Goal: Task Accomplishment & Management: Use online tool/utility

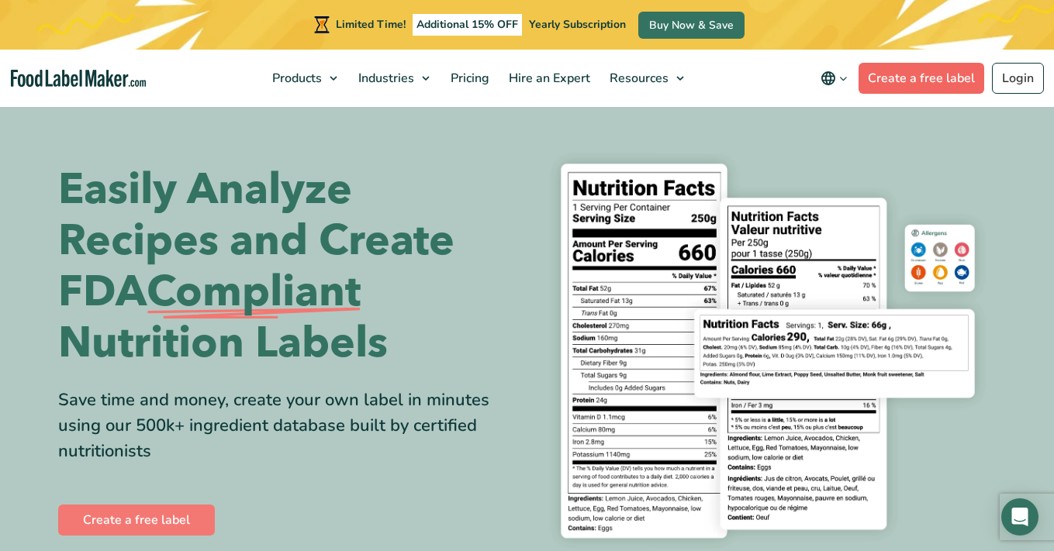
click at [951, 79] on link "Create a free label" at bounding box center [921, 78] width 126 height 31
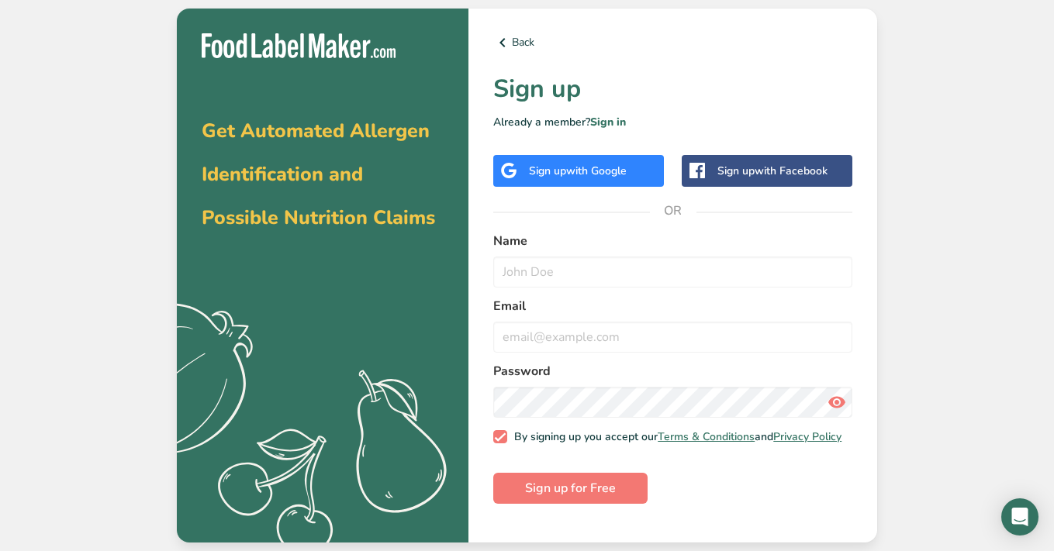
click at [550, 167] on div "Sign up with Google" at bounding box center [578, 171] width 98 height 16
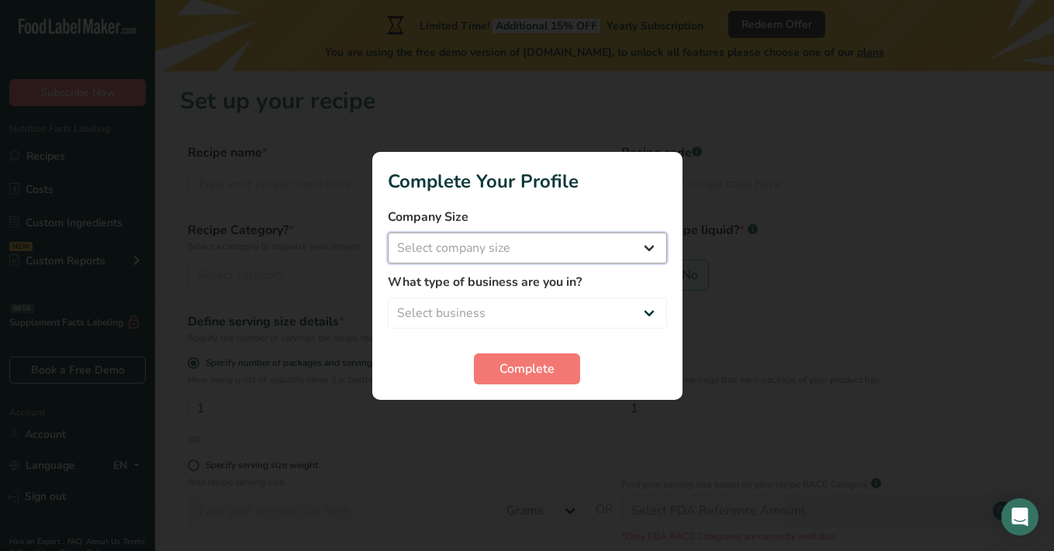
select select "1"
click at [549, 362] on span "Complete" at bounding box center [526, 369] width 55 height 19
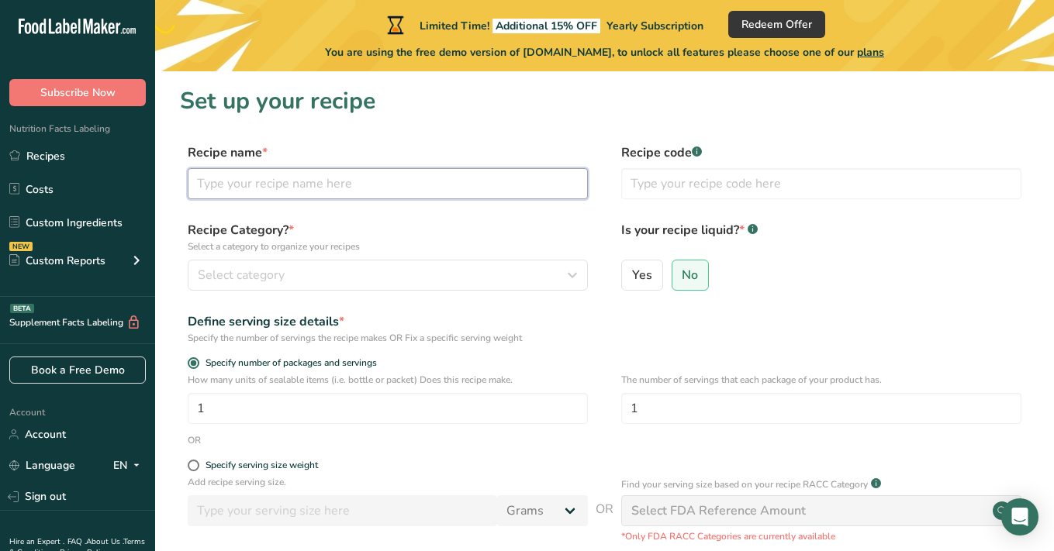
click at [338, 170] on input "text" at bounding box center [388, 183] width 400 height 31
type input "Gelatin Gummy"
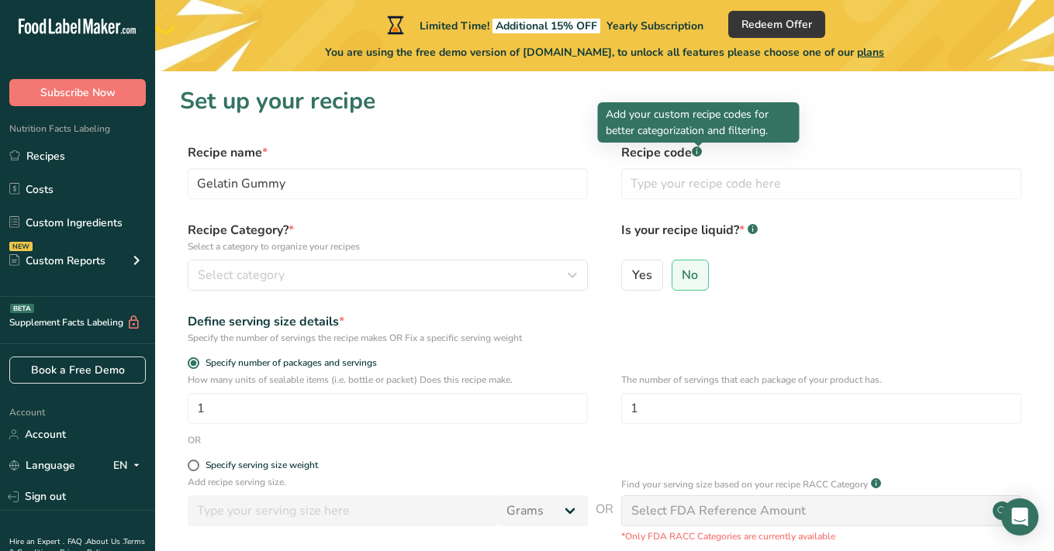
click at [698, 150] on rect at bounding box center [697, 152] width 10 height 10
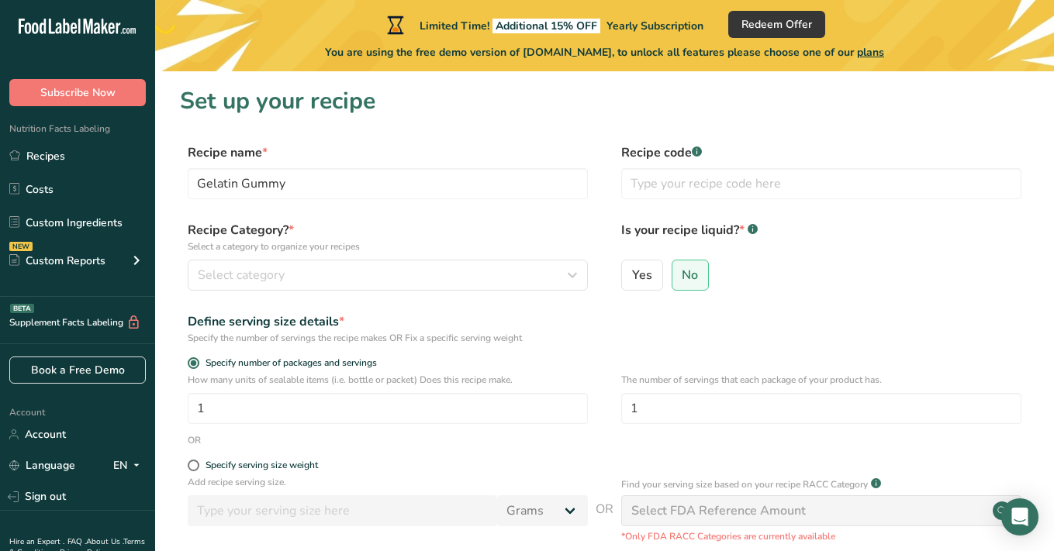
click at [698, 150] on rect at bounding box center [697, 152] width 10 height 10
click at [686, 192] on input "text" at bounding box center [821, 183] width 400 height 31
type input "GG001"
click at [485, 281] on div "Select category" at bounding box center [383, 275] width 371 height 19
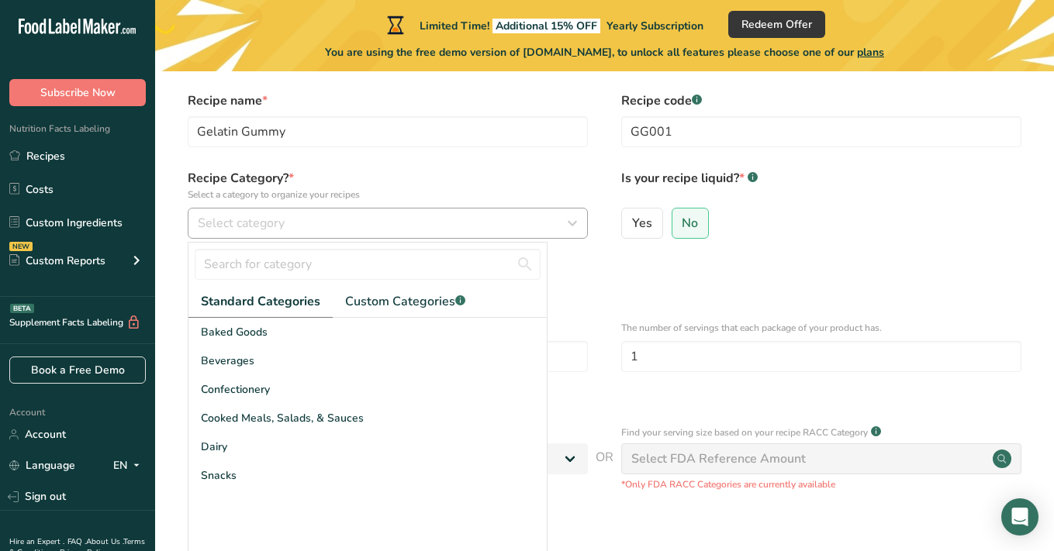
scroll to position [62, 0]
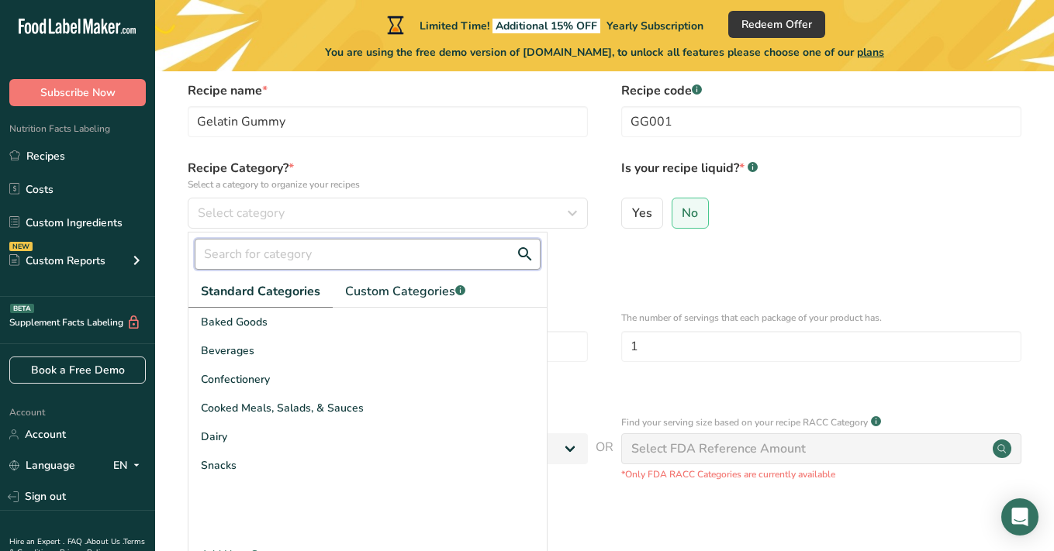
click at [402, 261] on input "text" at bounding box center [368, 254] width 346 height 31
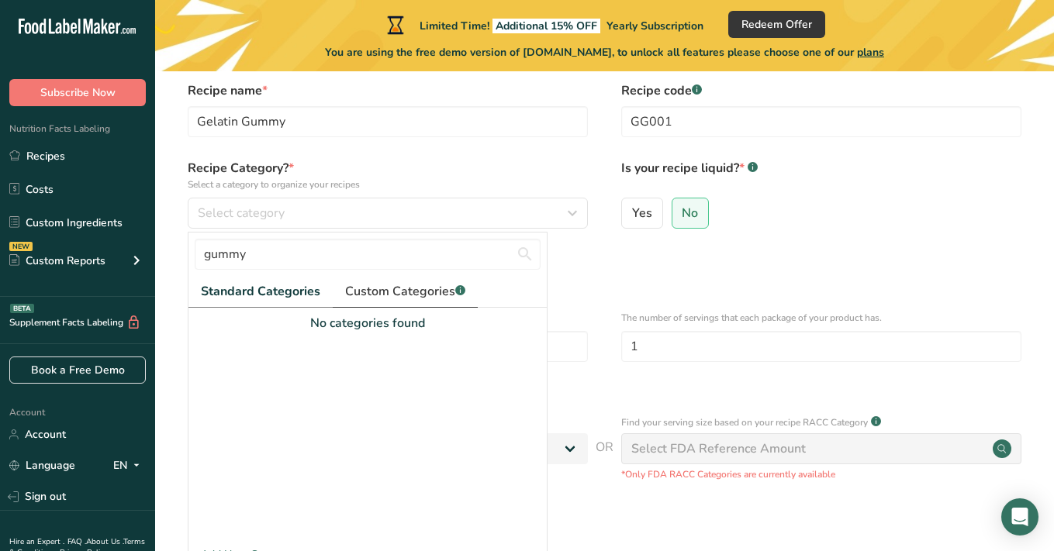
click at [392, 295] on span "Custom Categories .a-a{fill:#347362;}.b-a{fill:#fff;}" at bounding box center [405, 291] width 120 height 19
click at [262, 286] on span "Standard Categories" at bounding box center [260, 291] width 118 height 19
click at [288, 247] on input "gummy" at bounding box center [368, 254] width 346 height 31
type input "g"
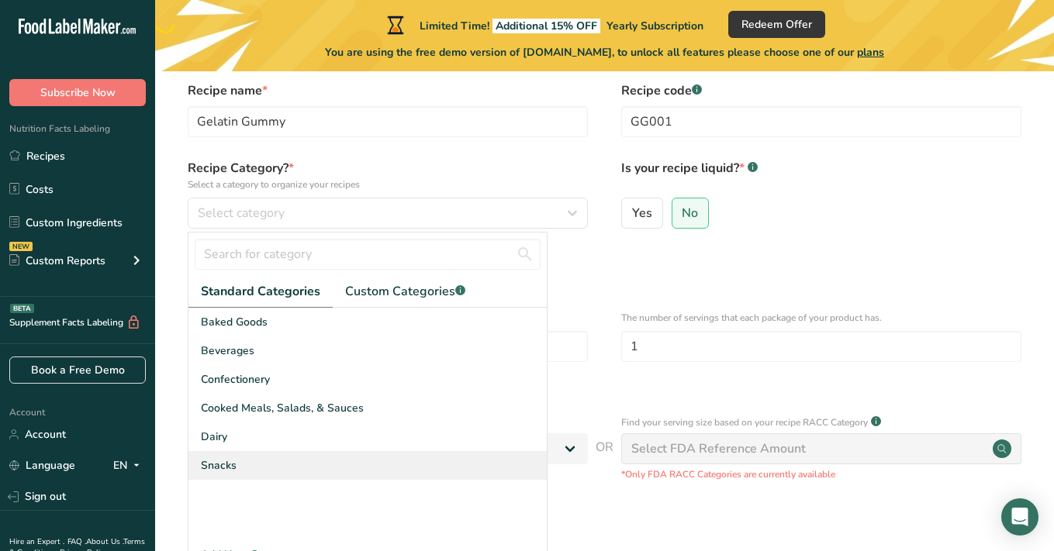
click at [240, 461] on div "Snacks" at bounding box center [367, 465] width 358 height 29
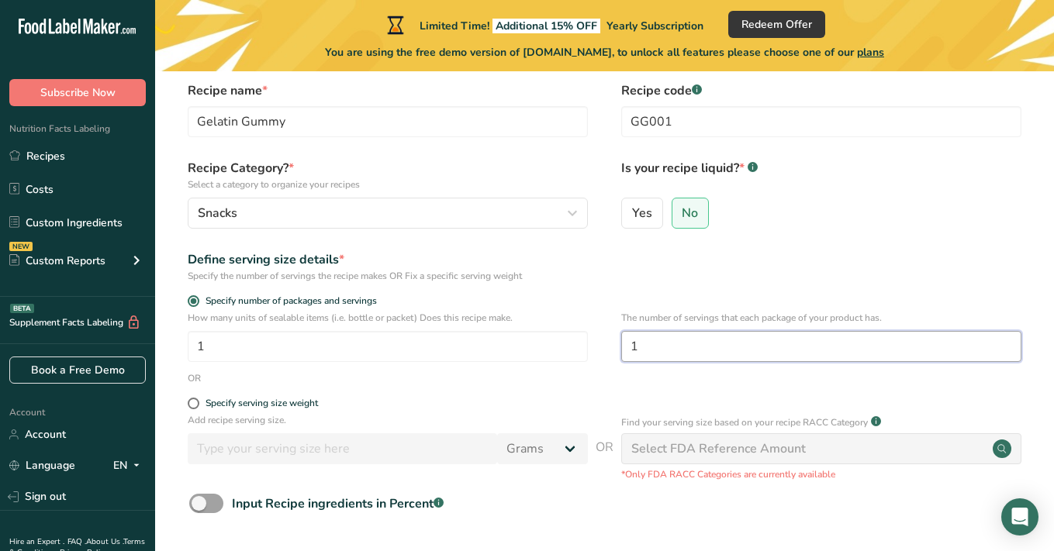
click at [687, 353] on input "1" at bounding box center [821, 346] width 400 height 31
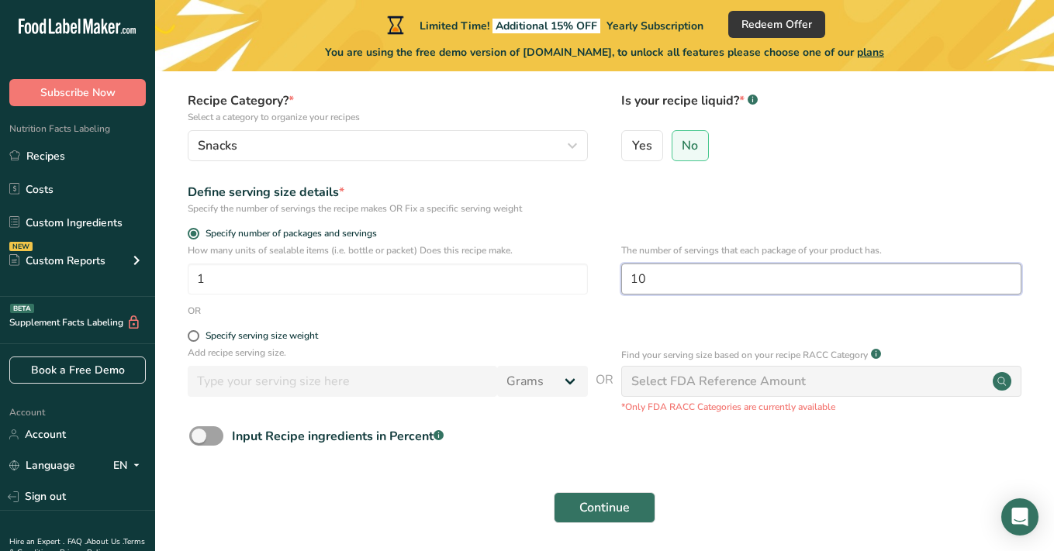
scroll to position [133, 0]
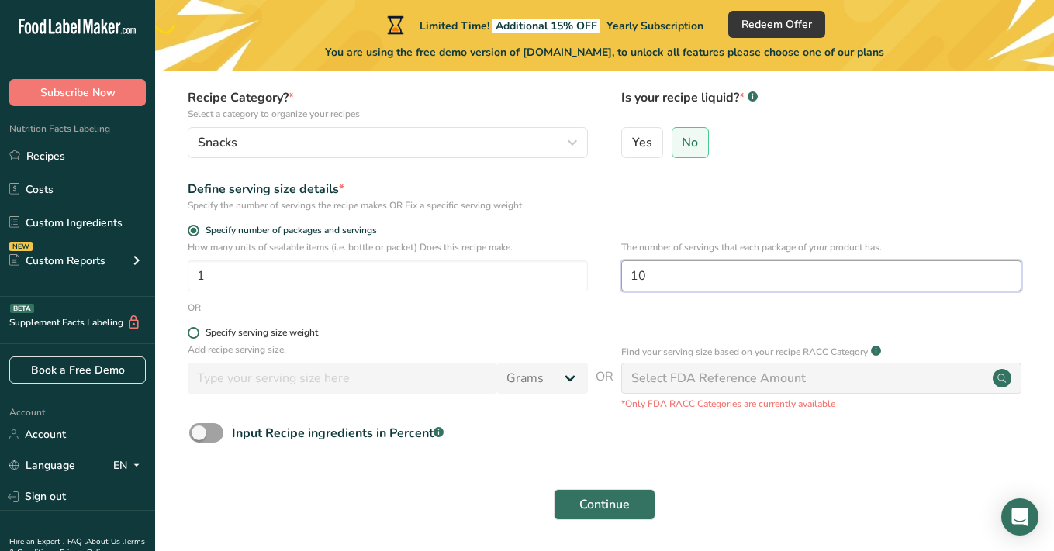
type input "10"
click at [197, 335] on span at bounding box center [194, 333] width 12 height 12
click at [197, 335] on input "Specify serving size weight" at bounding box center [193, 333] width 10 height 10
radio input "true"
radio input "false"
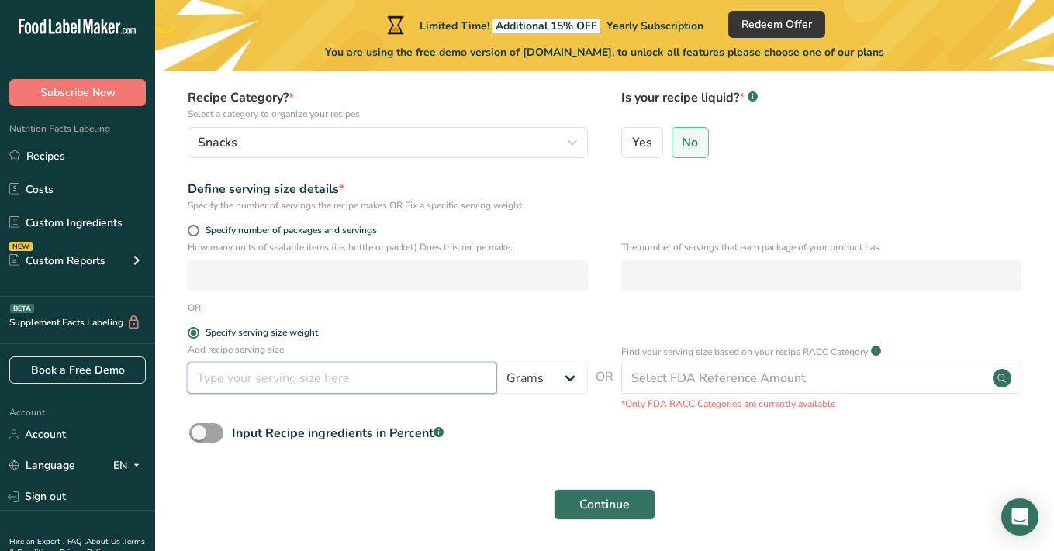
click at [268, 388] on input "number" at bounding box center [342, 378] width 309 height 31
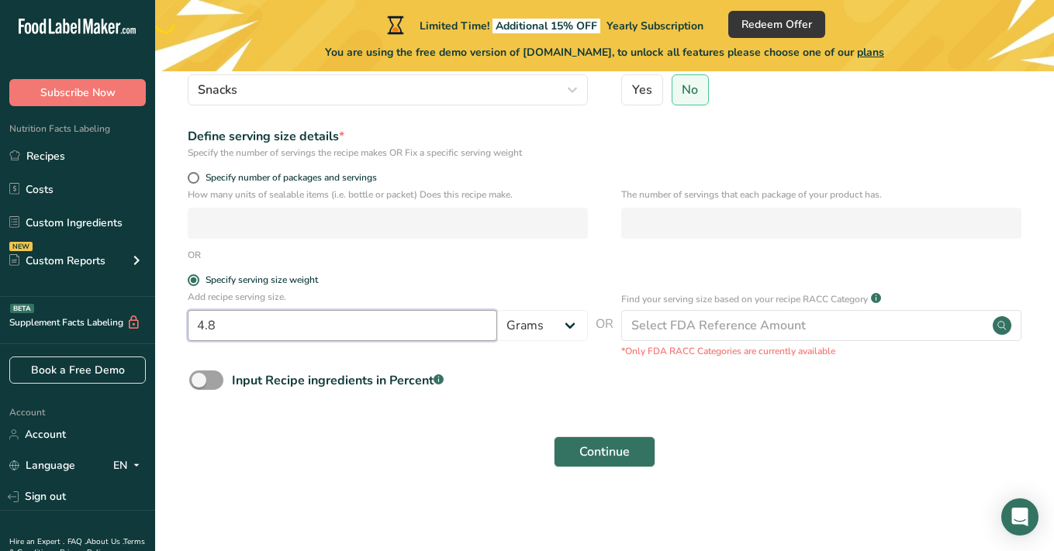
scroll to position [185, 0]
type input "4.8"
click at [205, 379] on span at bounding box center [206, 380] width 34 height 19
click at [199, 379] on input "Input Recipe ingredients in Percent .a-a{fill:#347362;}.b-a{fill:#fff;}" at bounding box center [194, 381] width 10 height 10
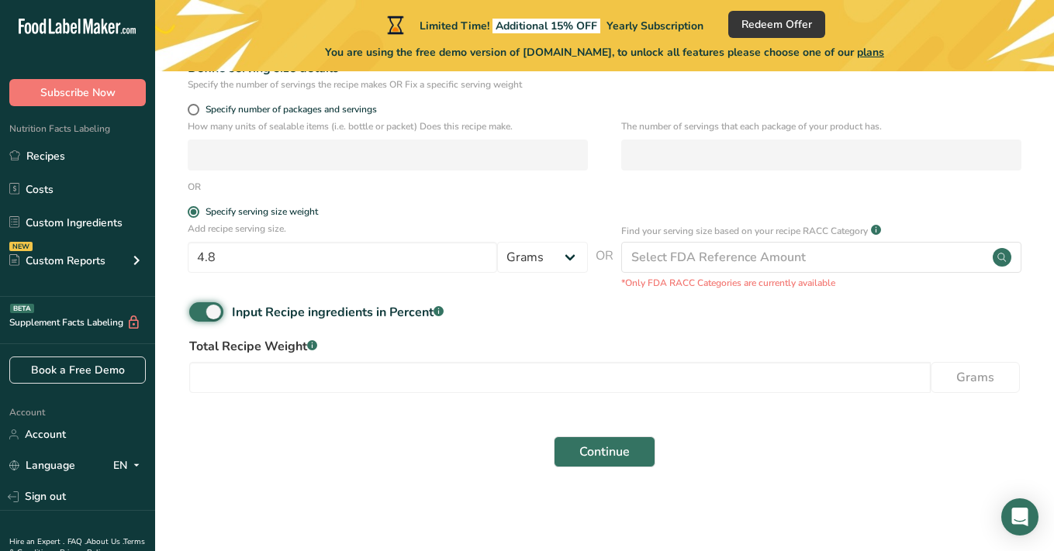
scroll to position [253, 0]
click at [207, 314] on span at bounding box center [206, 312] width 34 height 19
click at [199, 314] on input "Input Recipe ingredients in Percent .a-a{fill:#347362;}.b-a{fill:#fff;}" at bounding box center [194, 313] width 10 height 10
checkbox input "false"
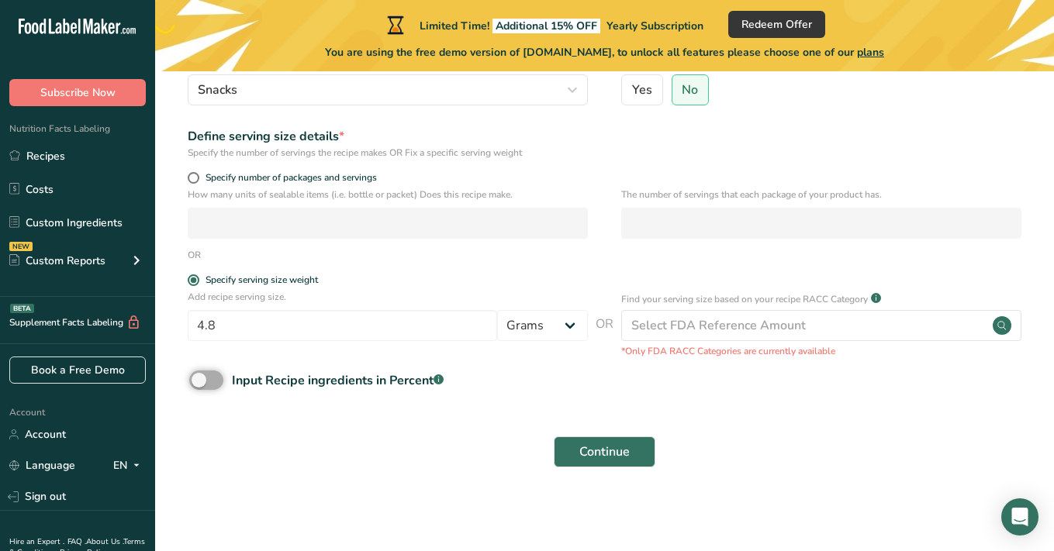
scroll to position [185, 0]
click at [631, 461] on button "Continue" at bounding box center [605, 452] width 102 height 31
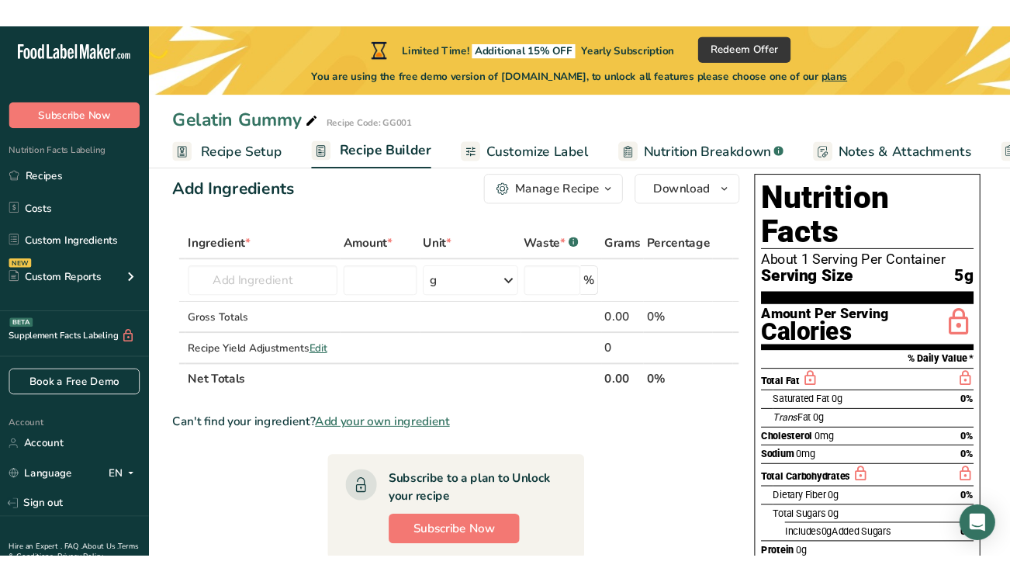
scroll to position [29, 0]
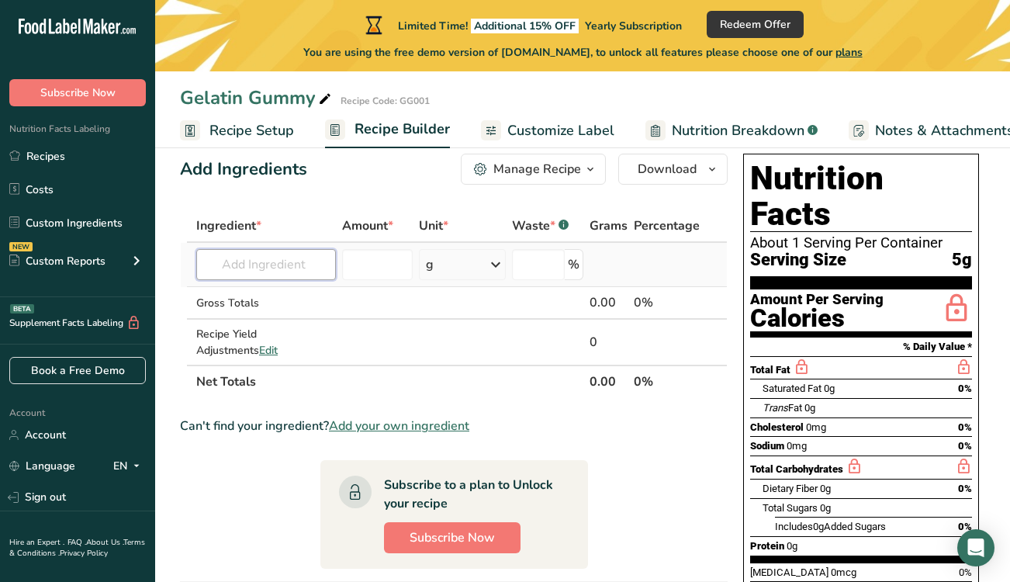
click at [240, 267] on input "text" at bounding box center [266, 264] width 140 height 31
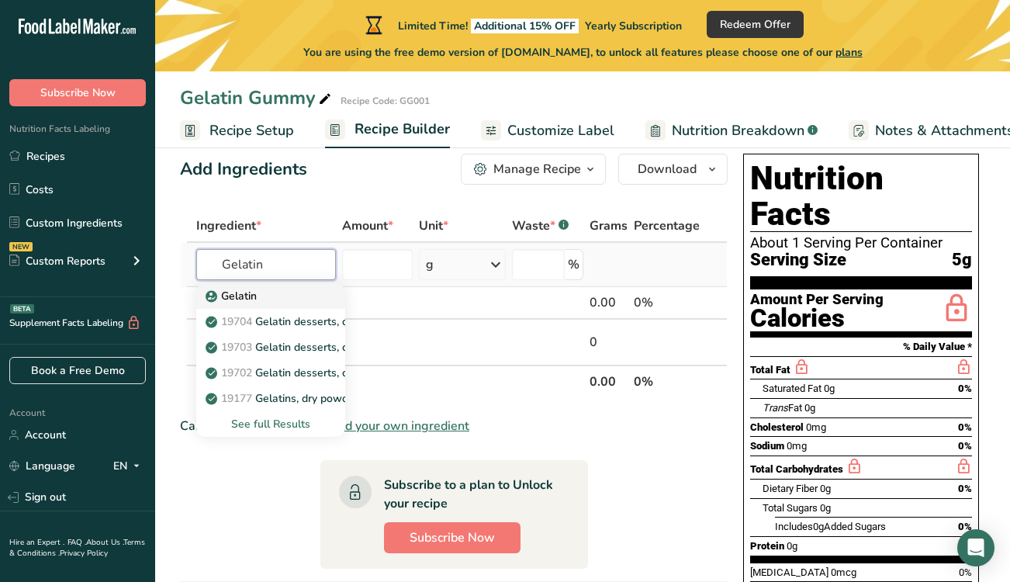
type input "Gelatin"
click at [238, 294] on p "Gelatin" at bounding box center [233, 296] width 48 height 16
type input "Gelatin"
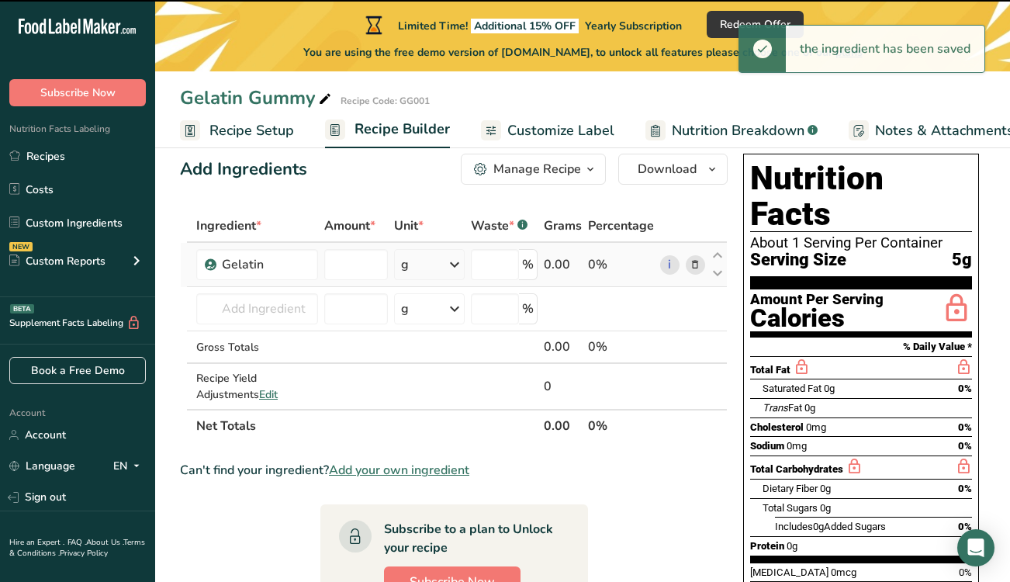
type input "0"
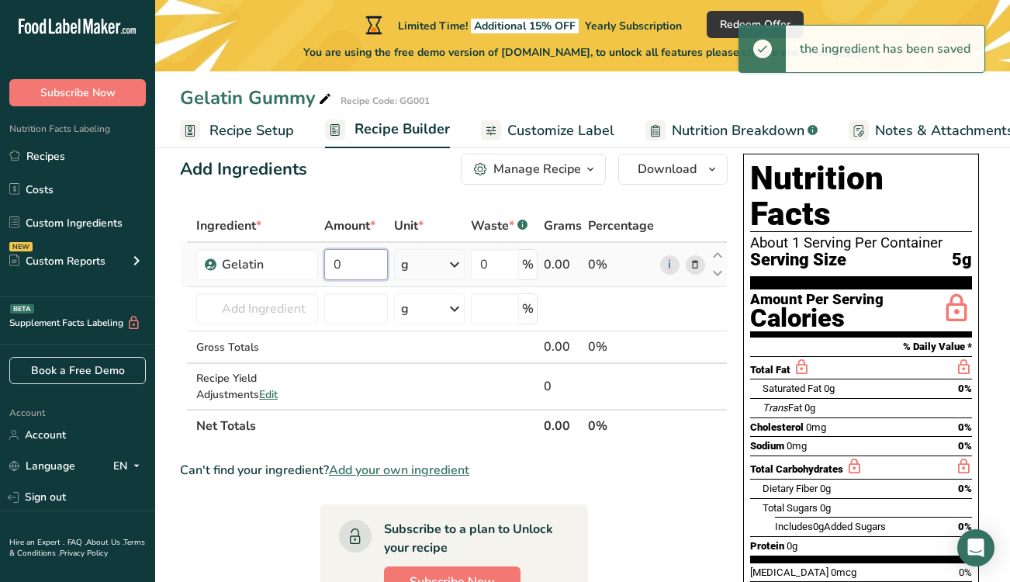
click at [356, 263] on input "0" at bounding box center [356, 264] width 64 height 31
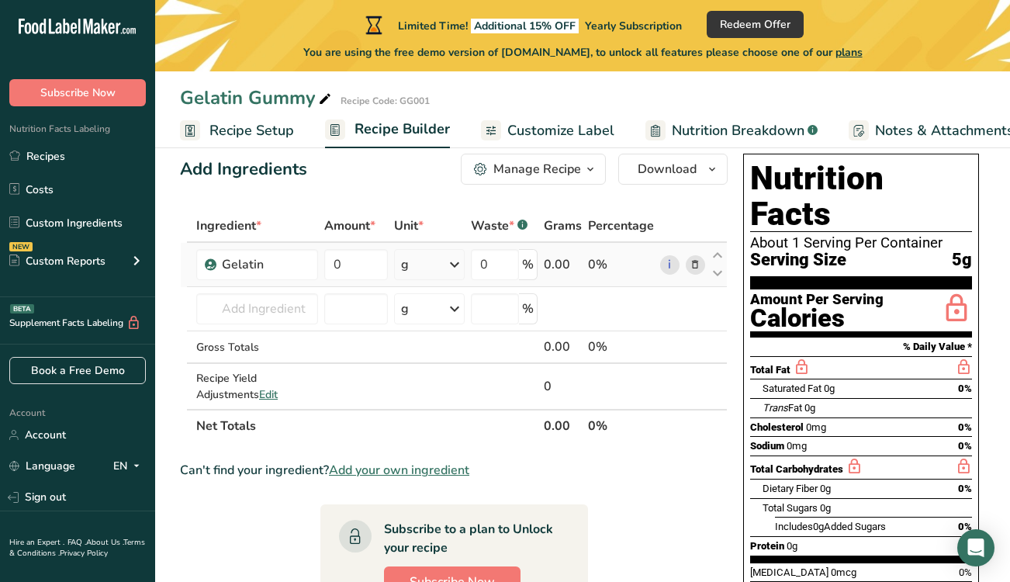
click at [447, 261] on div "Ingredient * Amount * Unit * Waste * .a-a{fill:#347362;}.b-a{fill:#fff;} Grams …" at bounding box center [453, 325] width 547 height 233
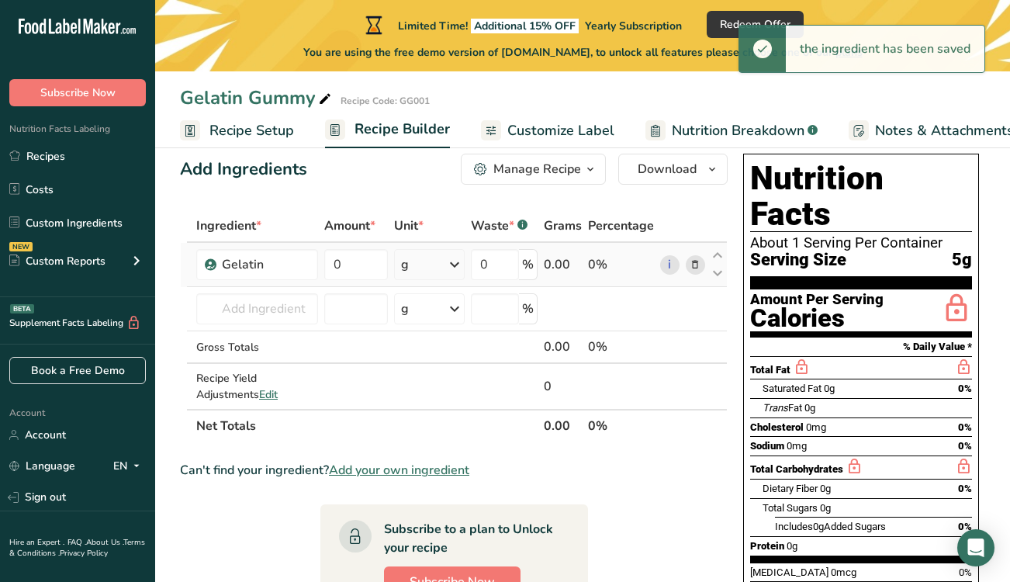
click at [451, 263] on icon at bounding box center [454, 264] width 19 height 28
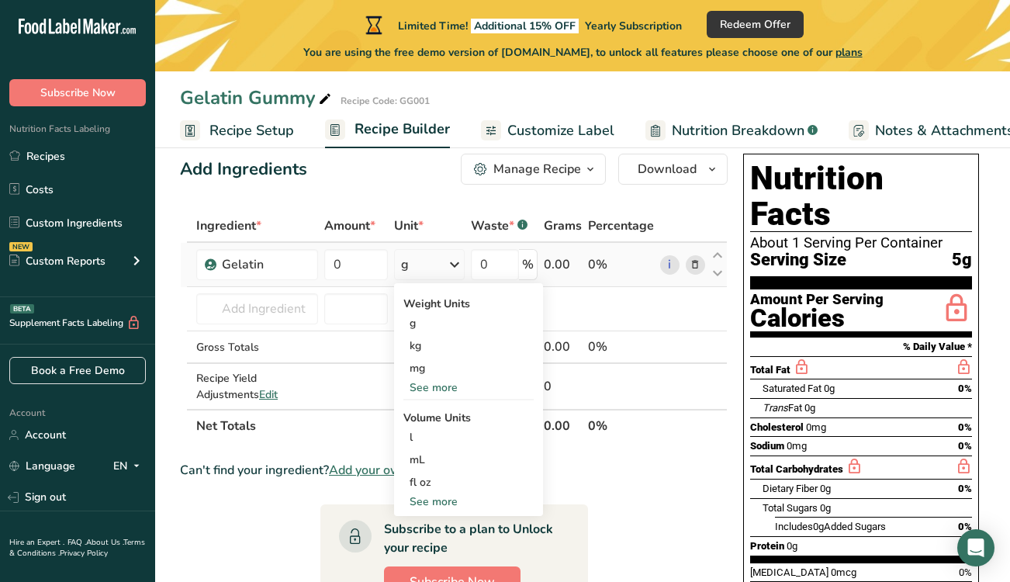
click at [450, 264] on icon at bounding box center [454, 264] width 19 height 28
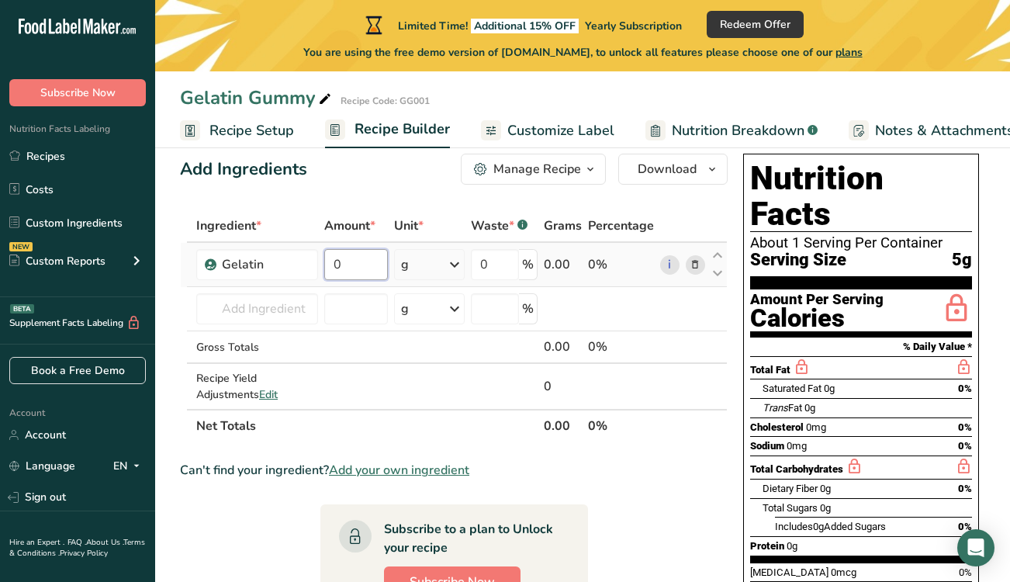
click at [361, 261] on input "0" at bounding box center [356, 264] width 64 height 31
type input "7"
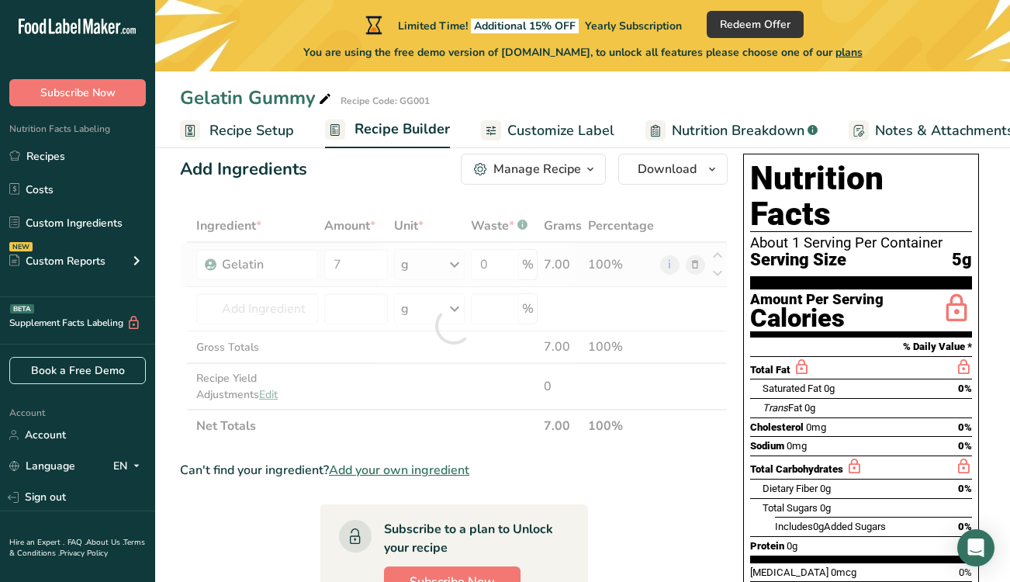
click at [525, 271] on div "Ingredient * Amount * Unit * Waste * .a-a{fill:#347362;}.b-a{fill:#fff;} Grams …" at bounding box center [453, 325] width 547 height 233
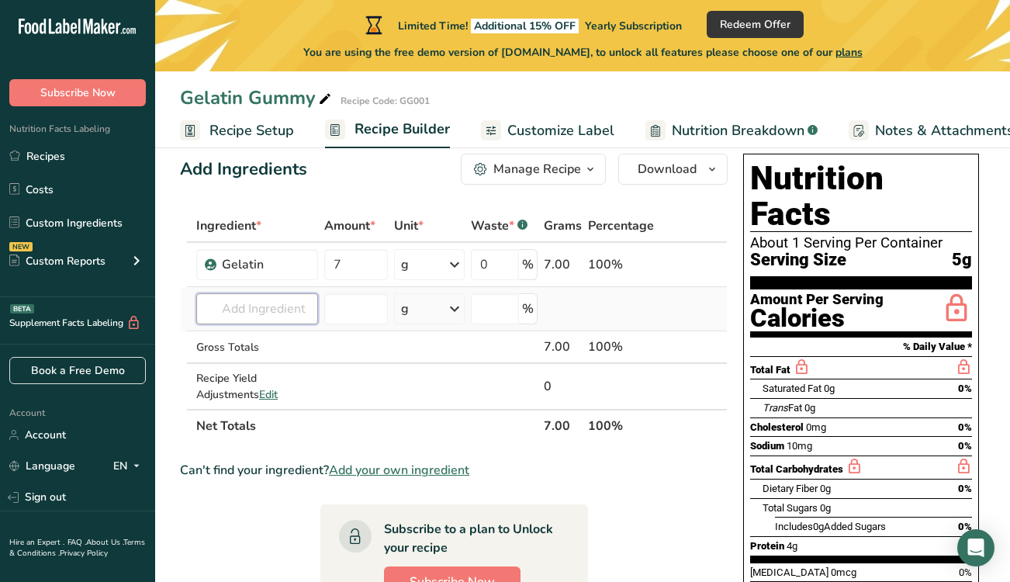
click at [226, 315] on input "text" at bounding box center [257, 308] width 122 height 31
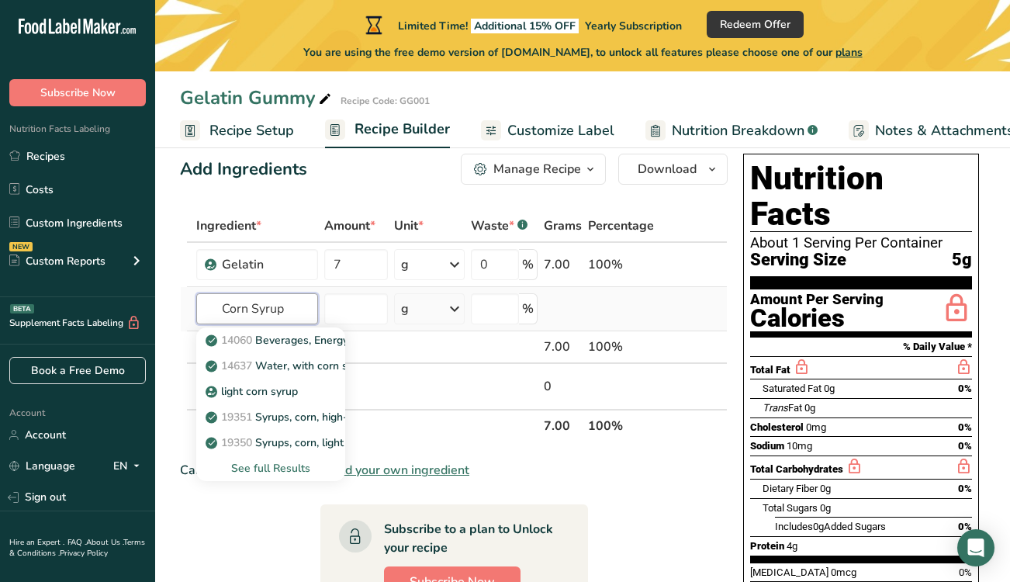
type input "Corn Syrup"
click at [568, 303] on td at bounding box center [562, 309] width 44 height 44
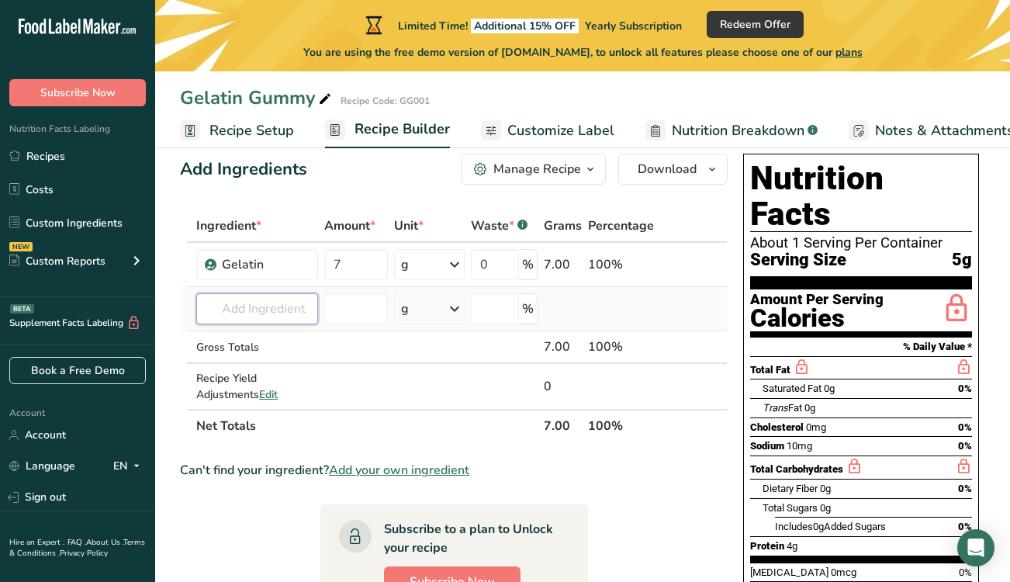
click at [241, 306] on input "text" at bounding box center [257, 308] width 122 height 31
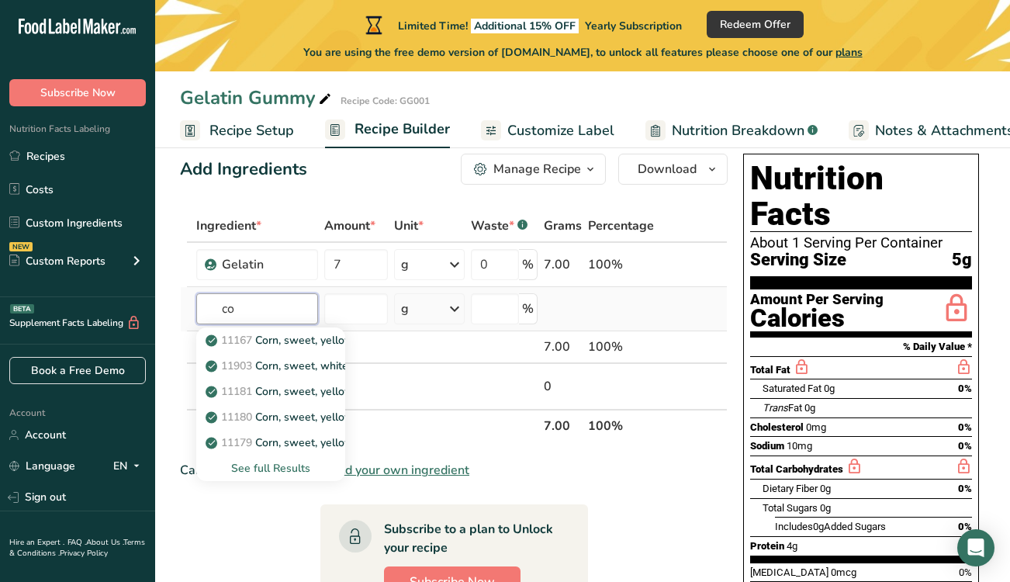
type input "c"
type input "Corn Syrup"
click at [299, 357] on link "14637 Water, with corn syrup and/or sugar and low calorie sweetener, fruit flav…" at bounding box center [270, 366] width 149 height 26
type input "Water, with corn syrup and/or sugar and low calorie sweetener, fruit flavored"
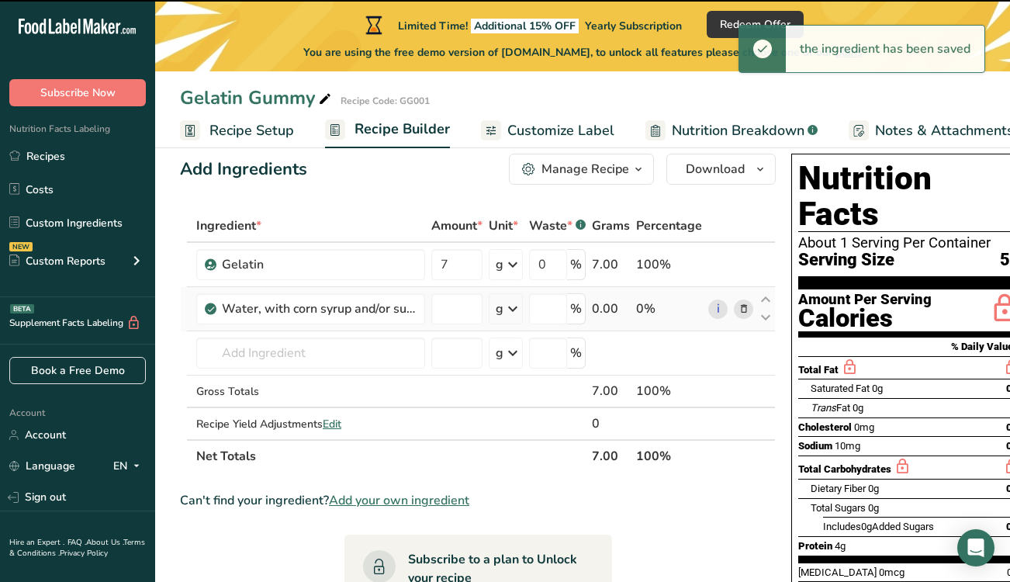
type input "0"
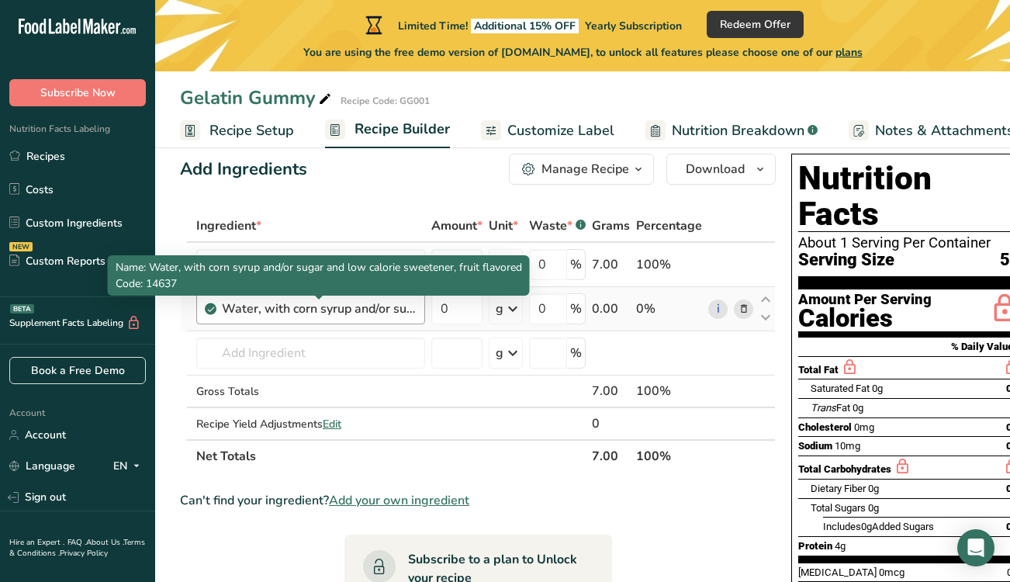
click at [359, 307] on div "Water, with corn syrup and/or sugar and low calorie sweetener, fruit flavored" at bounding box center [319, 308] width 194 height 19
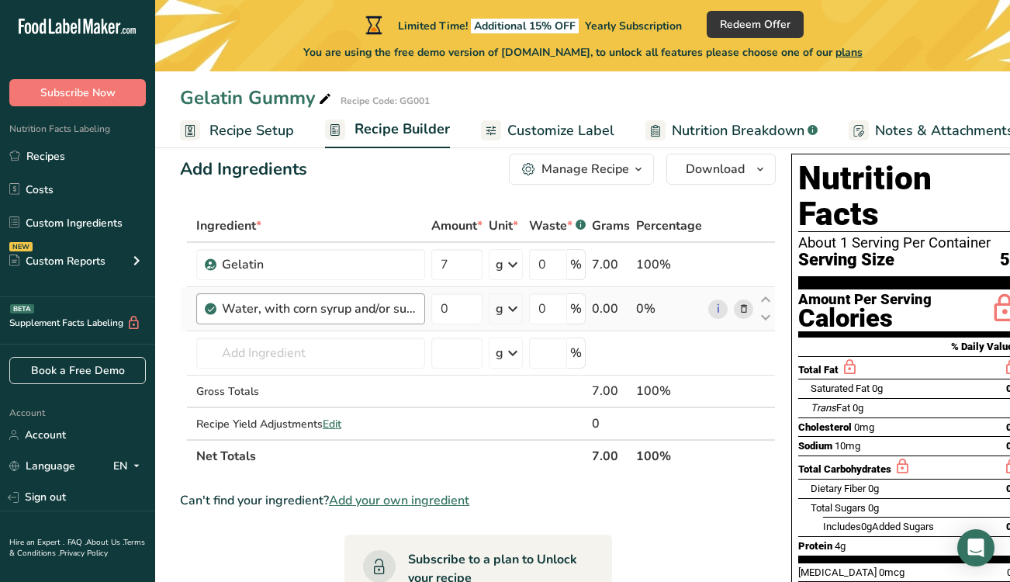
click at [390, 312] on div "Water, with corn syrup and/or sugar and low calorie sweetener, fruit flavored" at bounding box center [319, 308] width 194 height 19
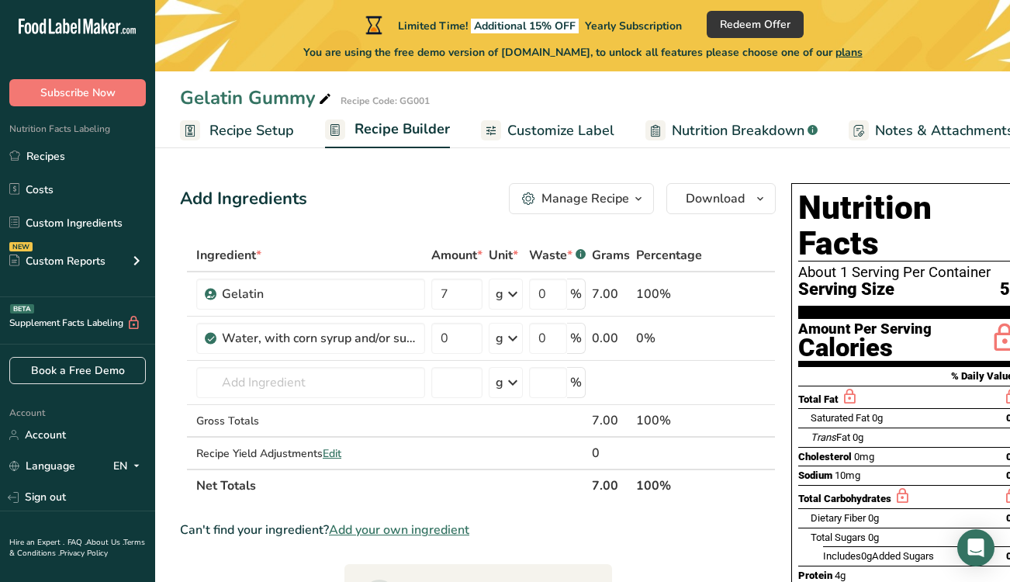
scroll to position [0, 0]
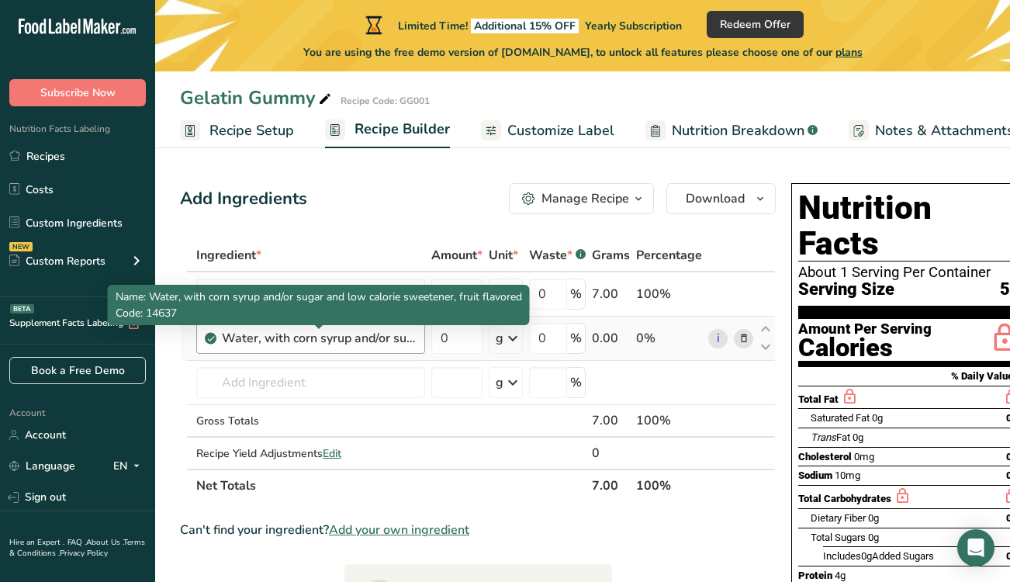
click at [316, 340] on div "Water, with corn syrup and/or sugar and low calorie sweetener, fruit flavored" at bounding box center [319, 338] width 194 height 19
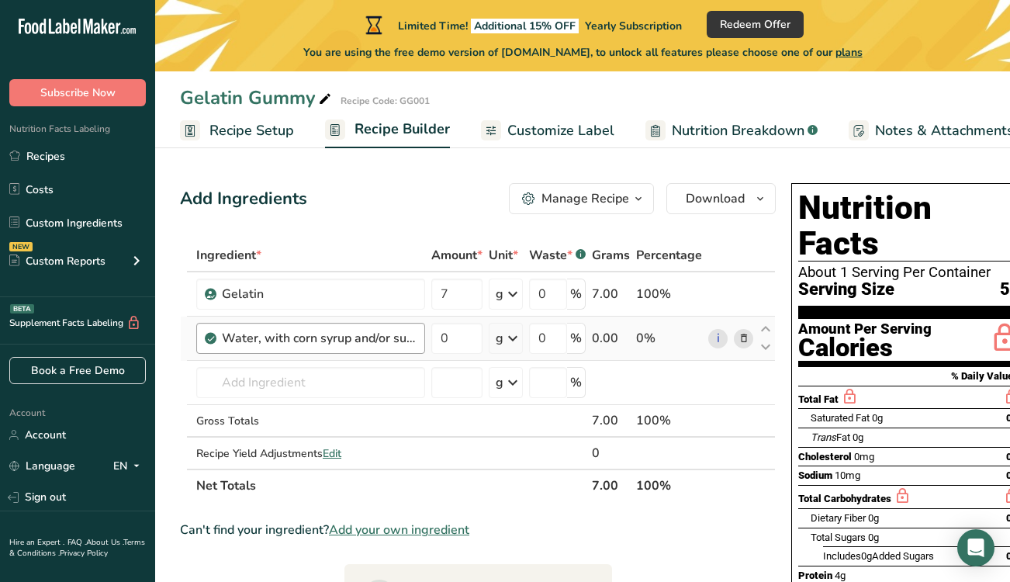
click at [319, 346] on div "Water, with corn syrup and/or sugar and low calorie sweetener, fruit flavored" at bounding box center [319, 338] width 194 height 19
click at [739, 338] on icon at bounding box center [743, 338] width 11 height 16
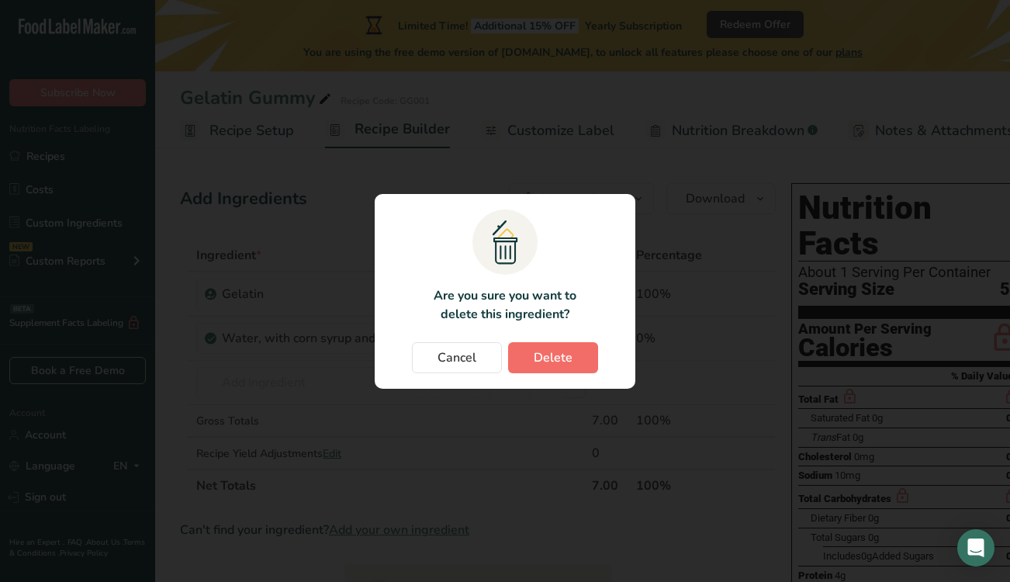
click at [575, 350] on button "Delete" at bounding box center [553, 357] width 90 height 31
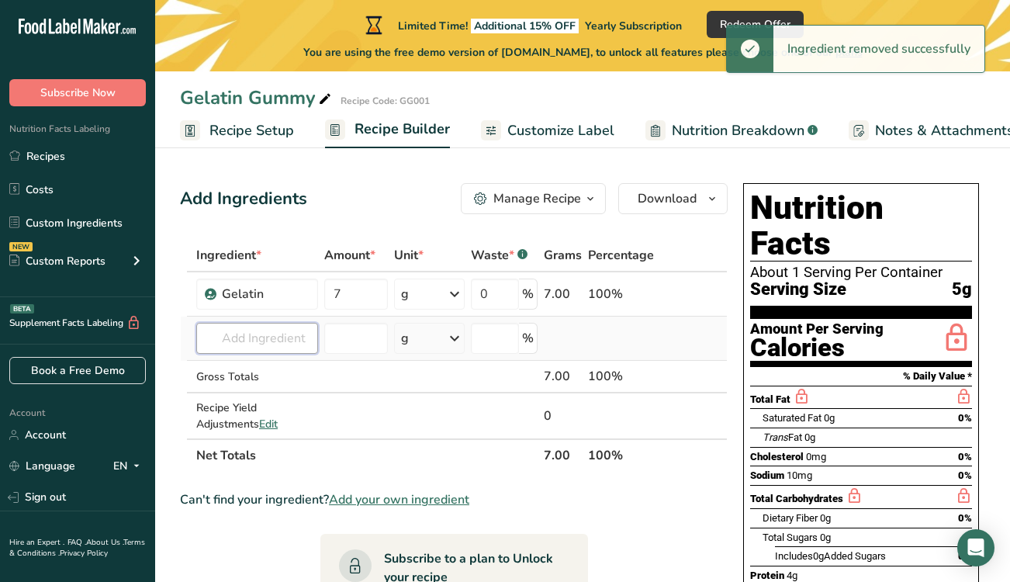
click at [225, 340] on input "text" at bounding box center [257, 338] width 122 height 31
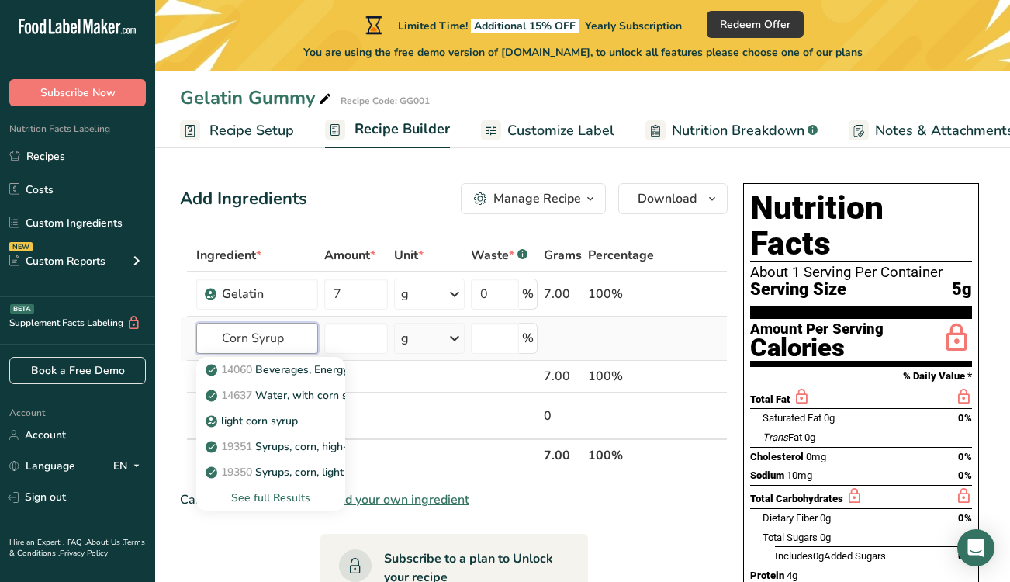
type input "Corn Syrup"
click at [271, 496] on div "See full Results" at bounding box center [271, 497] width 124 height 16
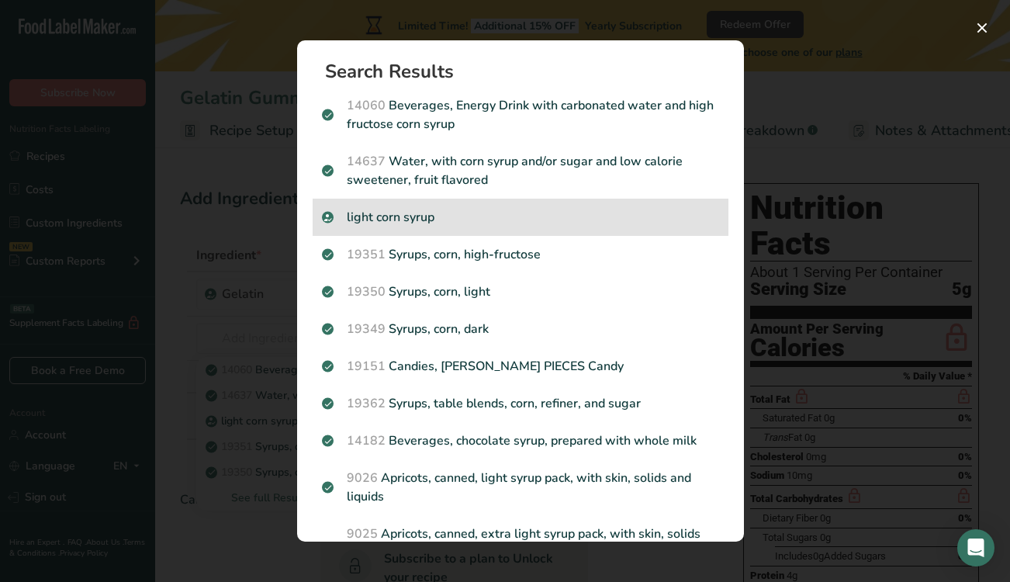
click at [379, 212] on p "light corn syrup" at bounding box center [520, 217] width 397 height 19
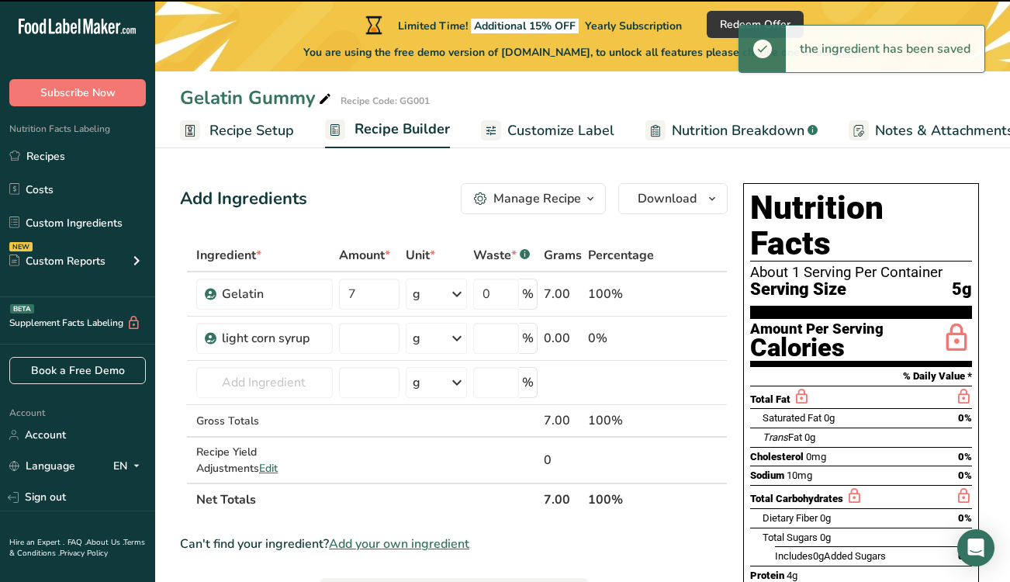
type input "0"
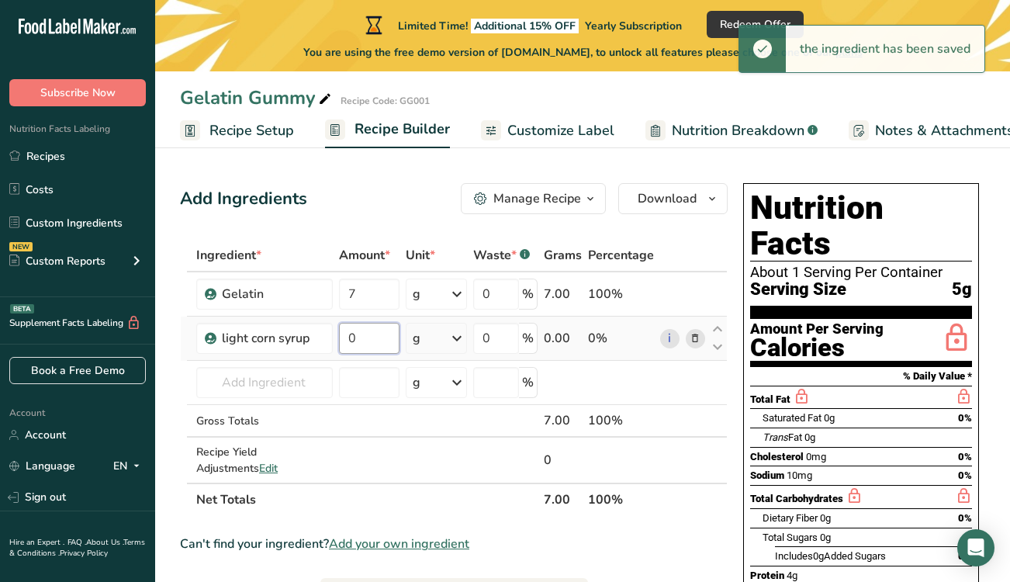
click at [365, 342] on input "0" at bounding box center [369, 338] width 60 height 31
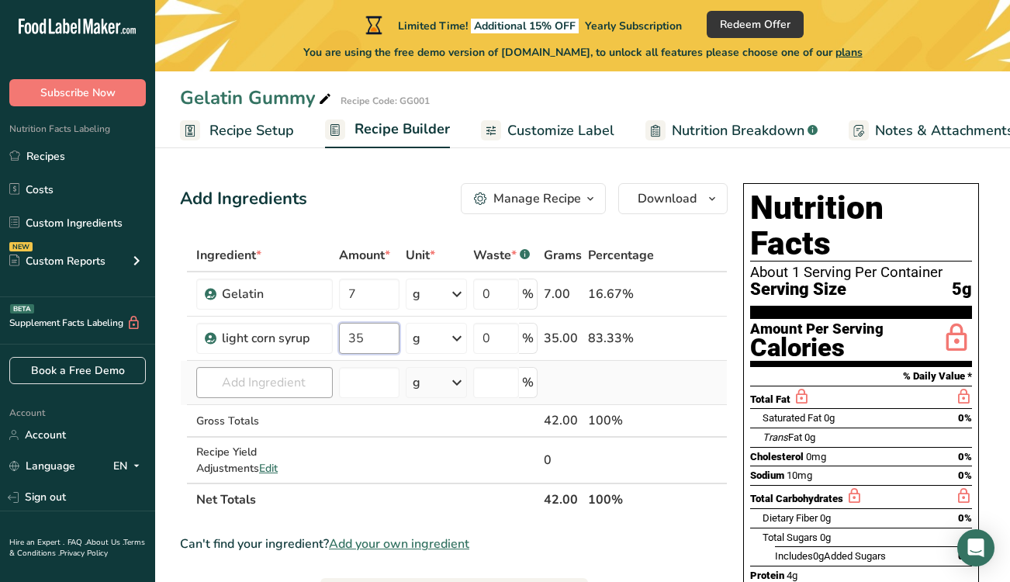
type input "35"
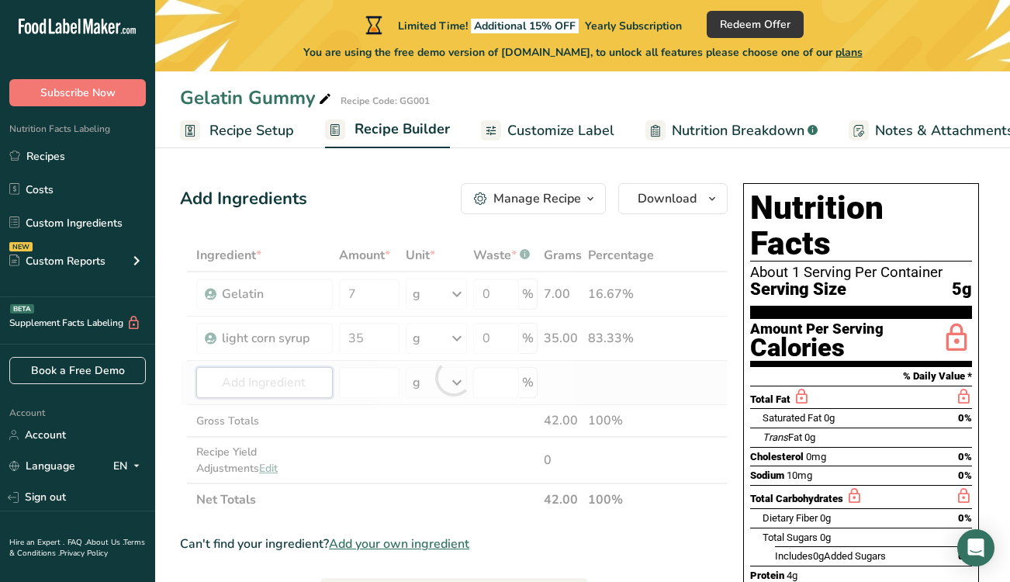
click at [258, 394] on div "Ingredient * Amount * Unit * Waste * .a-a{fill:#347362;}.b-a{fill:#fff;} Grams …" at bounding box center [453, 377] width 547 height 277
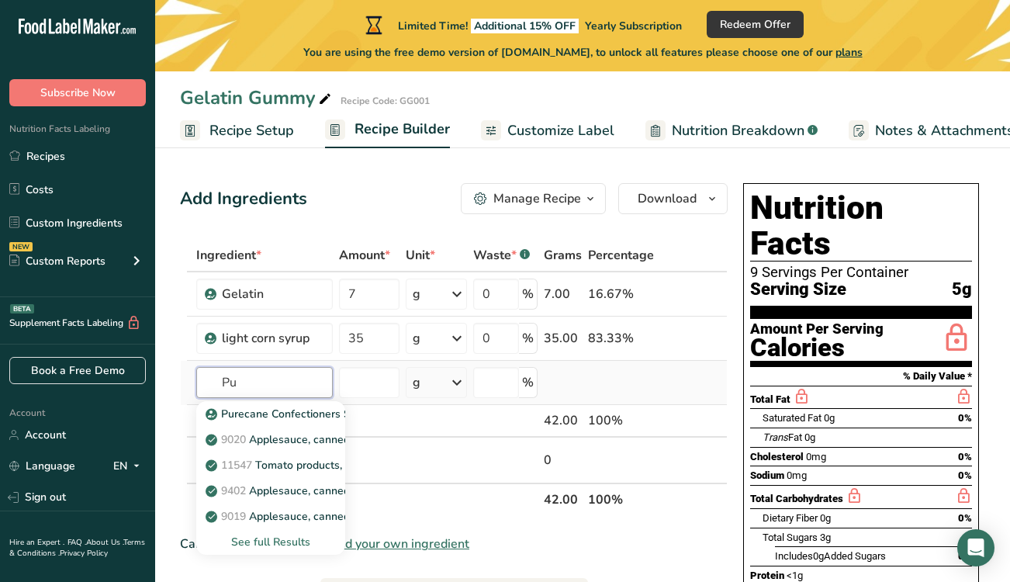
type input "P"
type input "Cane sugar"
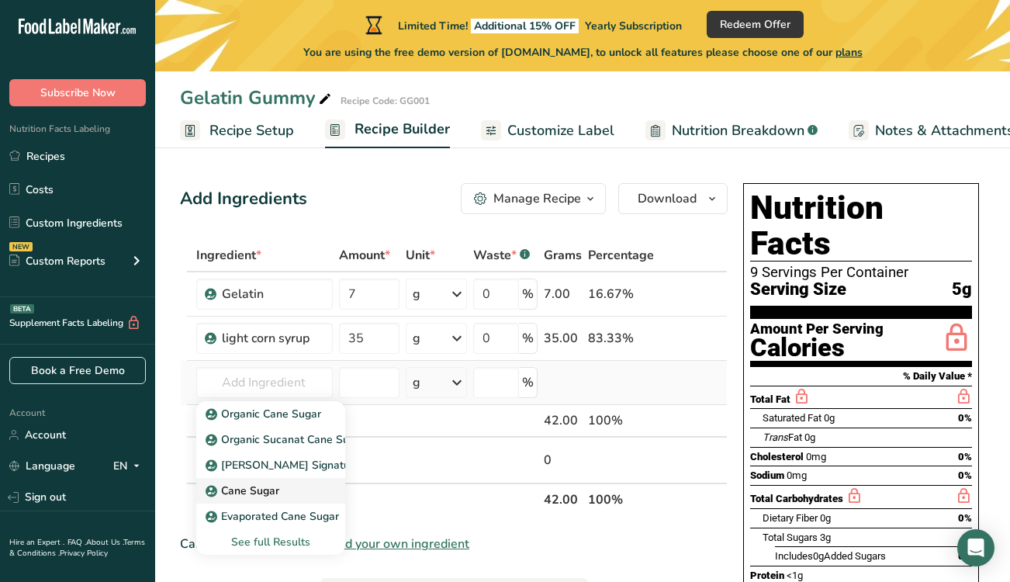
click at [257, 489] on p "Cane Sugar" at bounding box center [244, 490] width 71 height 16
type input "Cane Sugar"
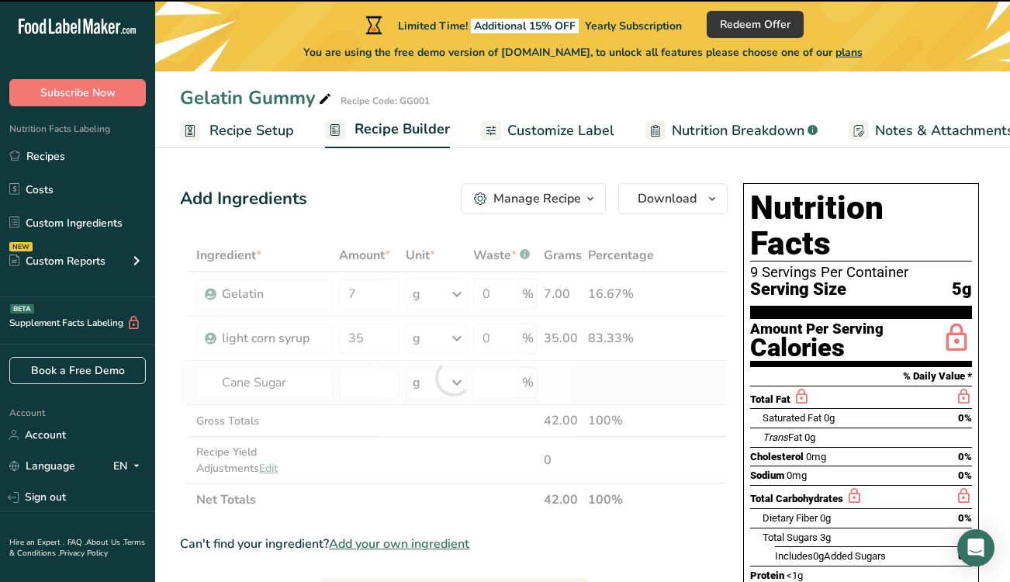
type input "0"
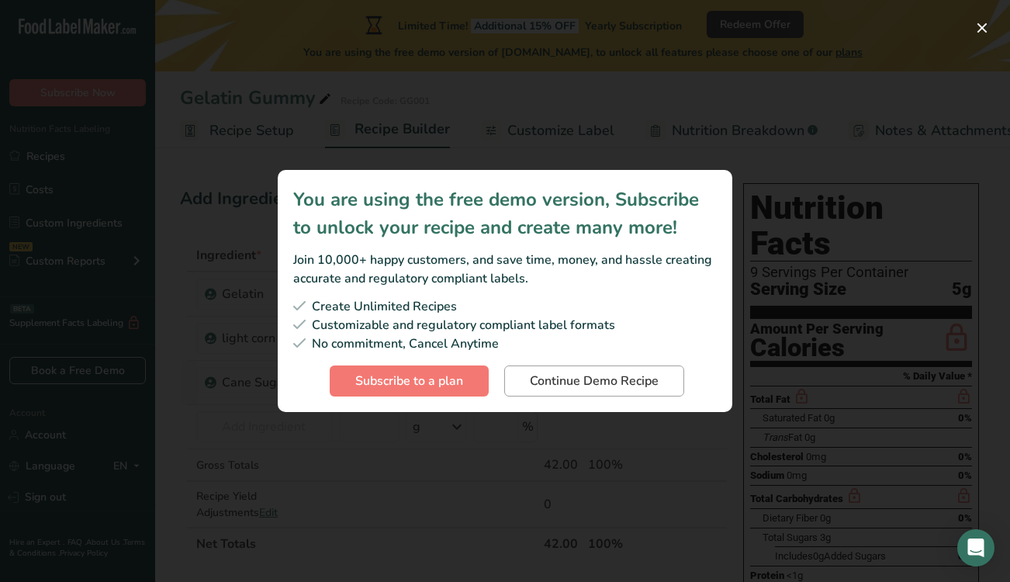
click at [572, 382] on span "Continue Demo Recipe" at bounding box center [594, 380] width 129 height 19
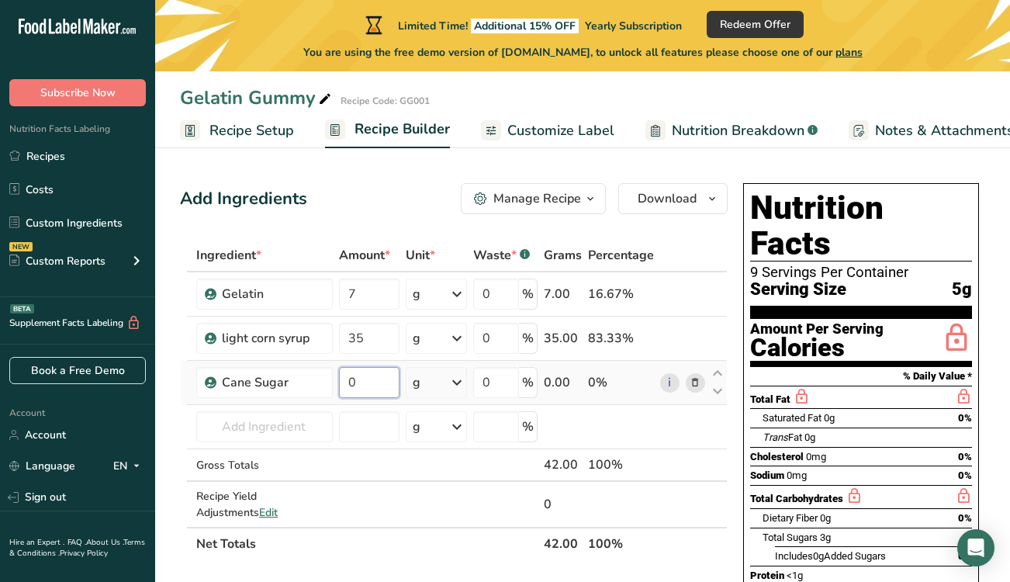
click at [389, 380] on input "0" at bounding box center [369, 382] width 60 height 31
type input "30"
click at [292, 437] on div "Ingredient * Amount * Unit * Waste * .a-a{fill:#347362;}.b-a{fill:#fff;} Grams …" at bounding box center [453, 399] width 547 height 321
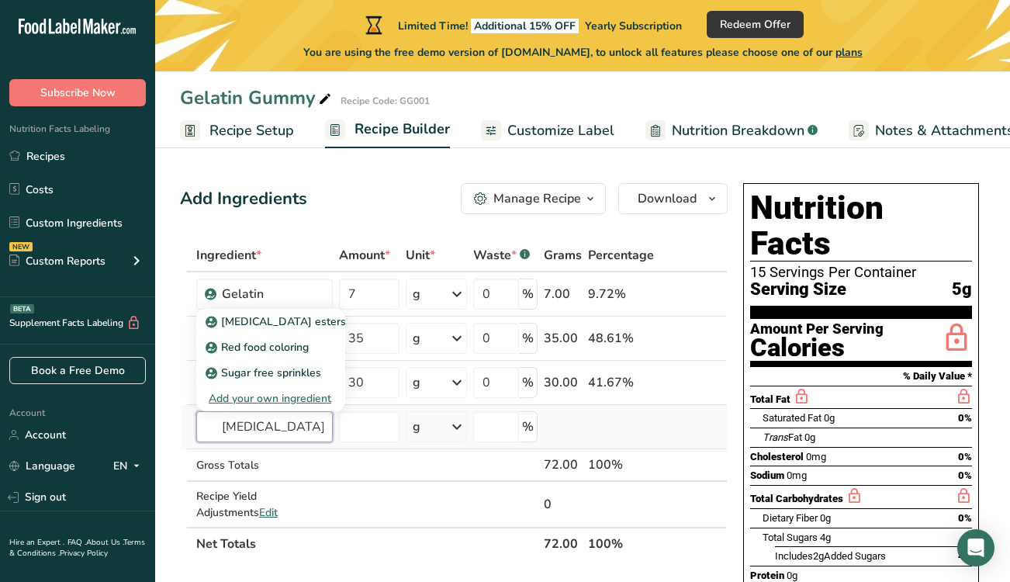
type input "[MEDICAL_DATA]"
click at [262, 400] on div "Add your own ingredient" at bounding box center [271, 398] width 124 height 16
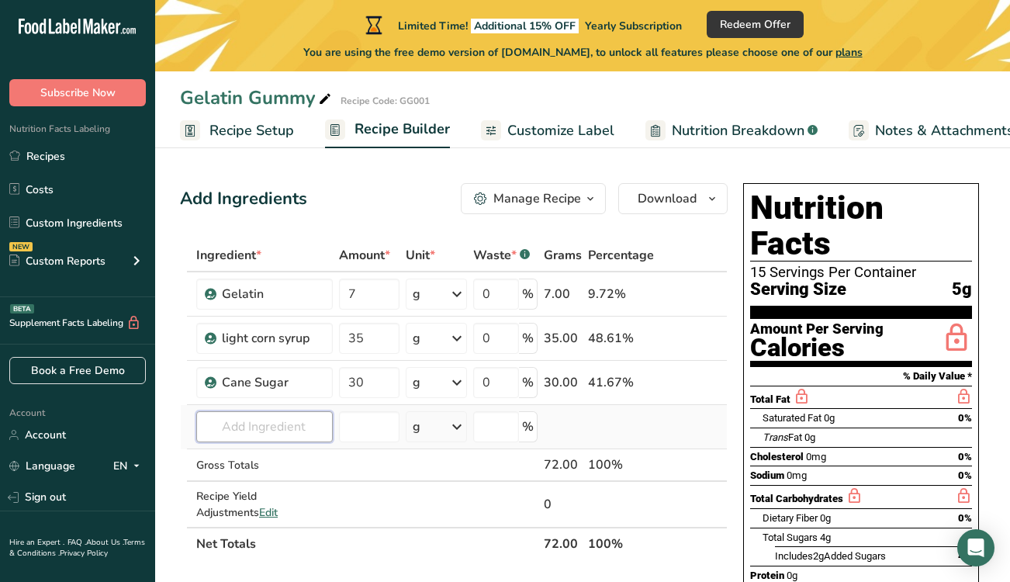
click at [275, 434] on input "text" at bounding box center [264, 426] width 136 height 31
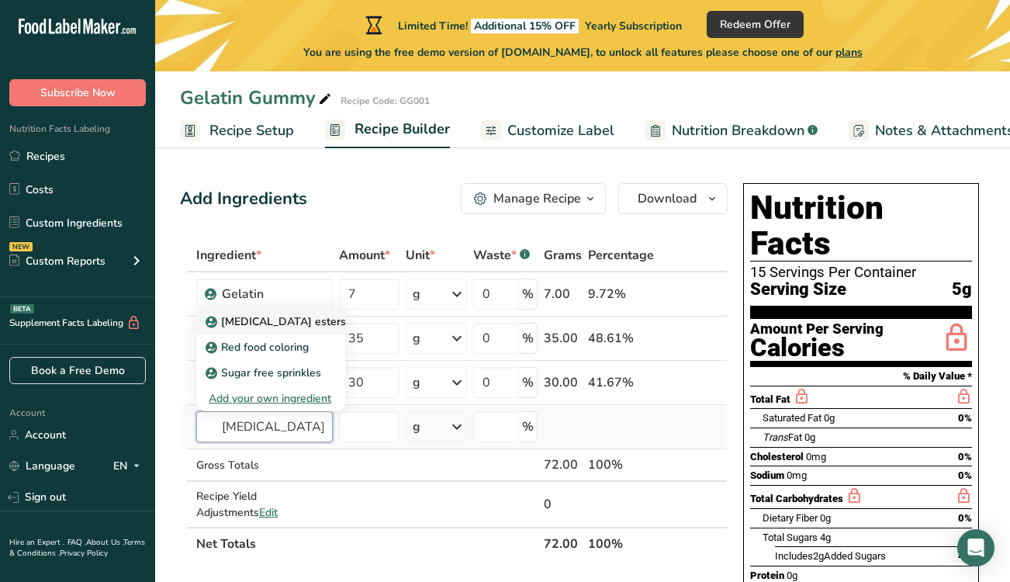
type input "[MEDICAL_DATA]"
click at [257, 324] on p "[MEDICAL_DATA] esters of mono- and diglycerides of fatty acids (E472c)" at bounding box center [398, 321] width 379 height 16
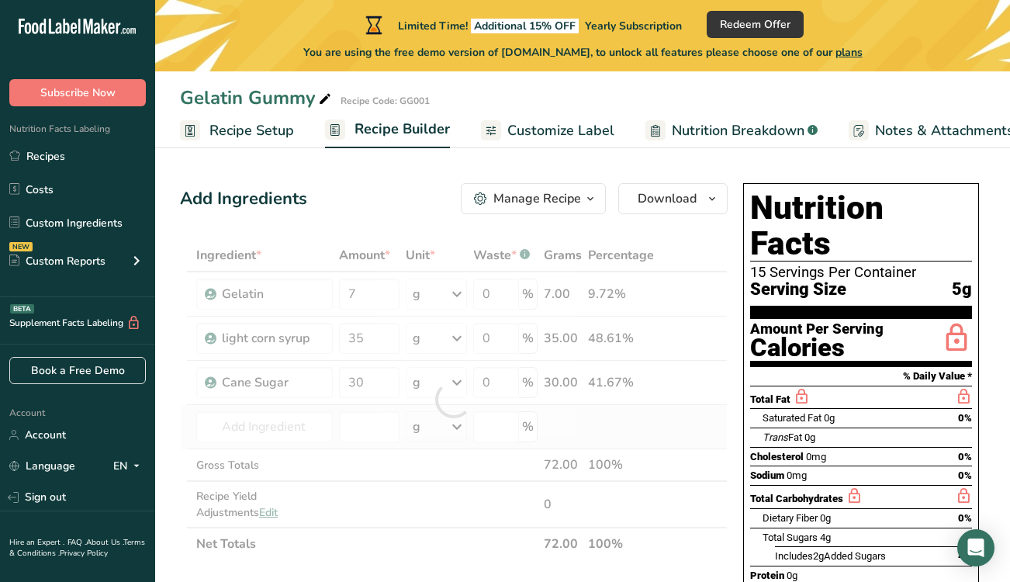
type input "[MEDICAL_DATA] esters of mono- and diglycerides of fatty acids (E472c)"
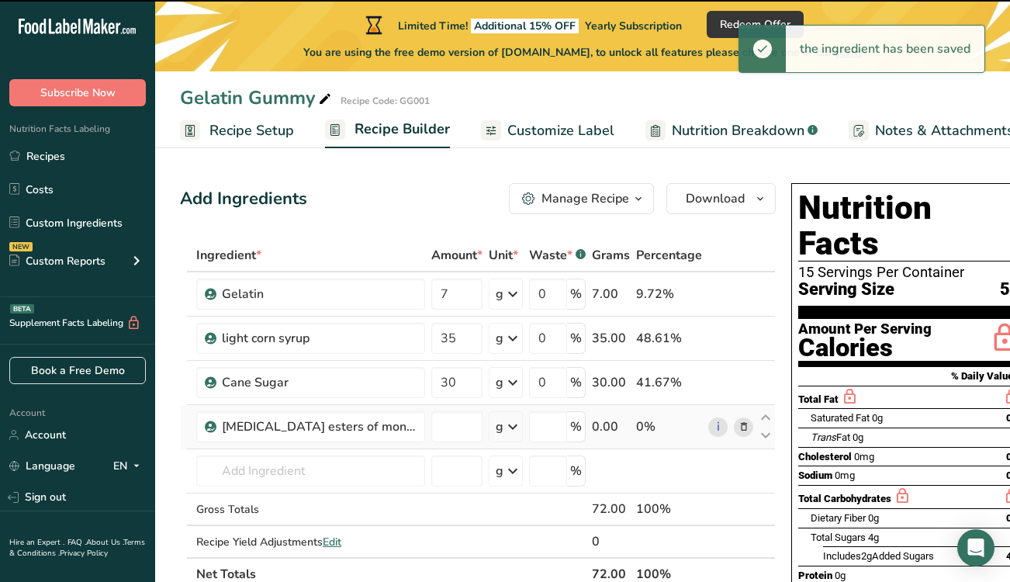
type input "0"
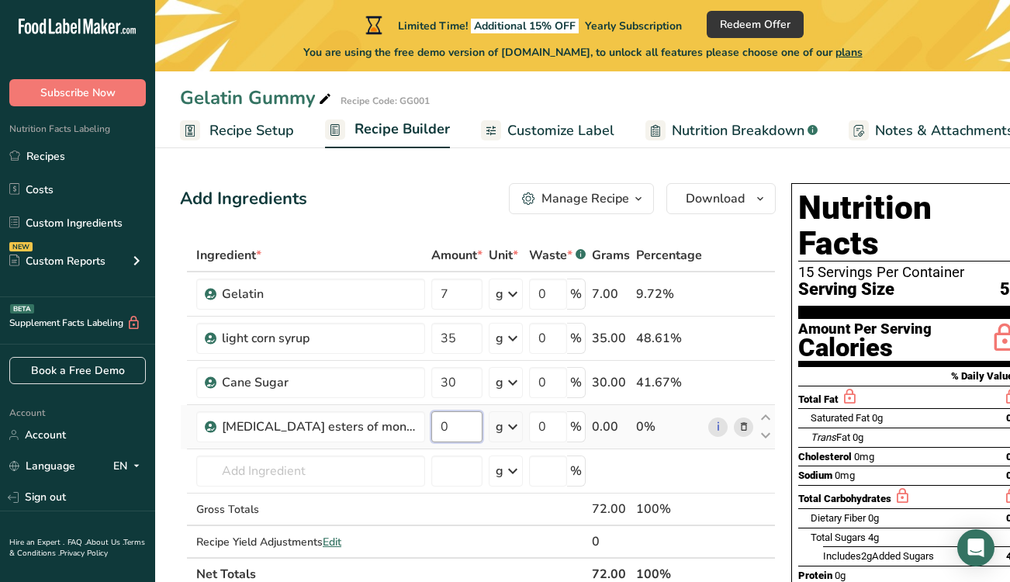
click at [465, 423] on input "0" at bounding box center [456, 426] width 51 height 31
type input "1"
click at [669, 468] on div "Ingredient * Amount * Unit * Waste * .a-a{fill:#347362;}.b-a{fill:#fff;} Grams …" at bounding box center [478, 414] width 596 height 351
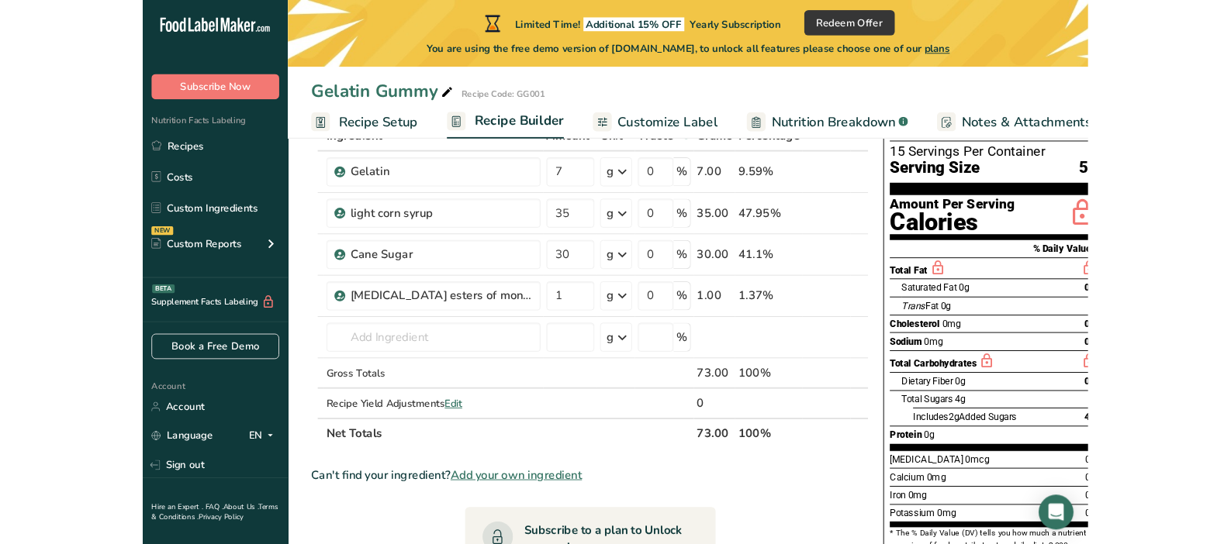
scroll to position [106, 0]
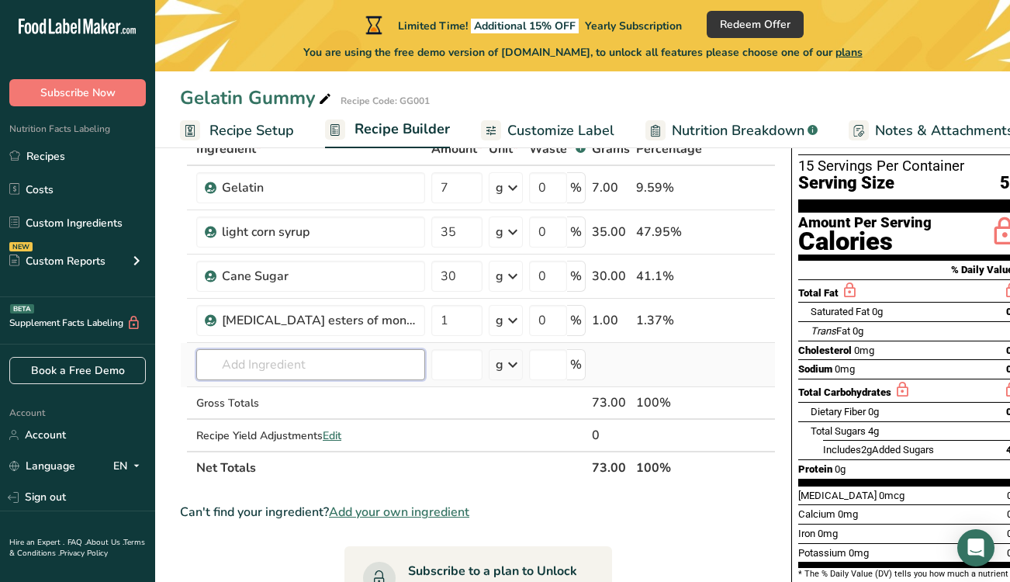
click at [237, 363] on input "text" at bounding box center [310, 364] width 229 height 31
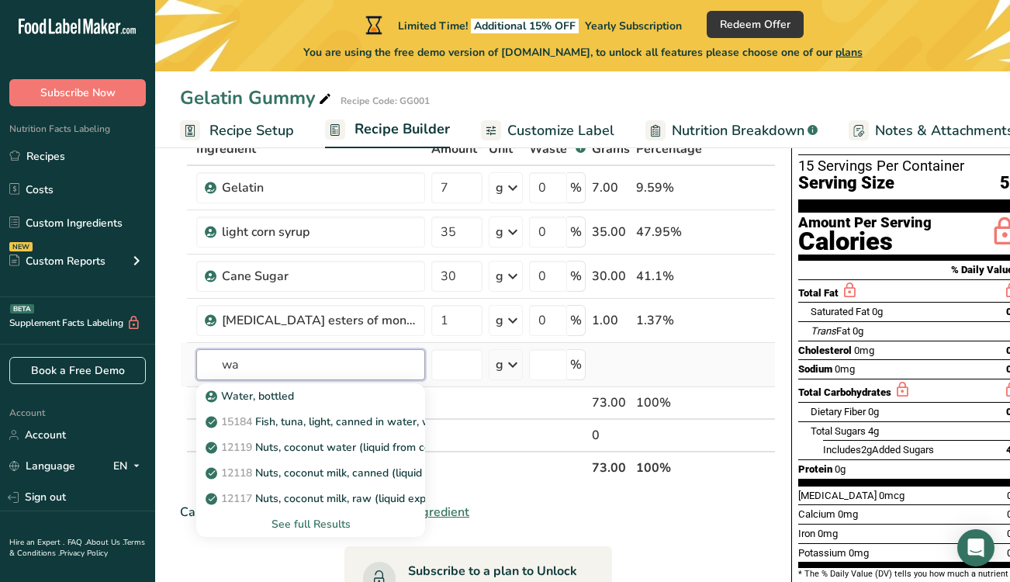
type input "w"
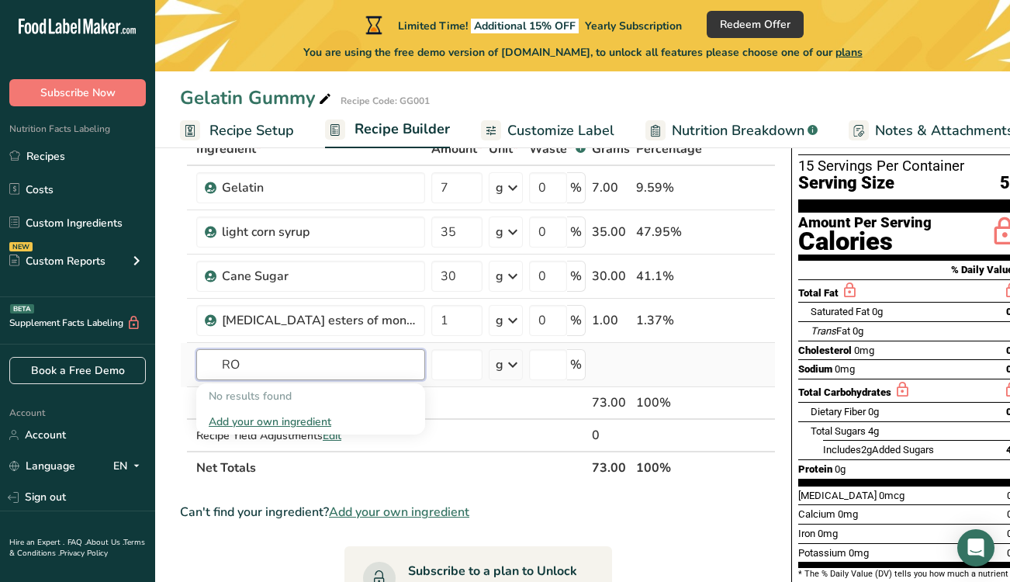
type input "R"
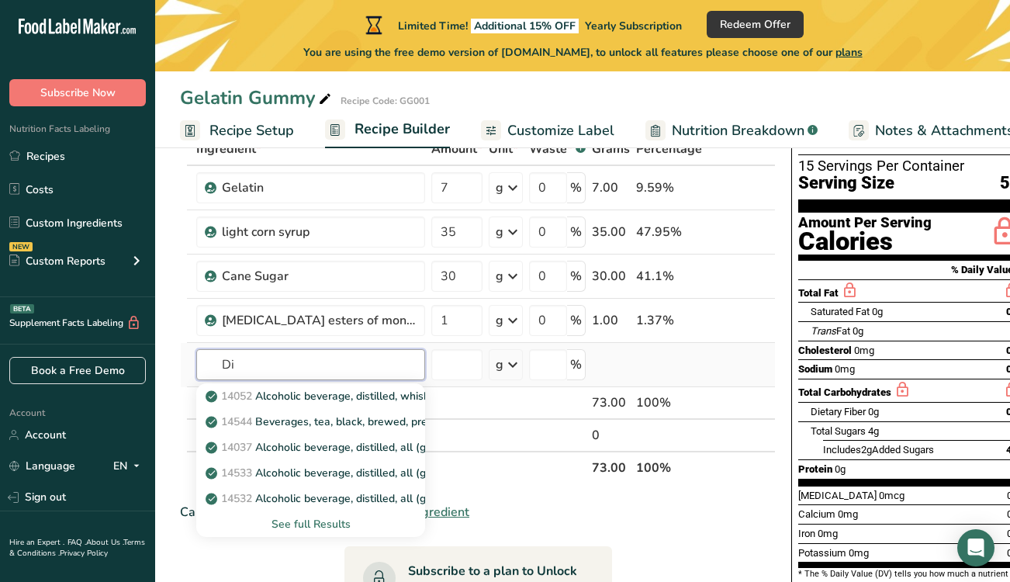
type input "D"
type input "Puri"
click at [240, 395] on p "[MEDICAL_DATA]" at bounding box center [260, 396] width 103 height 16
type input "[MEDICAL_DATA]"
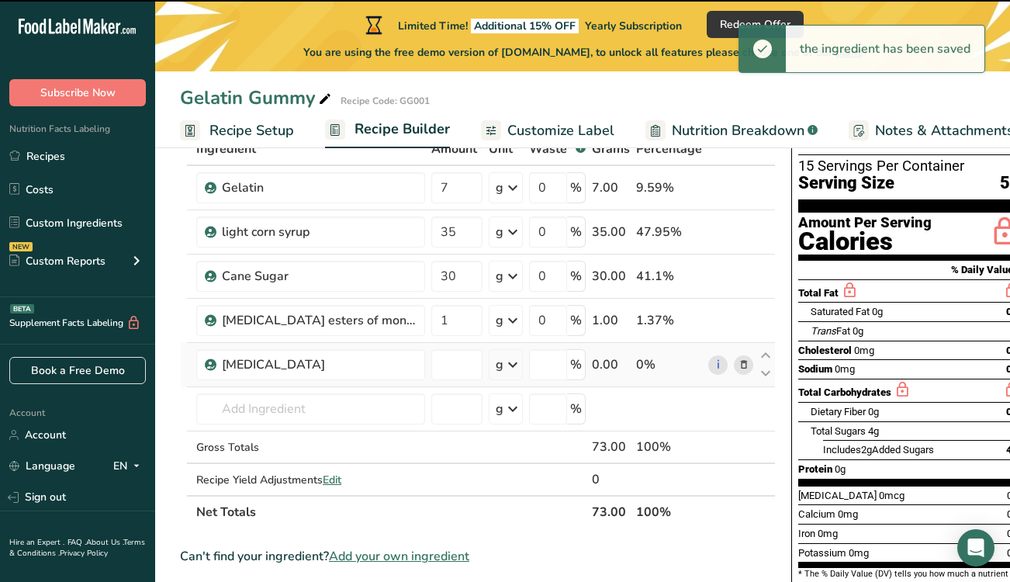
type input "0"
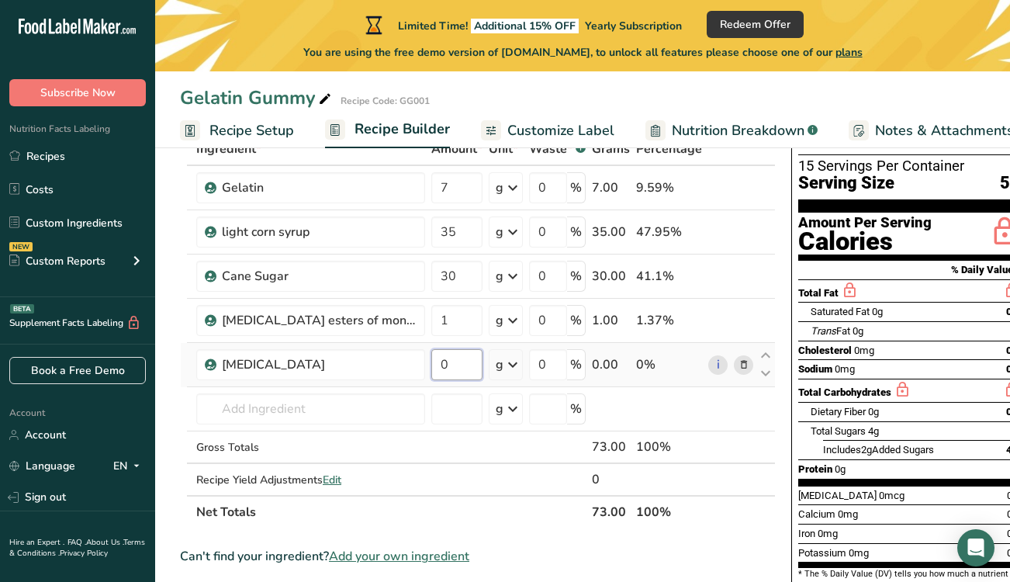
click at [457, 359] on input "0" at bounding box center [456, 364] width 51 height 31
type input "15"
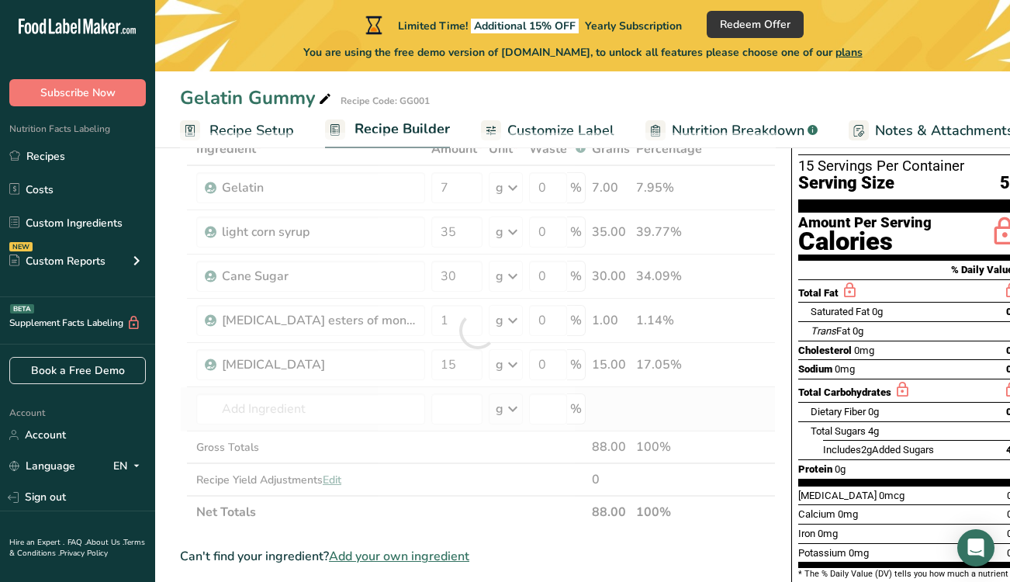
click at [656, 397] on div "Ingredient * Amount * Unit * Waste * .a-a{fill:#347362;}.b-a{fill:#fff;} Grams …" at bounding box center [478, 330] width 596 height 395
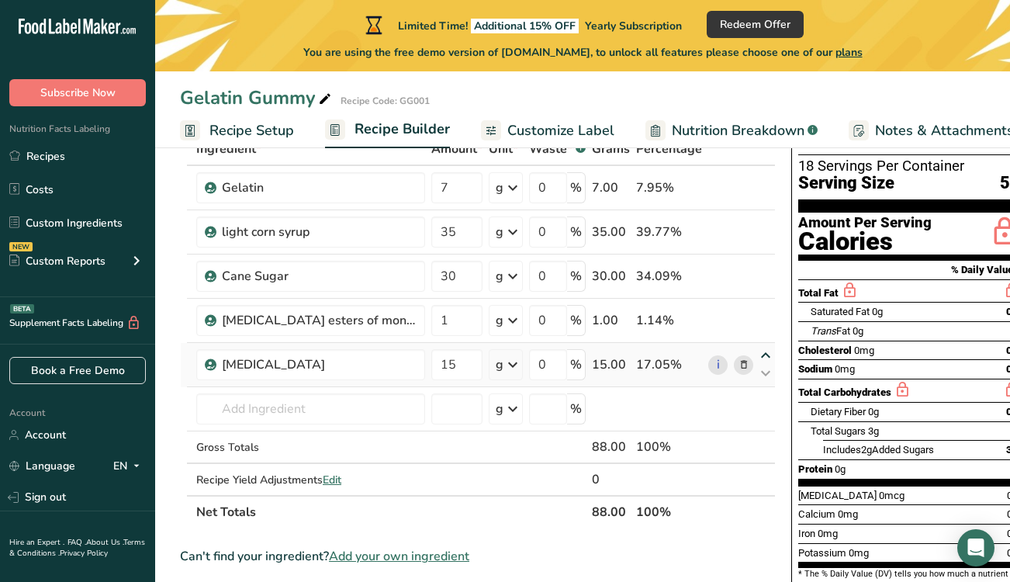
click at [762, 353] on icon at bounding box center [765, 356] width 19 height 12
click at [765, 355] on icon at bounding box center [765, 356] width 19 height 12
click at [764, 352] on icon at bounding box center [765, 356] width 19 height 12
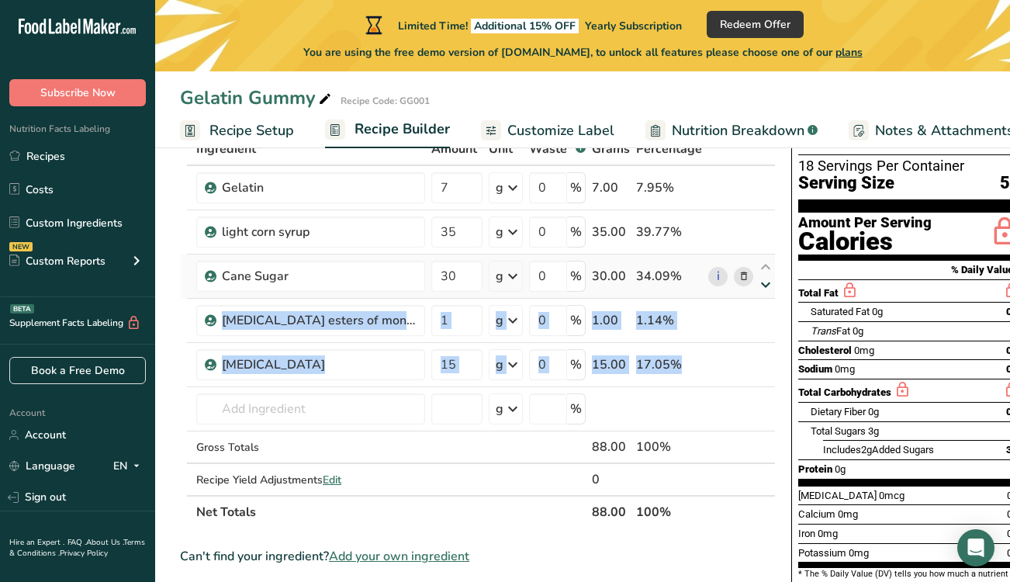
drag, startPoint x: 762, startPoint y: 356, endPoint x: 758, endPoint y: 278, distance: 77.6
click at [758, 278] on tbody "Gelatin 7 g Weight Units g kg mg See more Volume Units l Volume units require a…" at bounding box center [478, 330] width 594 height 329
click at [758, 279] on icon at bounding box center [765, 285] width 19 height 12
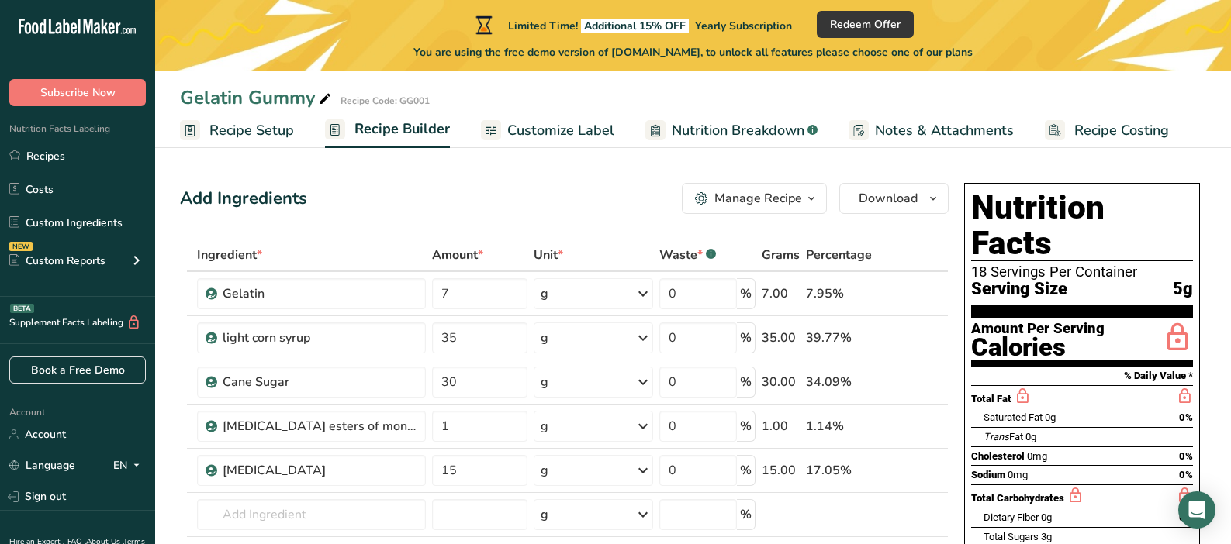
scroll to position [0, 0]
click at [275, 135] on span "Recipe Setup" at bounding box center [251, 130] width 85 height 21
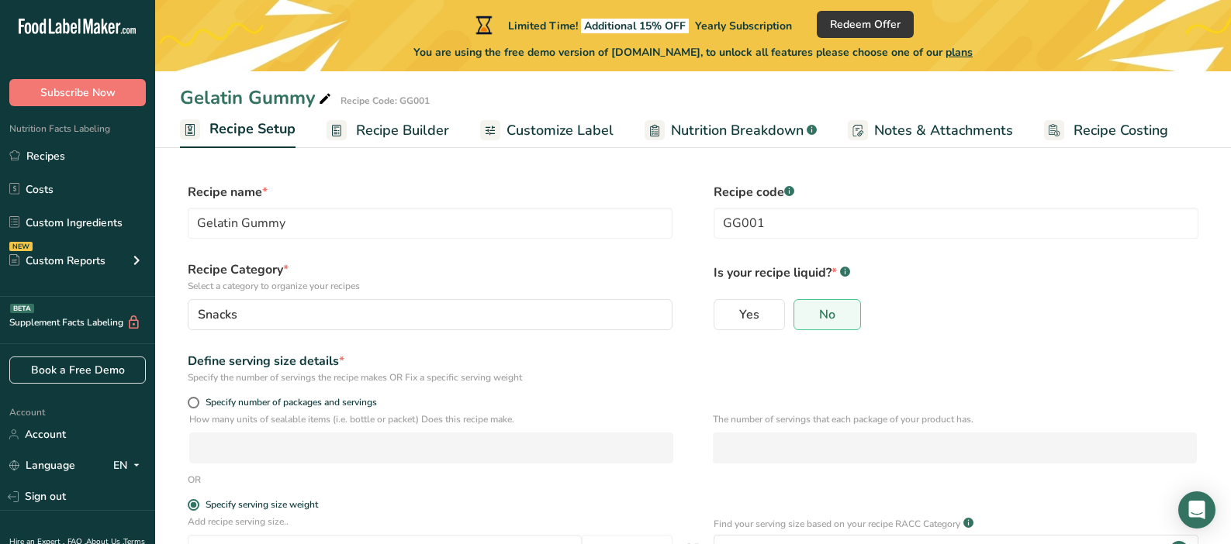
click at [378, 130] on span "Recipe Builder" at bounding box center [402, 130] width 93 height 21
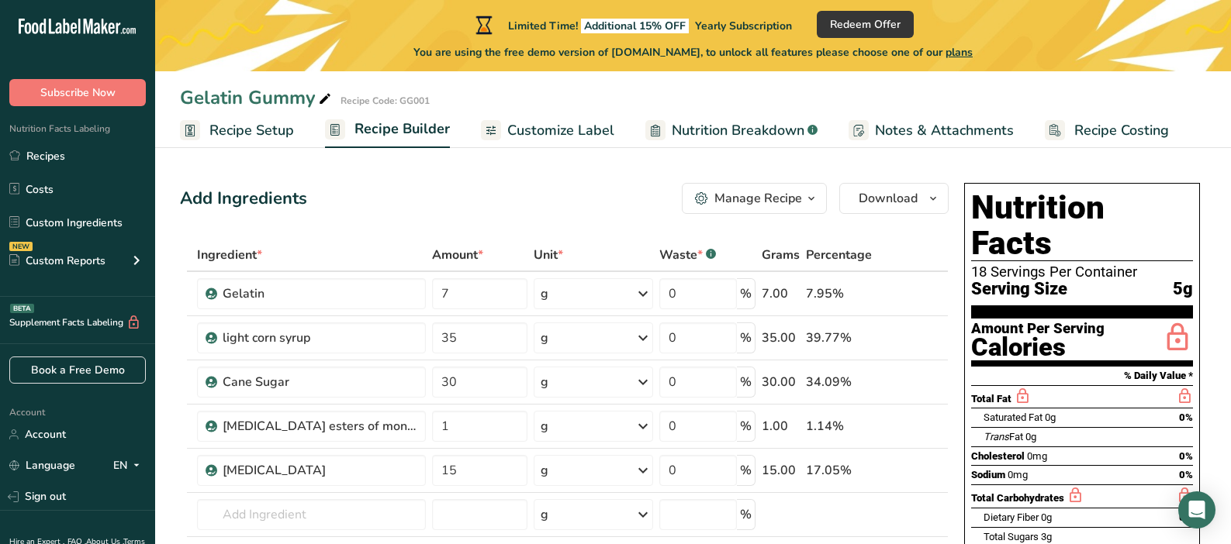
click at [990, 264] on div "18 Servings Per Container" at bounding box center [1082, 272] width 222 height 16
click at [764, 203] on div "Manage Recipe" at bounding box center [758, 198] width 88 height 19
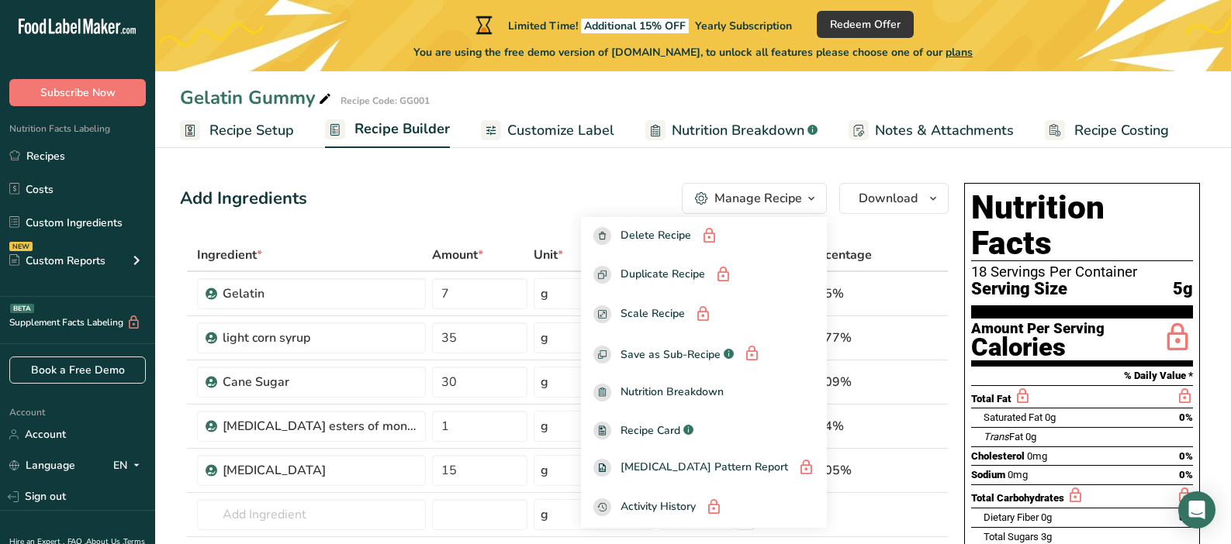
click at [764, 203] on div "Manage Recipe" at bounding box center [758, 198] width 88 height 19
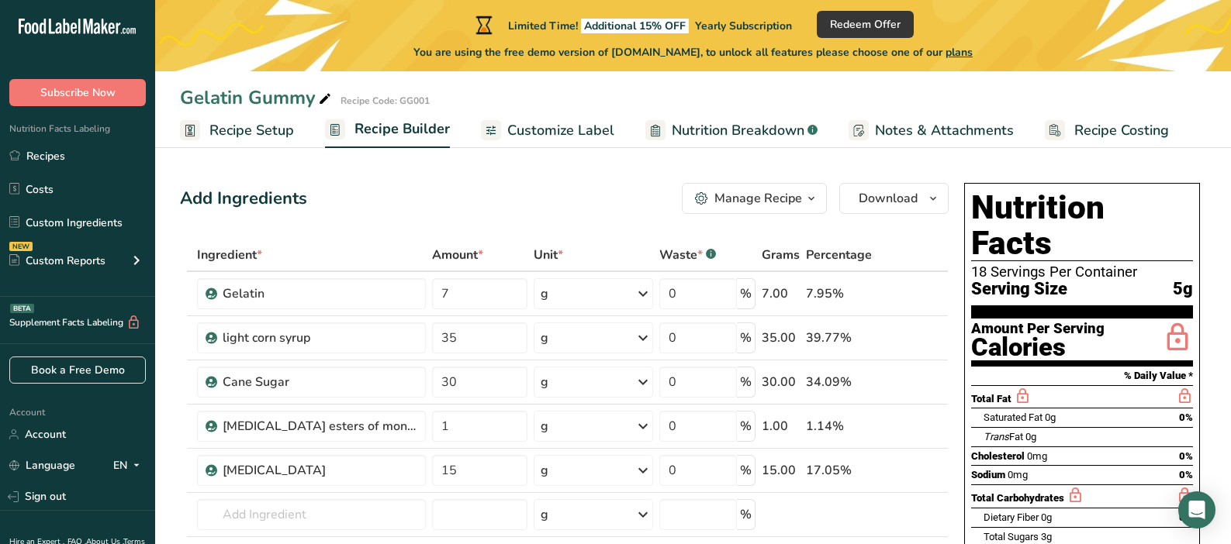
click at [546, 130] on span "Customize Label" at bounding box center [560, 130] width 107 height 21
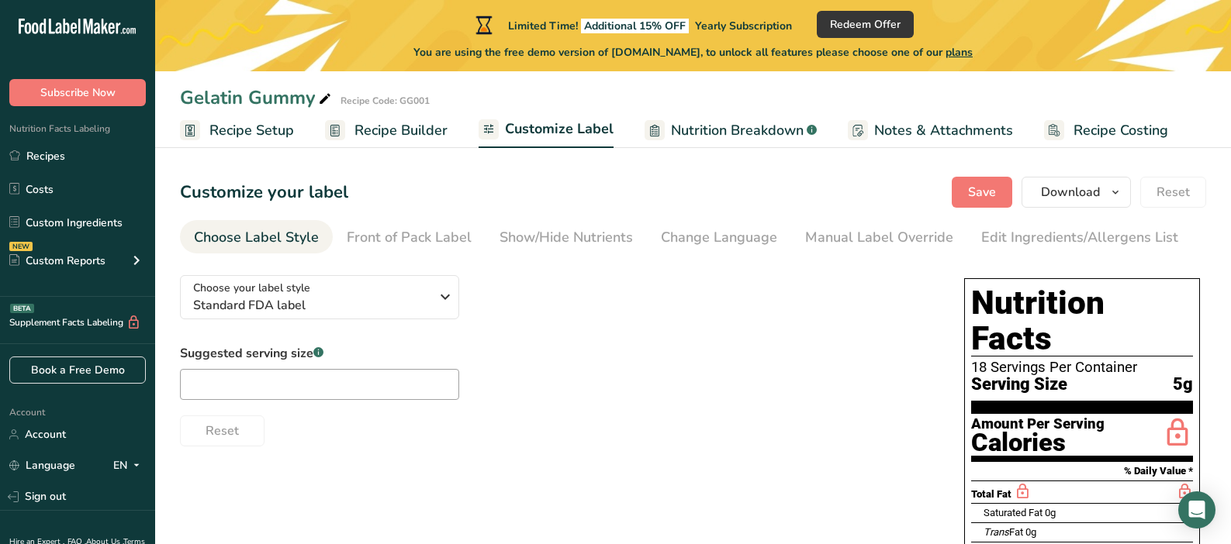
click at [721, 124] on span "Nutrition Breakdown" at bounding box center [737, 130] width 133 height 21
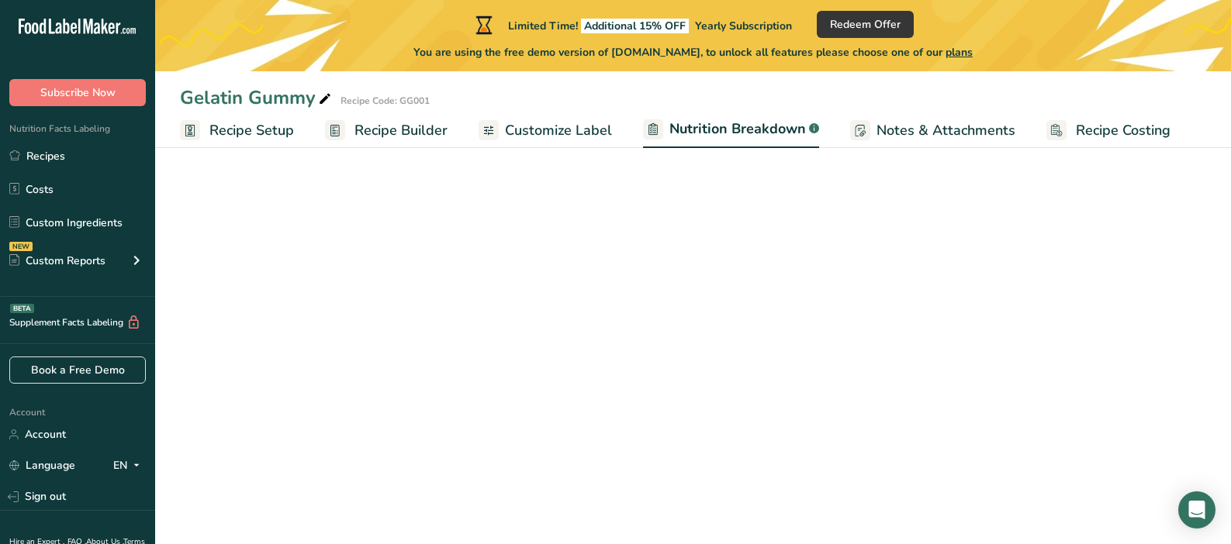
select select "Calories"
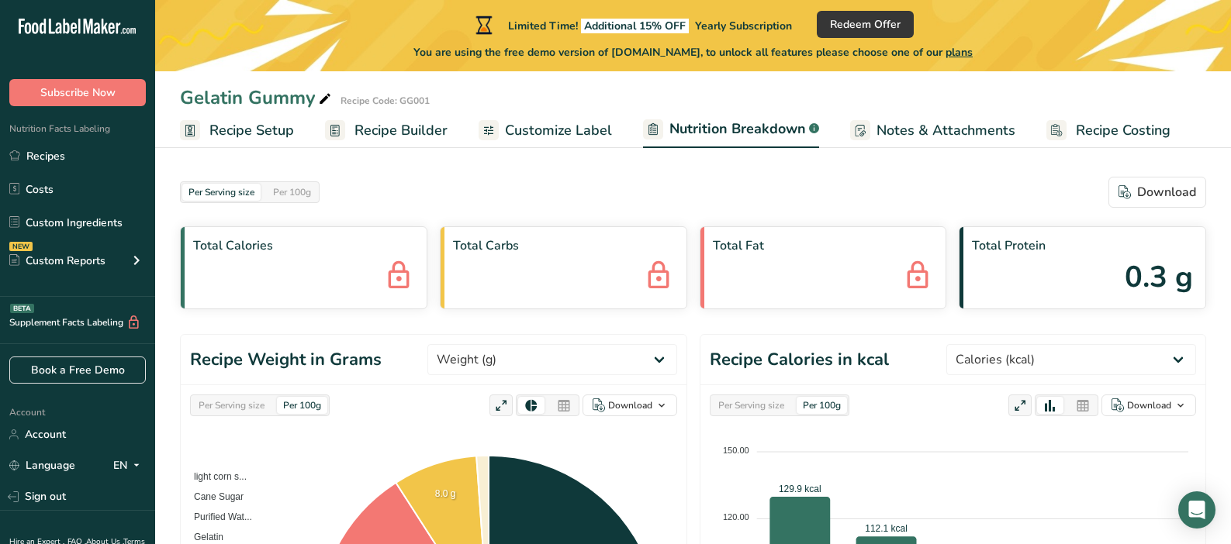
click at [920, 130] on span "Notes & Attachments" at bounding box center [945, 130] width 139 height 21
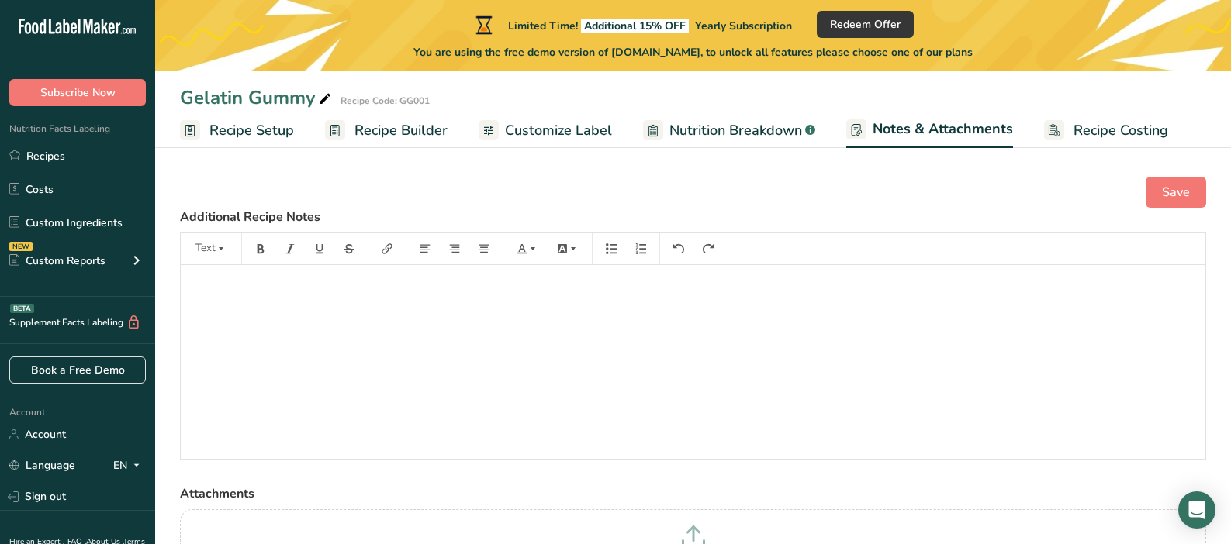
click at [1053, 127] on span "Recipe Costing" at bounding box center [1120, 130] width 95 height 21
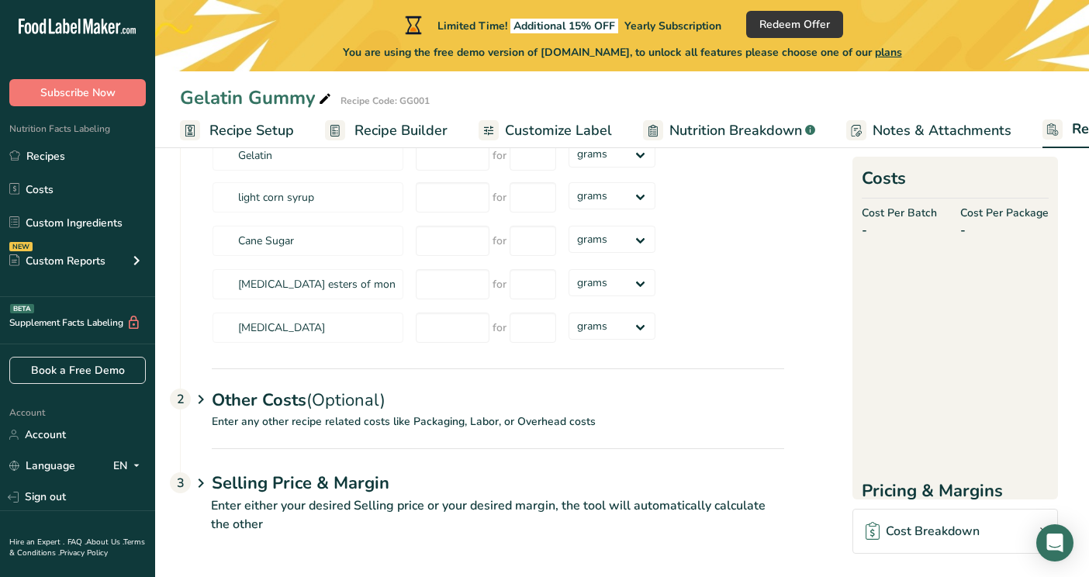
scroll to position [169, 0]
click at [88, 435] on link "Account" at bounding box center [77, 434] width 155 height 27
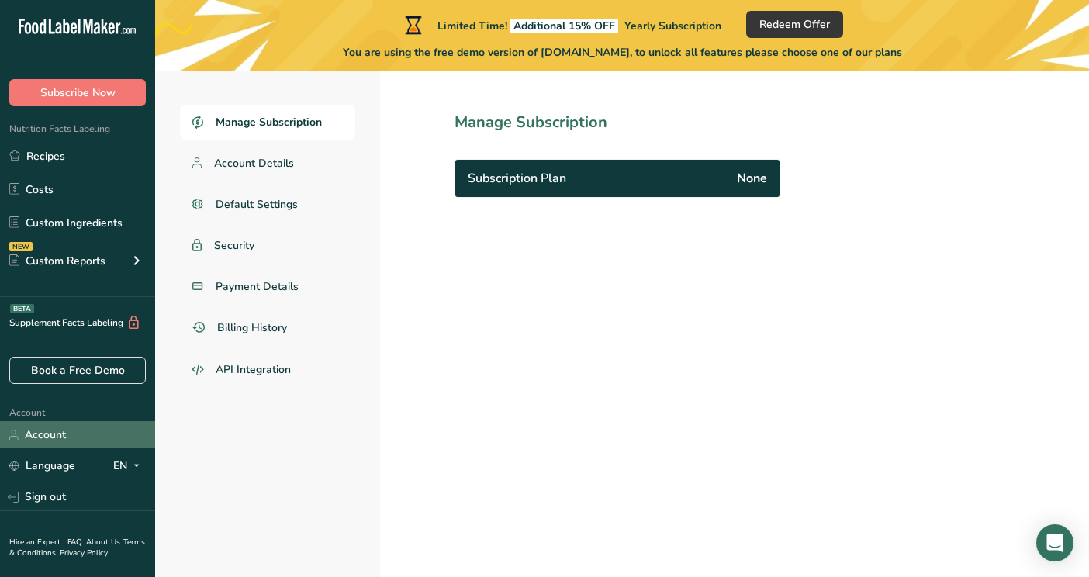
scroll to position [71, 0]
click at [760, 180] on span "None" at bounding box center [752, 178] width 30 height 19
click at [245, 121] on span "Manage Subscription" at bounding box center [269, 122] width 106 height 16
click at [502, 128] on h1 "Manage Subscription" at bounding box center [651, 122] width 394 height 23
click at [754, 184] on span "None" at bounding box center [752, 178] width 30 height 19
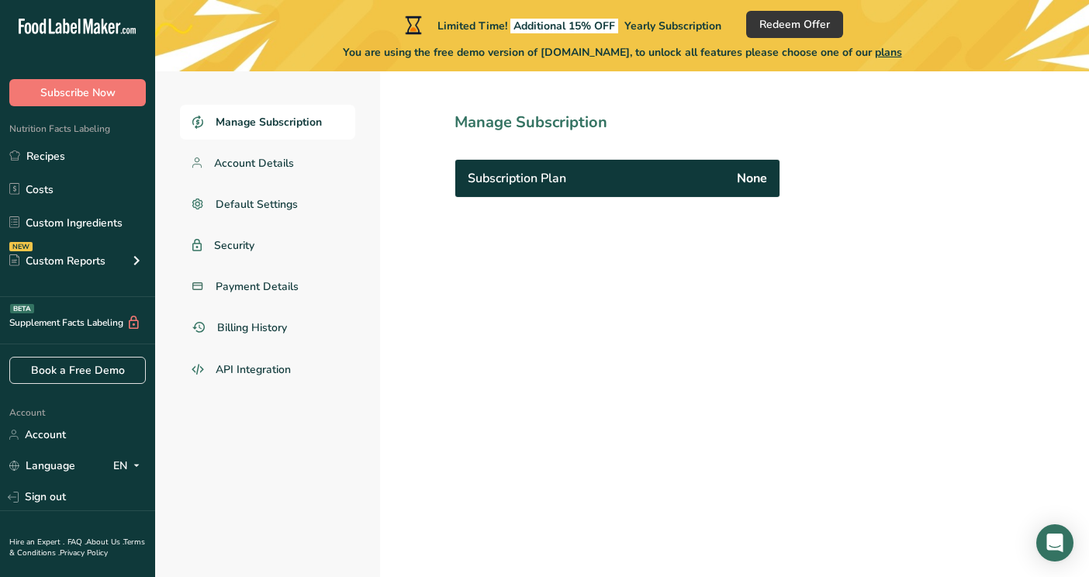
click at [489, 187] on div "Subscription Plan None" at bounding box center [617, 178] width 324 height 37
click at [793, 23] on span "Redeem Offer" at bounding box center [794, 24] width 71 height 16
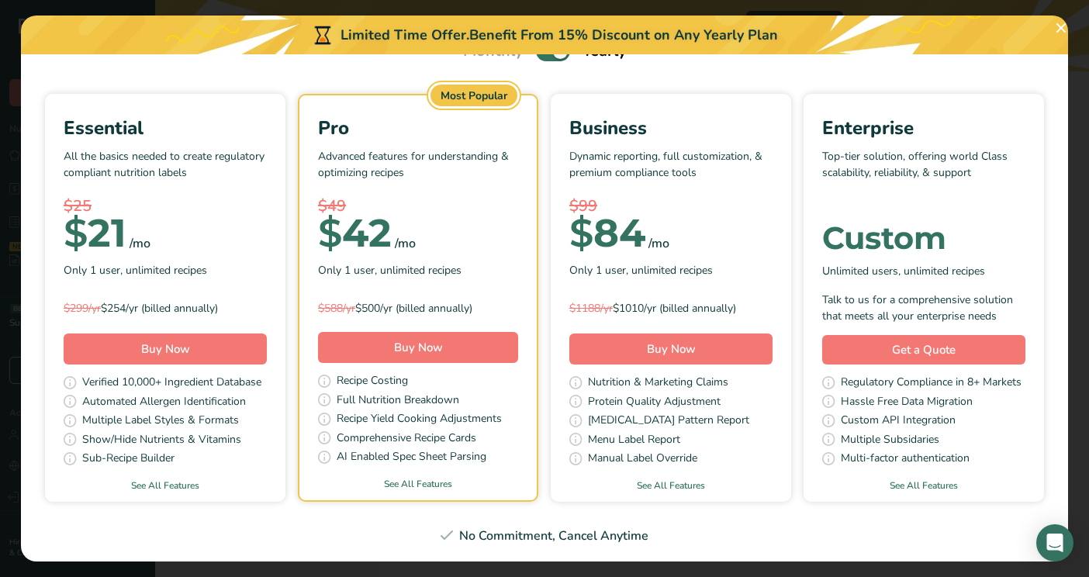
scroll to position [81, 0]
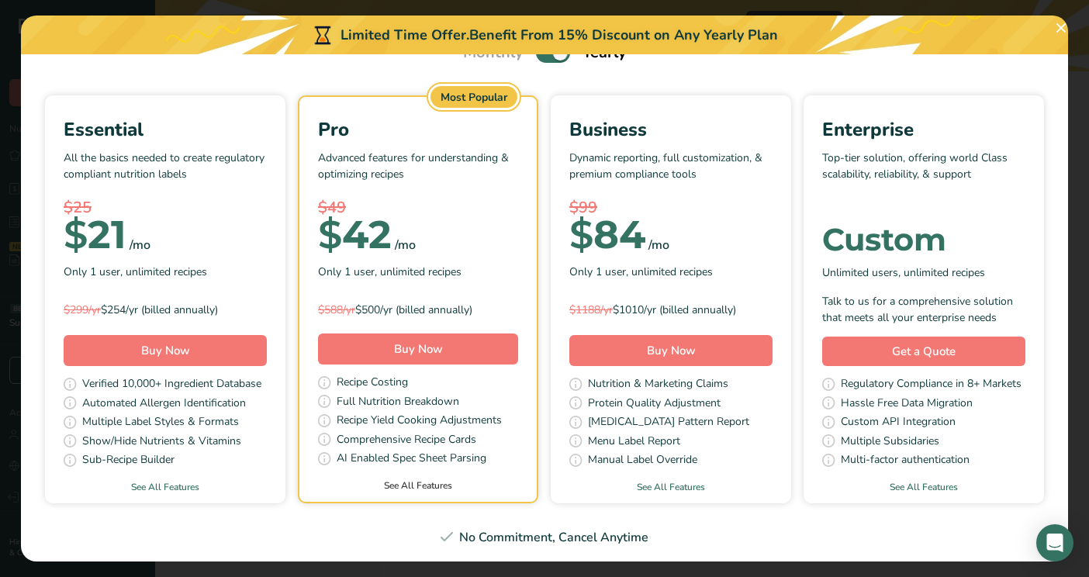
click at [409, 480] on link "See All Features" at bounding box center [417, 485] width 237 height 14
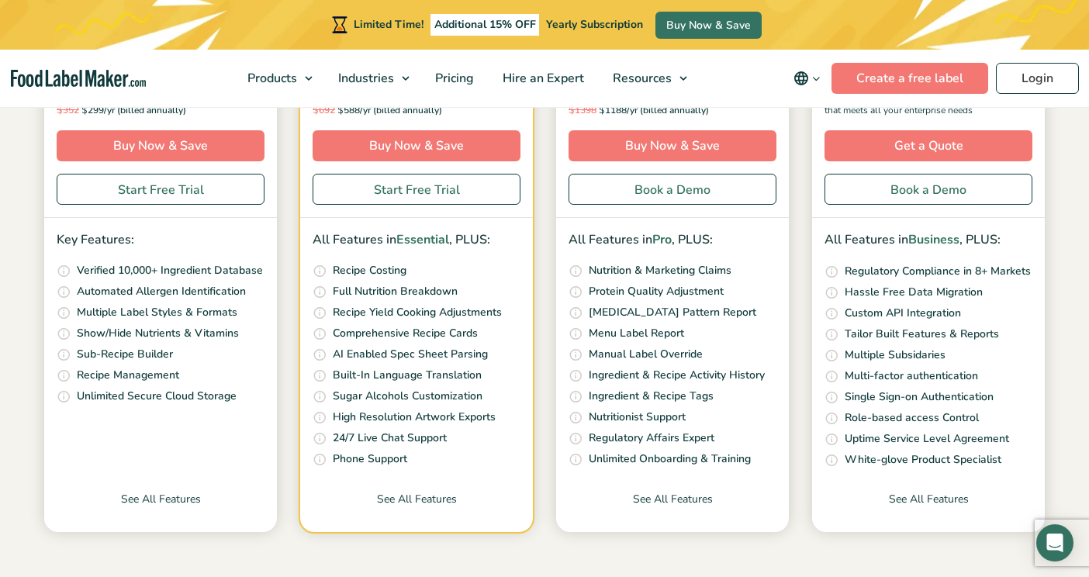
scroll to position [440, 0]
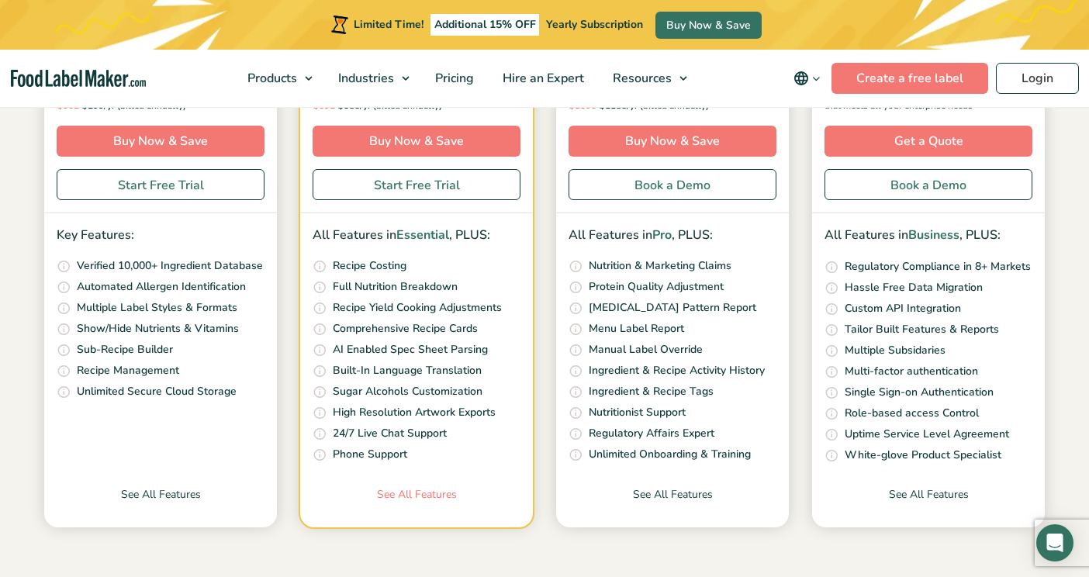
click at [388, 490] on link "See All Features" at bounding box center [416, 506] width 233 height 41
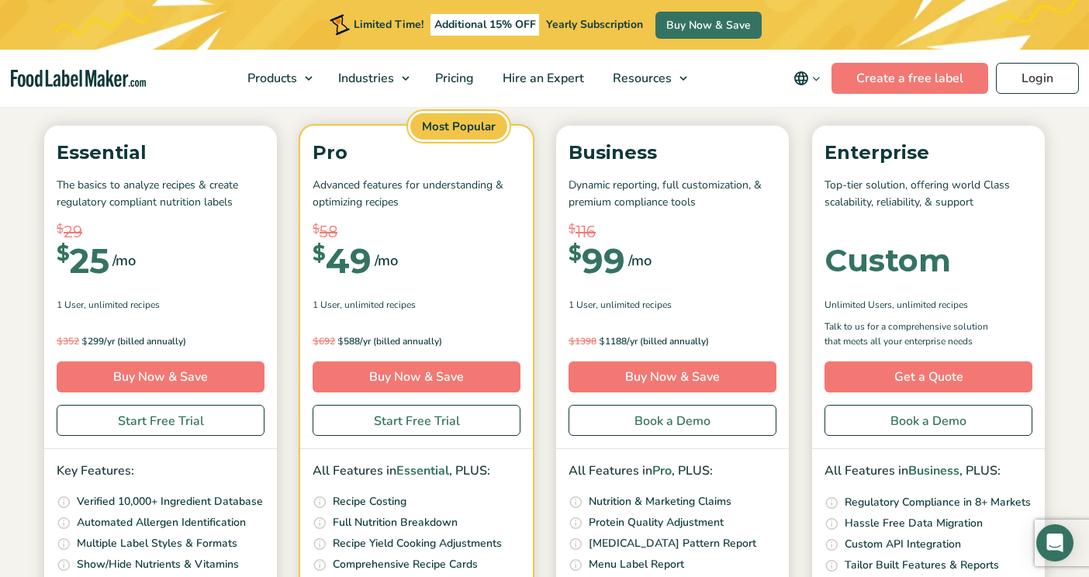
scroll to position [205, 0]
click at [402, 423] on link "Start Free Trial" at bounding box center [417, 419] width 208 height 31
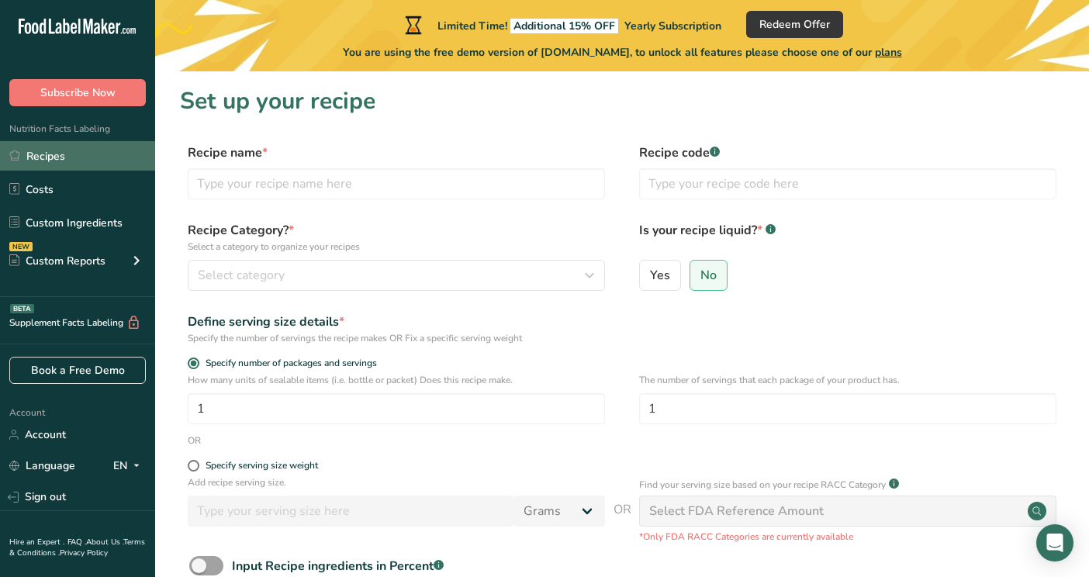
click at [83, 159] on link "Recipes" at bounding box center [77, 155] width 155 height 29
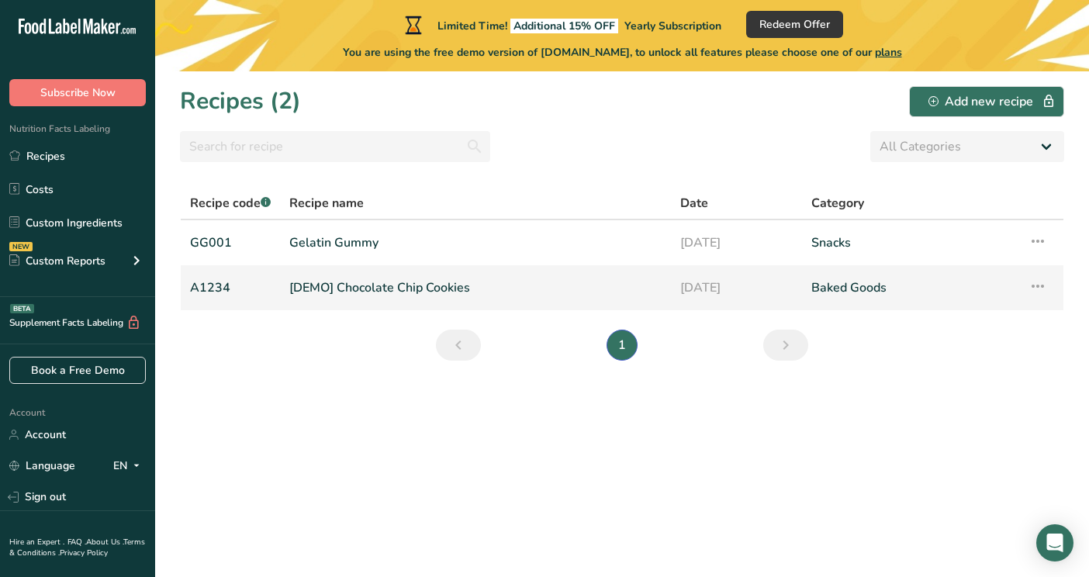
click at [375, 283] on link "[DEMO] Chocolate Chip Cookies" at bounding box center [475, 287] width 372 height 33
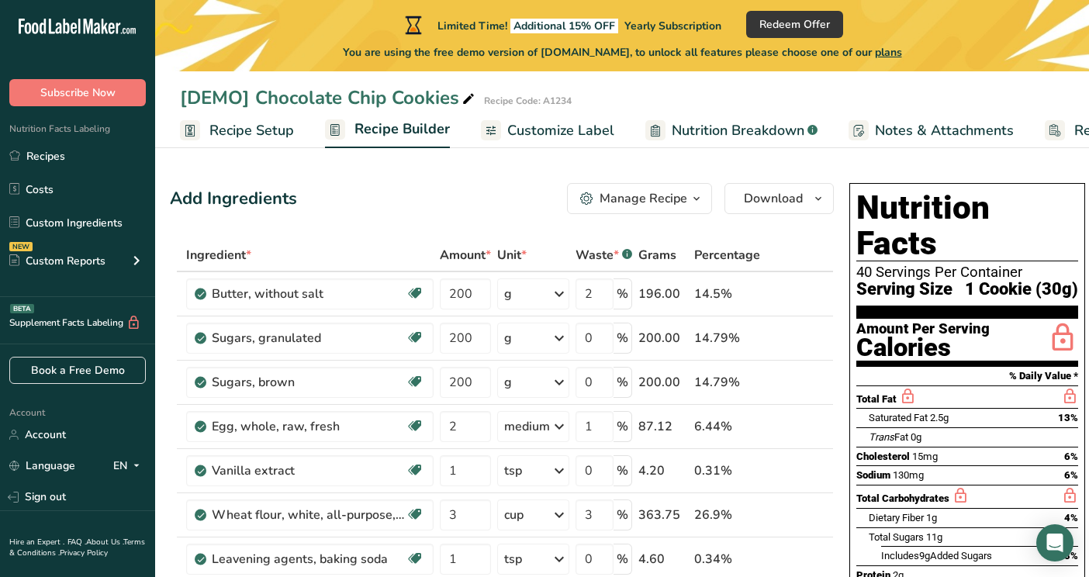
scroll to position [0, 9]
click at [537, 133] on span "Customize Label" at bounding box center [560, 130] width 107 height 21
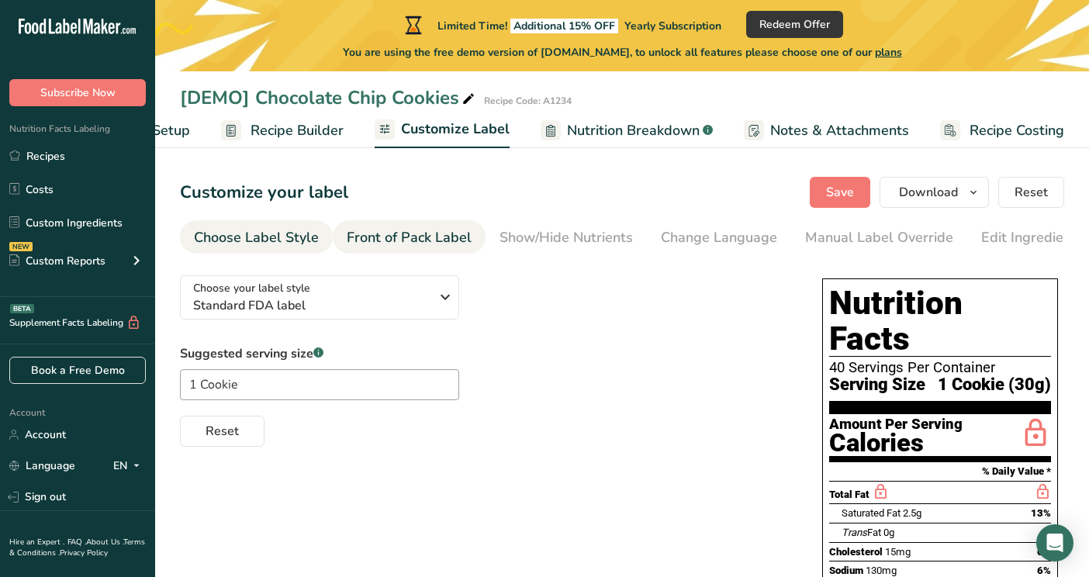
click at [406, 234] on div "Front of Pack Label" at bounding box center [409, 237] width 125 height 21
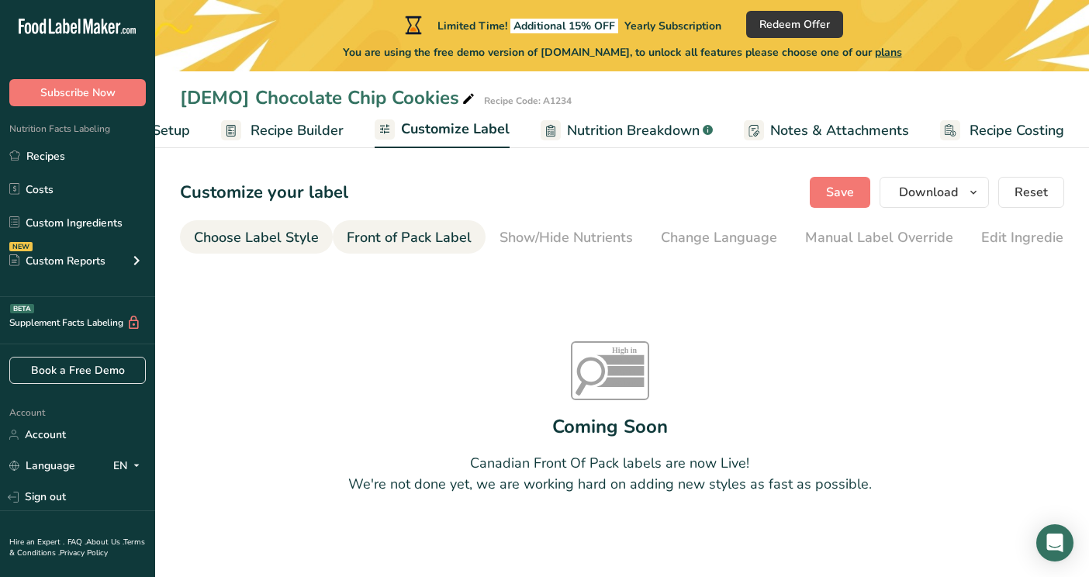
click at [307, 233] on div "Choose Label Style" at bounding box center [256, 237] width 125 height 21
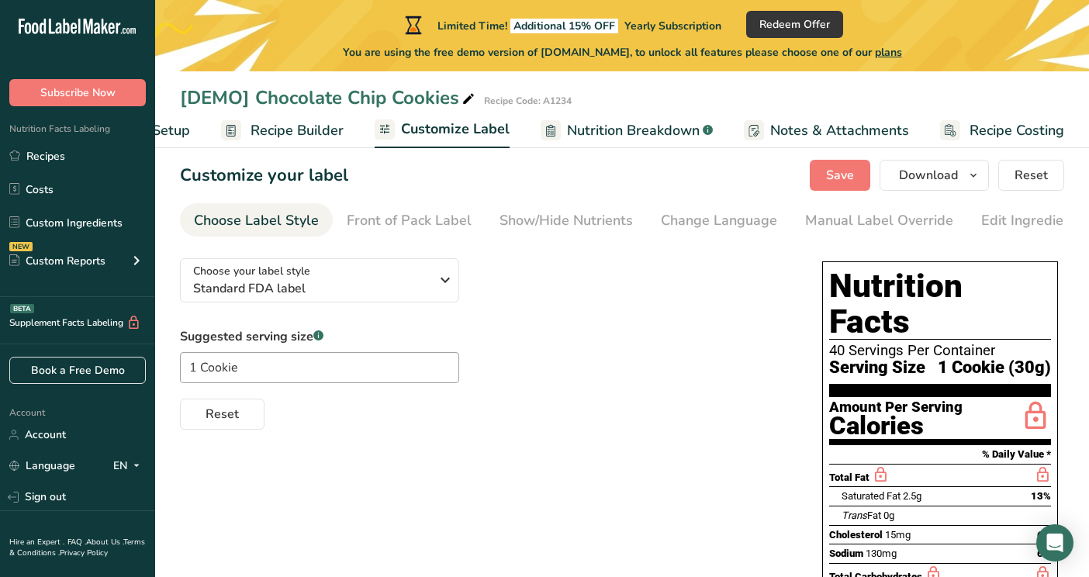
scroll to position [22, 0]
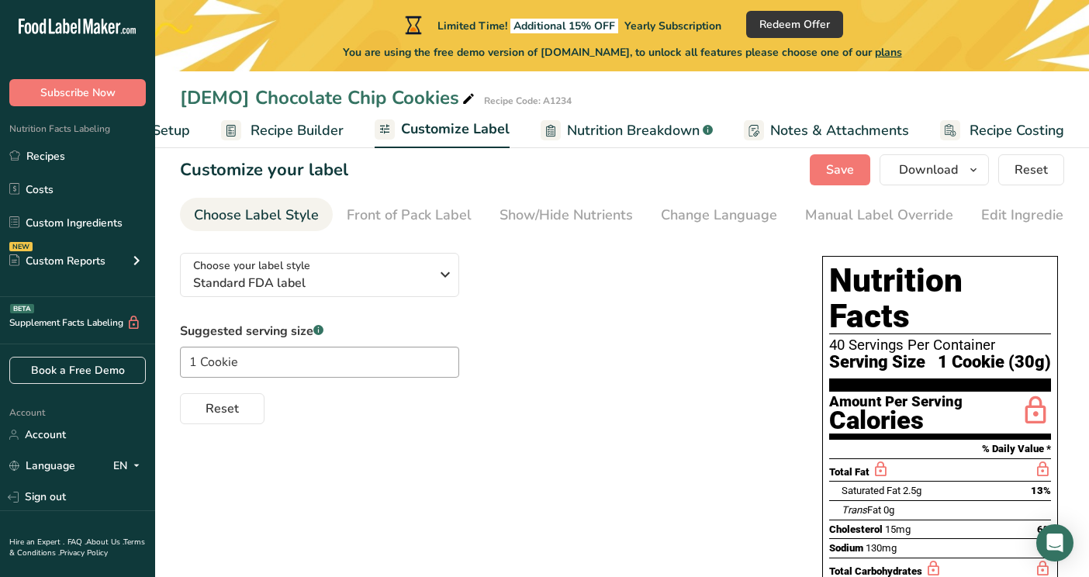
click at [165, 132] on span "Recipe Setup" at bounding box center [147, 130] width 85 height 21
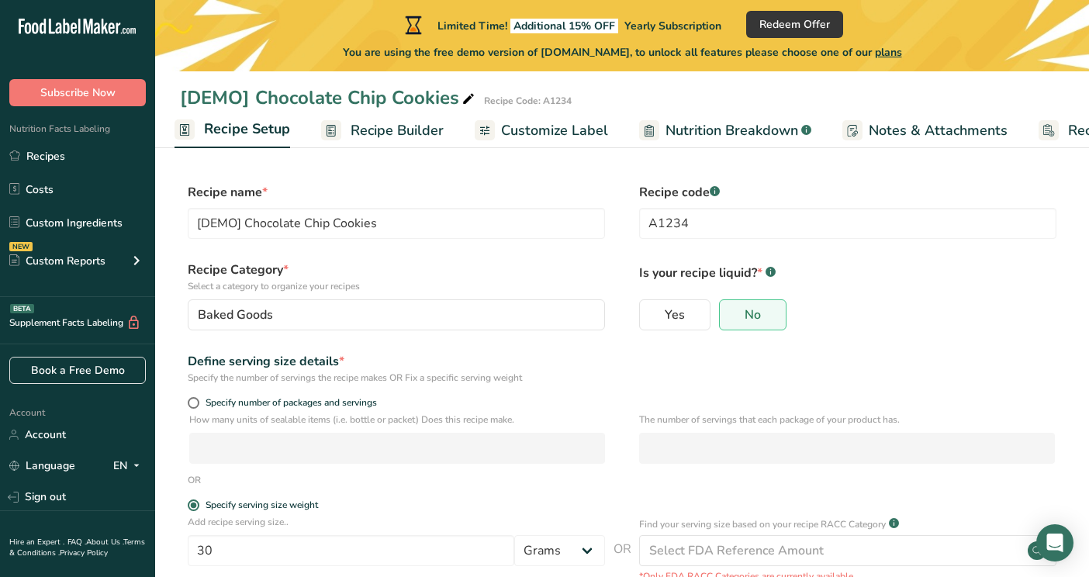
click at [399, 130] on span "Recipe Builder" at bounding box center [397, 130] width 93 height 21
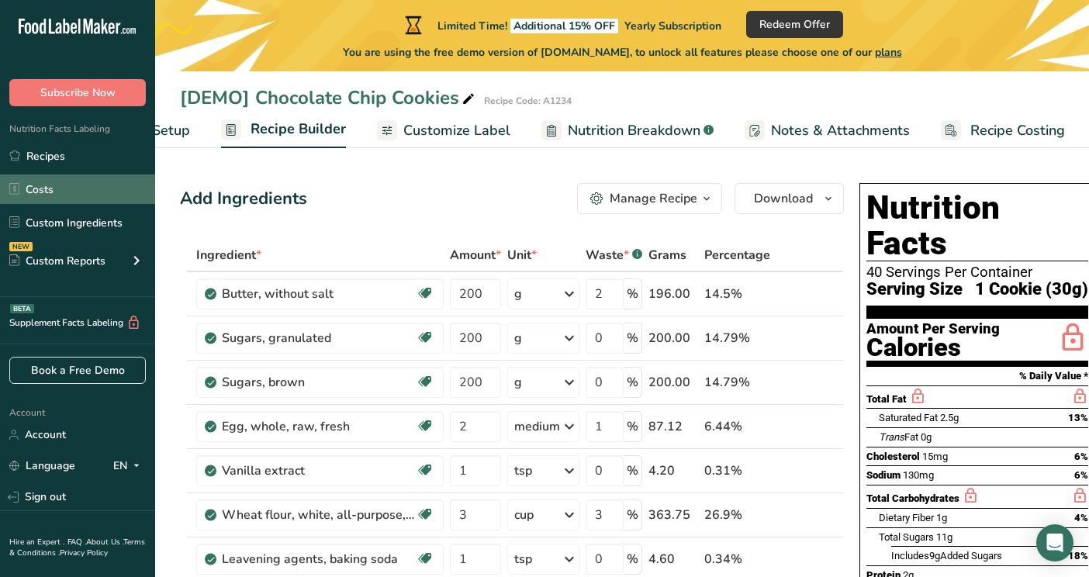
click at [32, 188] on link "Costs" at bounding box center [77, 188] width 155 height 29
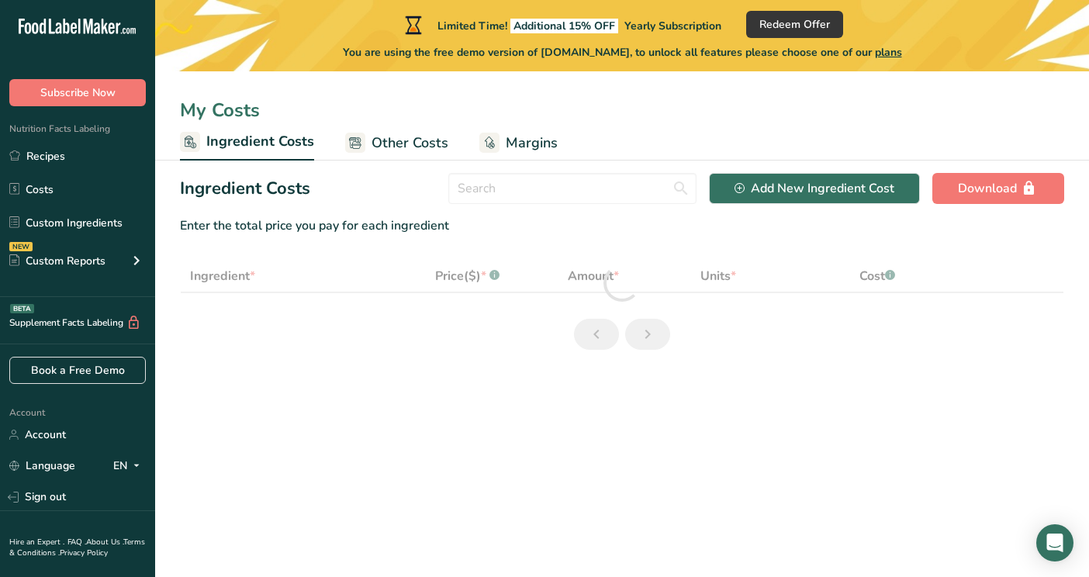
select select "1"
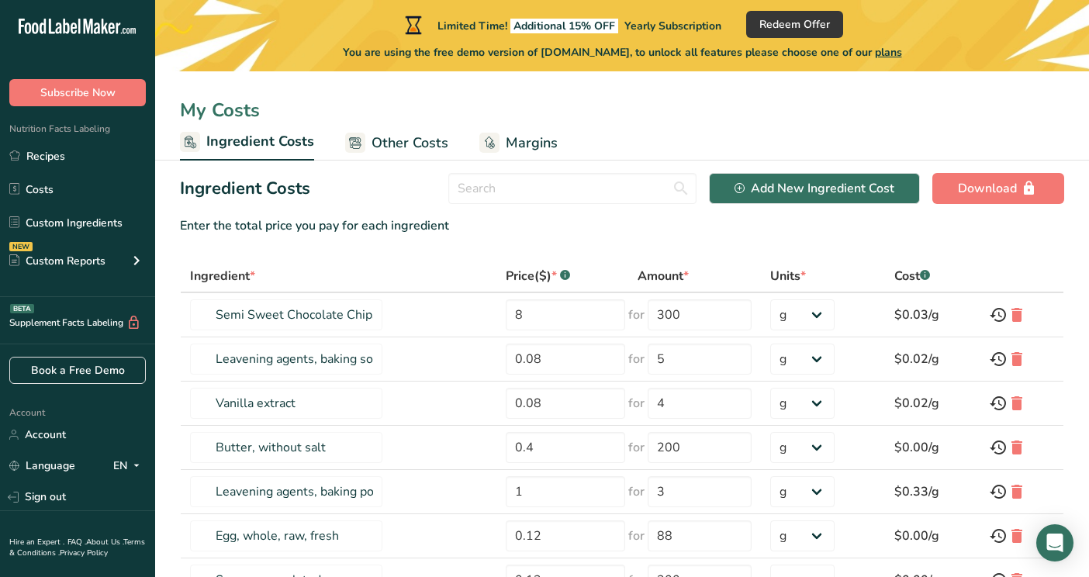
scroll to position [4, 0]
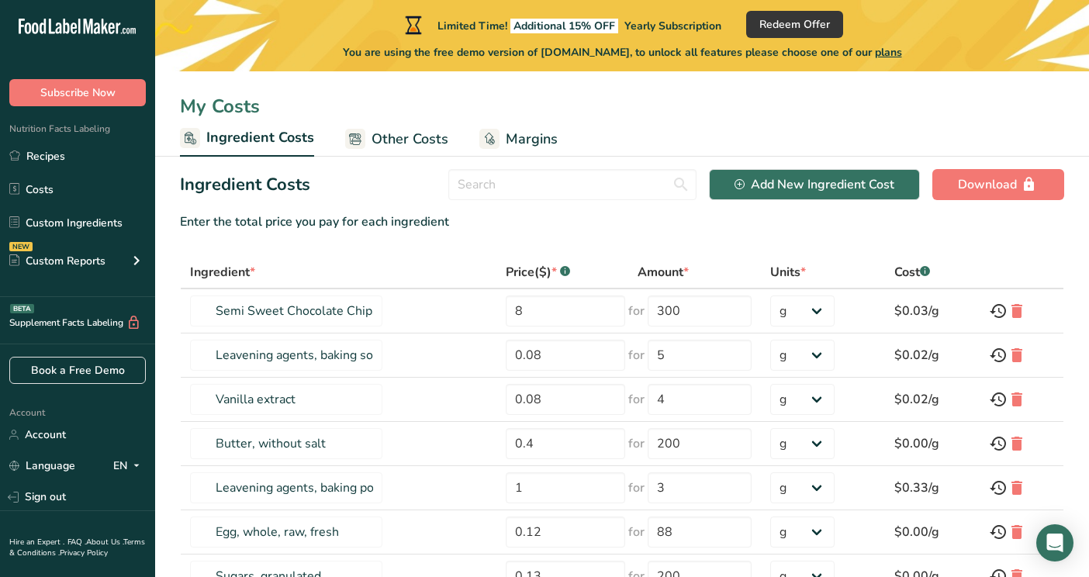
click at [558, 137] on ul "Ingredient Costs Other Costs Margins" at bounding box center [622, 138] width 934 height 36
click at [513, 130] on span "Margins" at bounding box center [532, 139] width 52 height 21
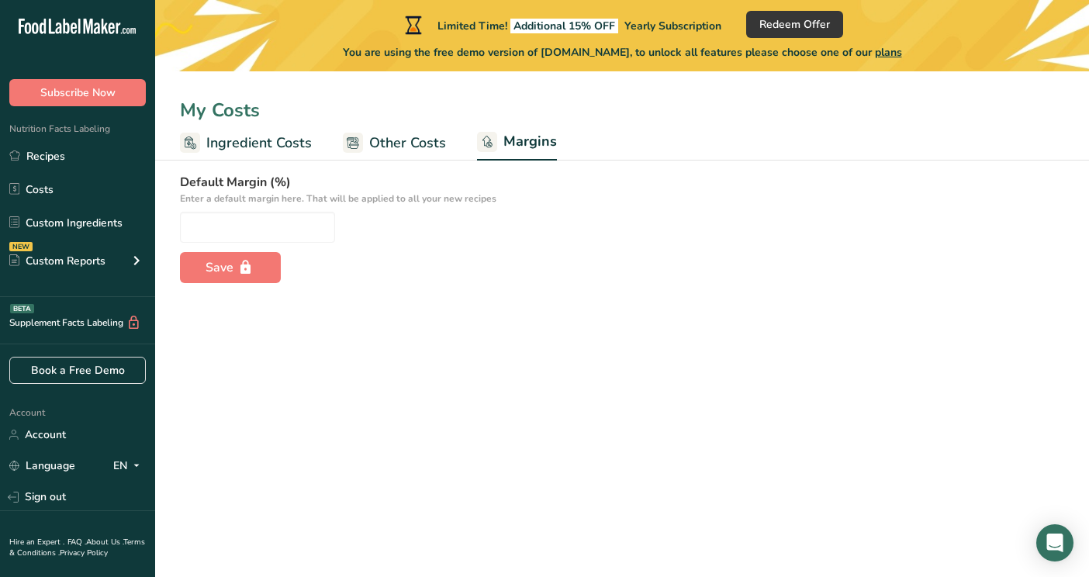
click at [413, 144] on span "Other Costs" at bounding box center [407, 143] width 77 height 21
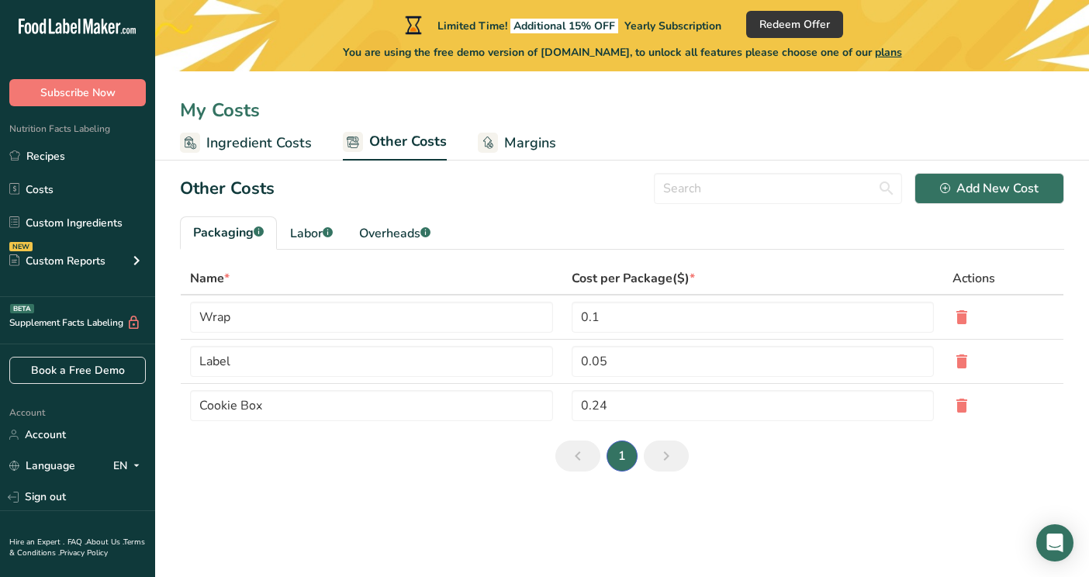
click at [260, 144] on span "Ingredient Costs" at bounding box center [258, 143] width 105 height 21
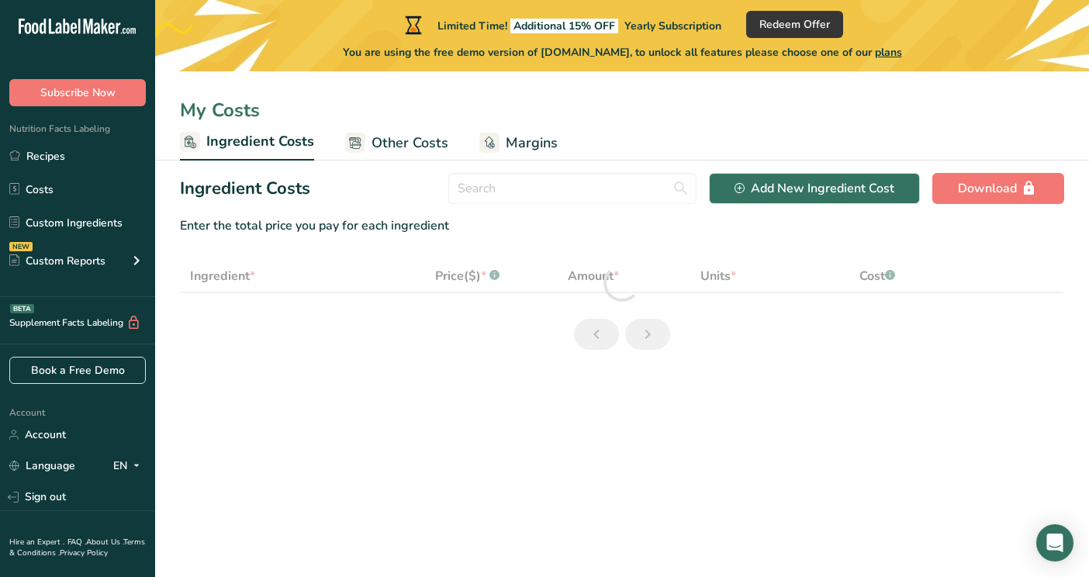
select select "1"
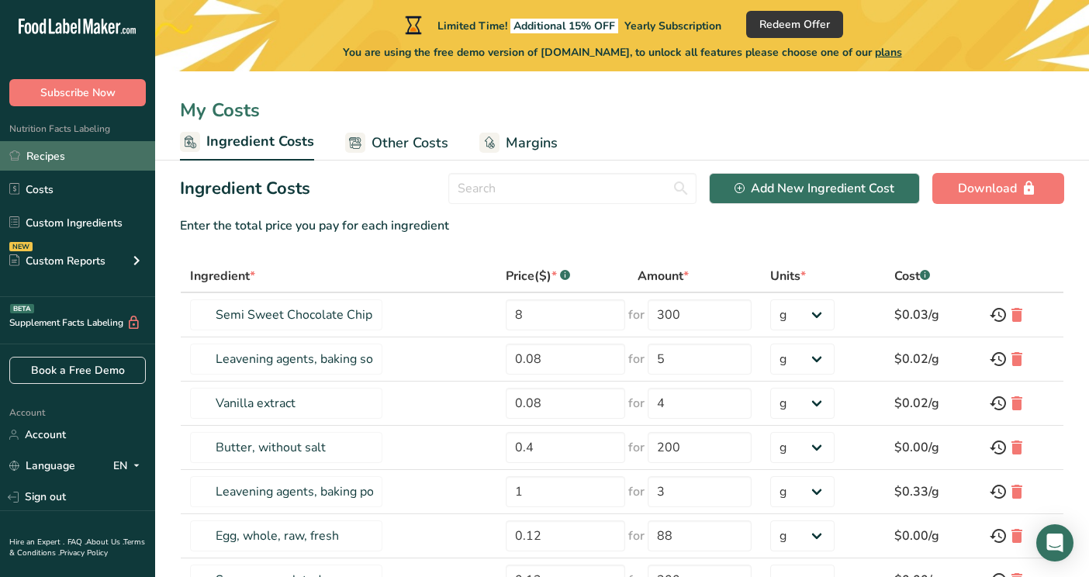
click at [72, 161] on link "Recipes" at bounding box center [77, 155] width 155 height 29
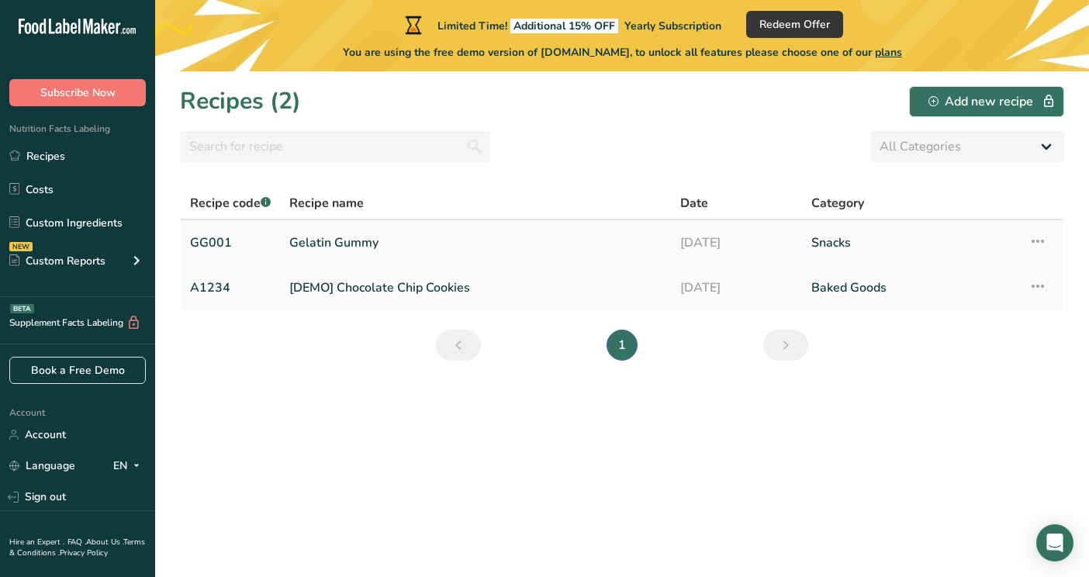
click at [443, 239] on link "Gelatin Gummy" at bounding box center [475, 242] width 372 height 33
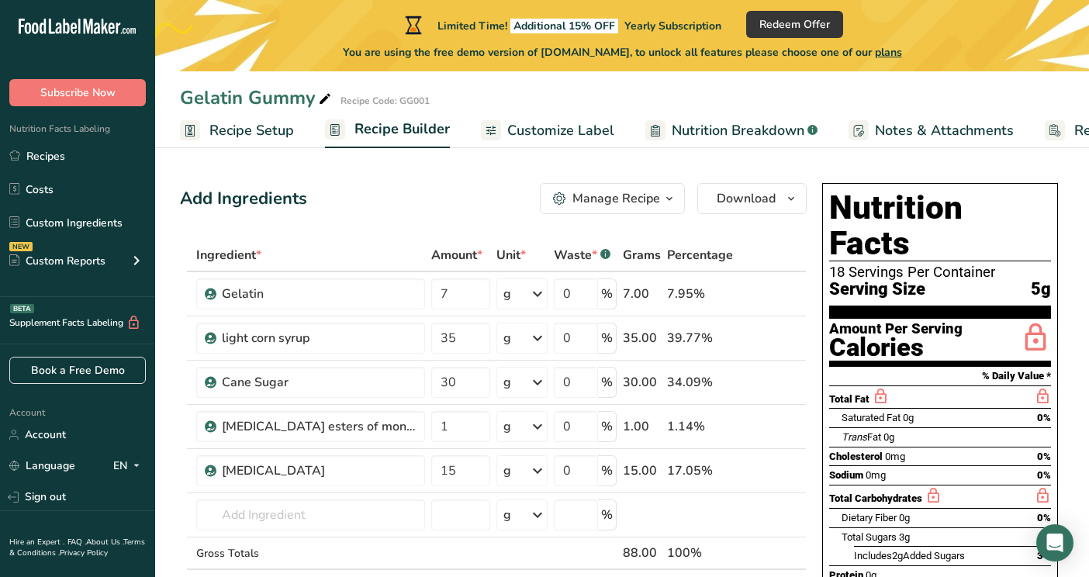
click at [248, 132] on span "Recipe Setup" at bounding box center [251, 130] width 85 height 21
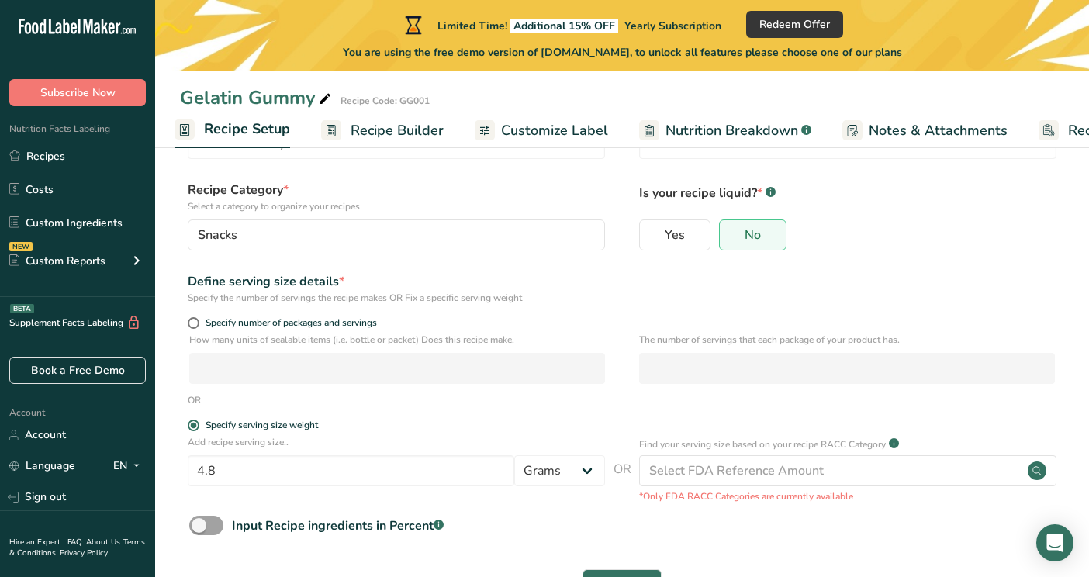
scroll to position [80, 0]
click at [195, 323] on span at bounding box center [194, 323] width 12 height 12
click at [195, 323] on input "Specify number of packages and servings" at bounding box center [193, 323] width 10 height 10
radio input "true"
radio input "false"
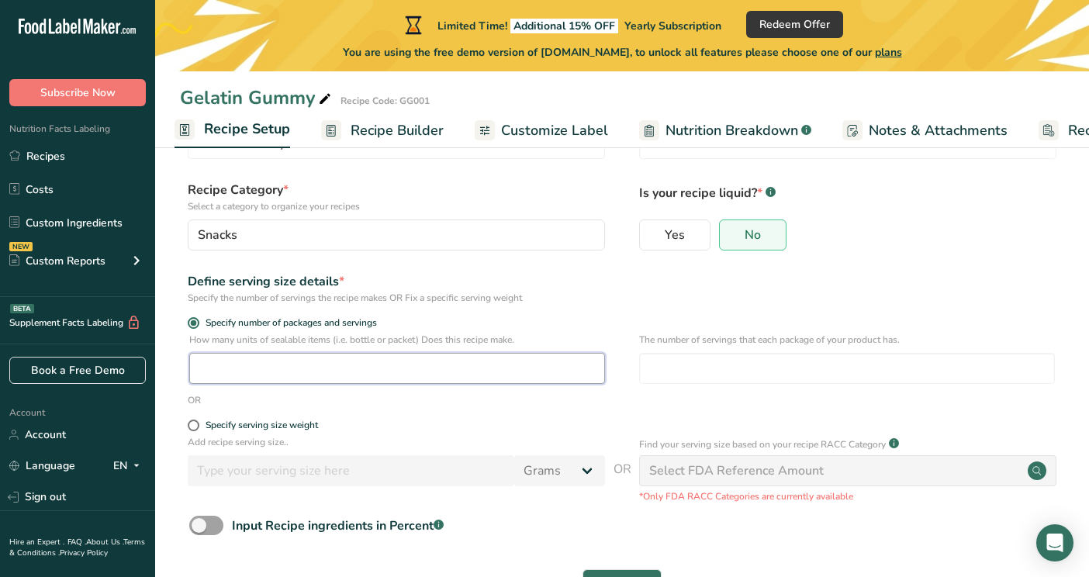
click at [199, 363] on input "number" at bounding box center [397, 368] width 416 height 31
type input "1"
click at [672, 377] on input "number" at bounding box center [847, 368] width 416 height 31
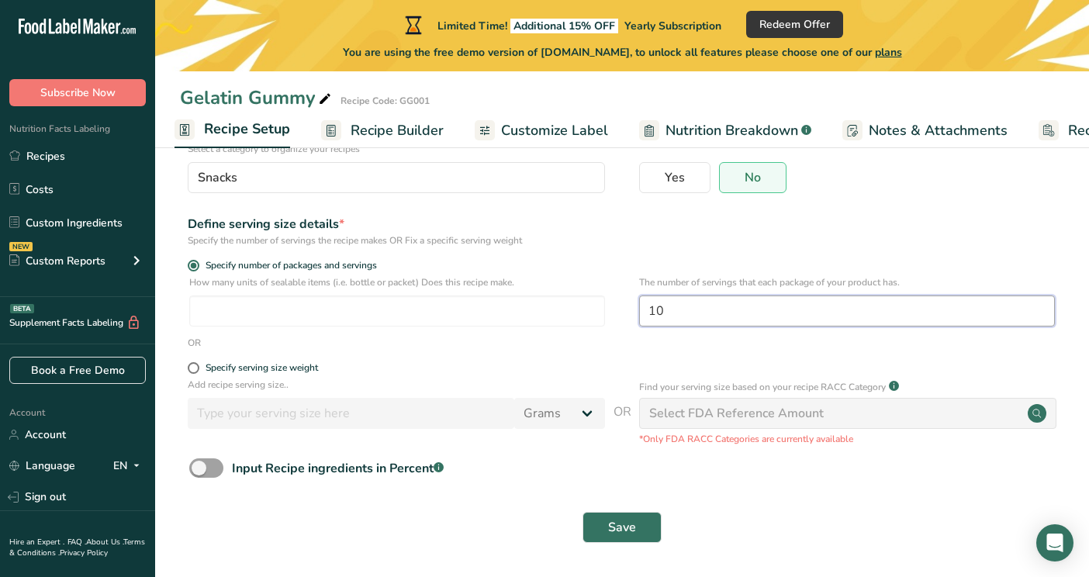
scroll to position [136, 0]
type input "10"
click at [616, 534] on span "Save" at bounding box center [622, 528] width 28 height 19
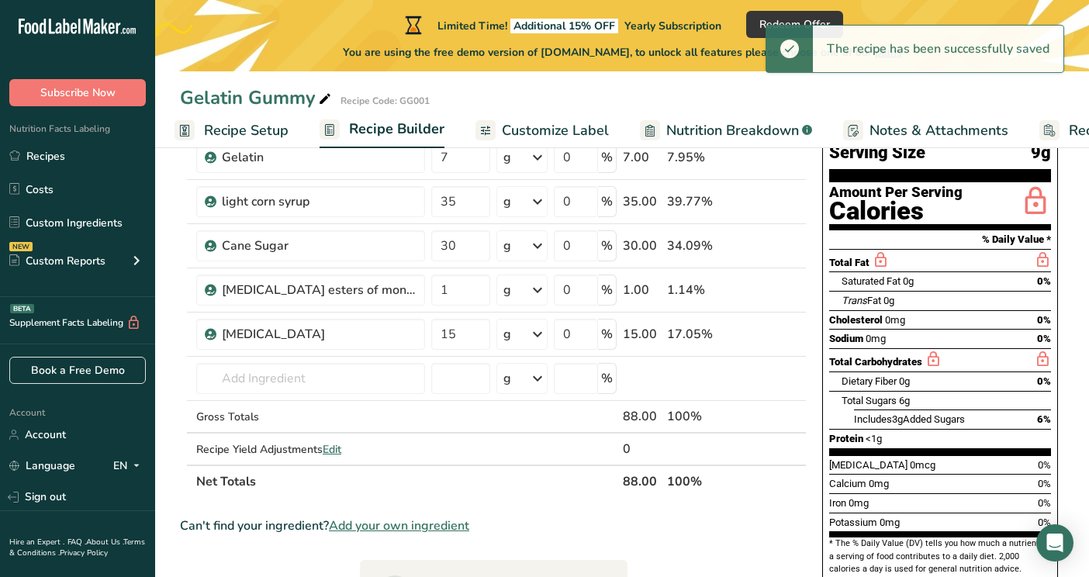
click at [387, 130] on span "Recipe Builder" at bounding box center [396, 129] width 95 height 21
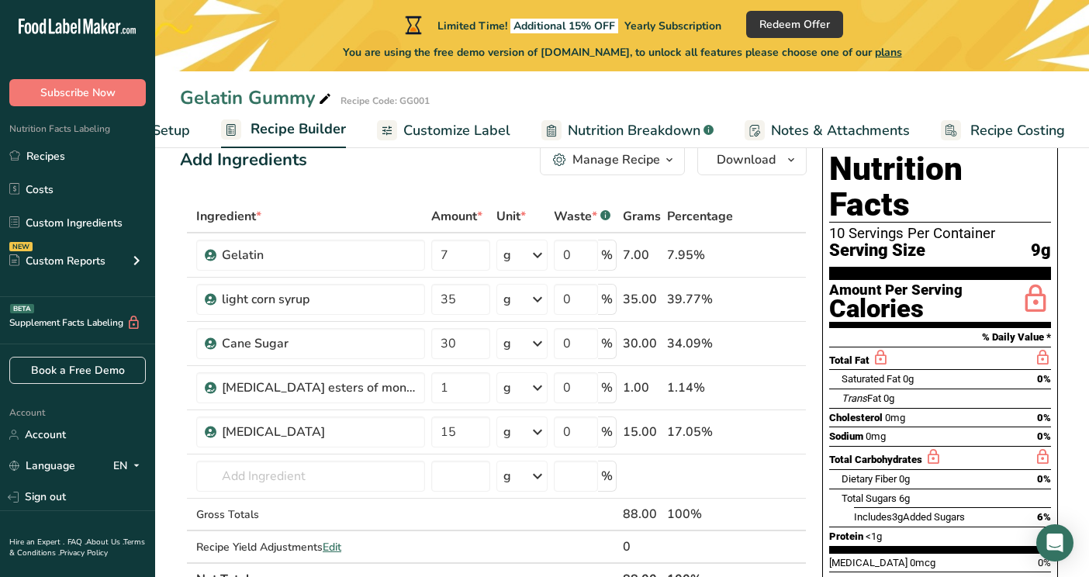
scroll to position [40, 0]
click at [309, 126] on span "Recipe Builder" at bounding box center [297, 129] width 95 height 21
click at [195, 129] on ul "Recipe Setup Recipe Builder Customize Label Nutrition Breakdown .a-a{fill:#3473…" at bounding box center [573, 130] width 1045 height 36
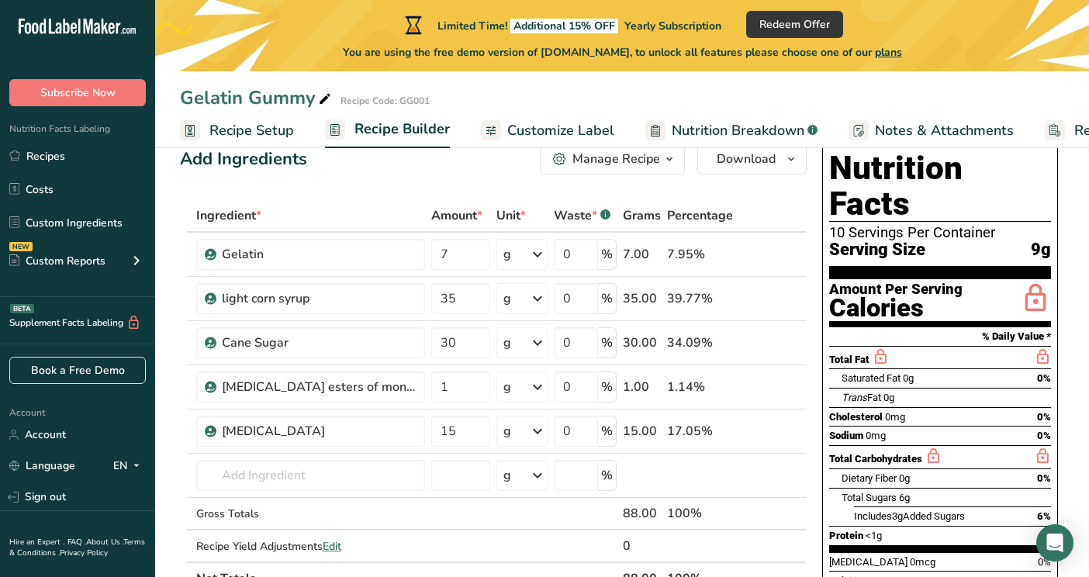
click at [233, 128] on span "Recipe Setup" at bounding box center [251, 130] width 85 height 21
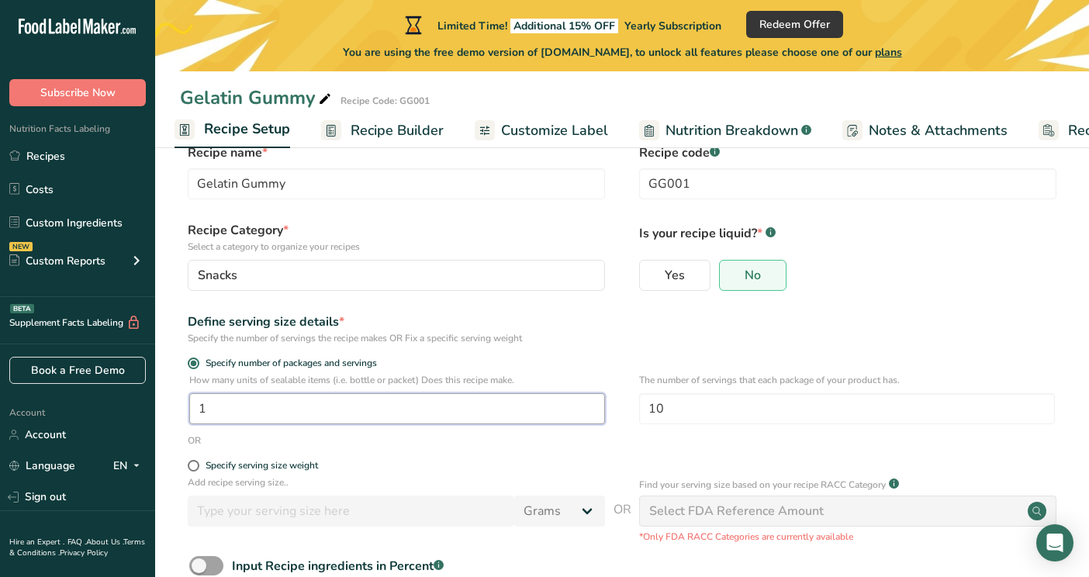
click at [221, 397] on input "1" at bounding box center [397, 408] width 416 height 31
click at [219, 419] on input "1" at bounding box center [397, 408] width 416 height 31
click at [347, 444] on div "OR" at bounding box center [622, 440] width 884 height 14
click at [192, 466] on span at bounding box center [194, 466] width 12 height 12
click at [192, 466] on input "Specify serving size weight" at bounding box center [193, 466] width 10 height 10
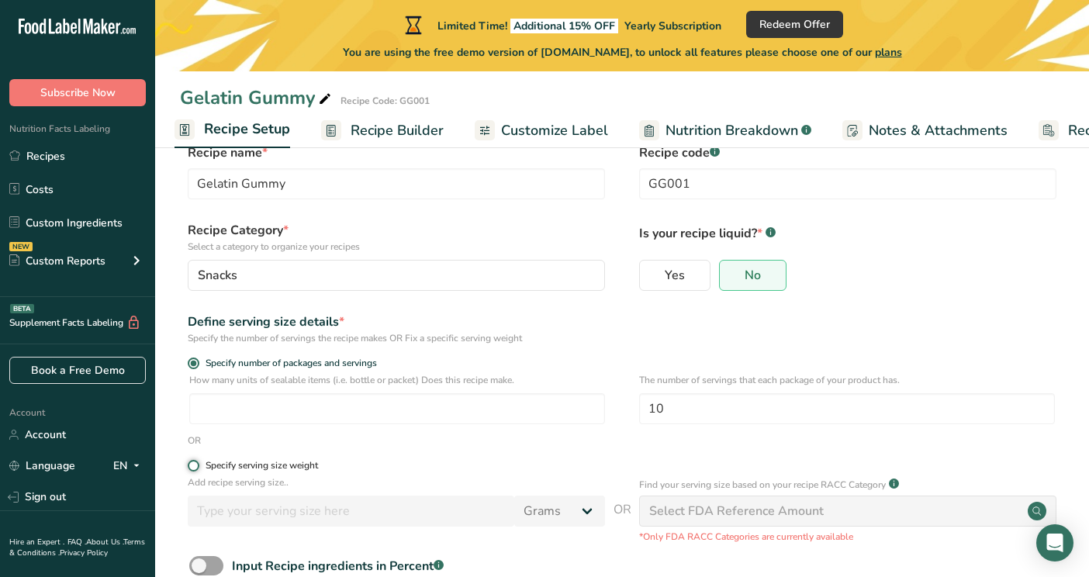
radio input "true"
radio input "false"
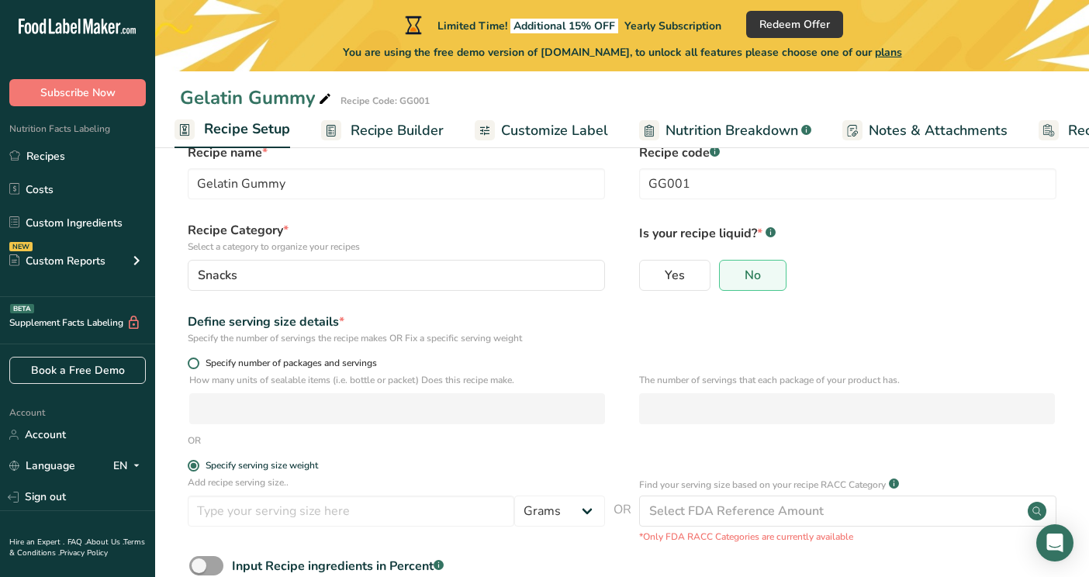
click at [192, 362] on span at bounding box center [194, 363] width 12 height 12
click at [192, 362] on input "Specify number of packages and servings" at bounding box center [193, 363] width 10 height 10
radio input "true"
radio input "false"
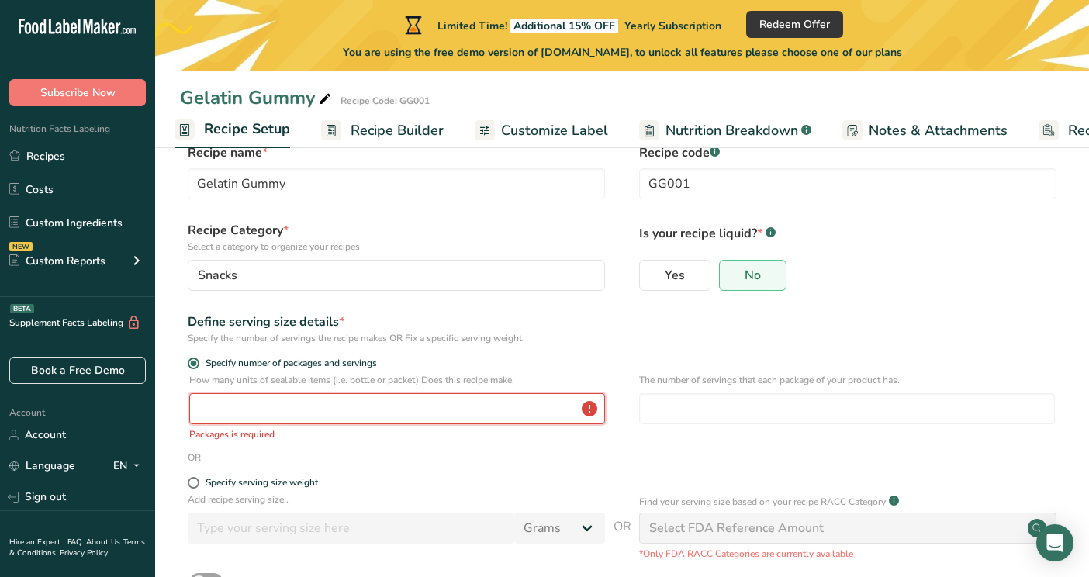
click at [266, 415] on input "number" at bounding box center [397, 408] width 416 height 31
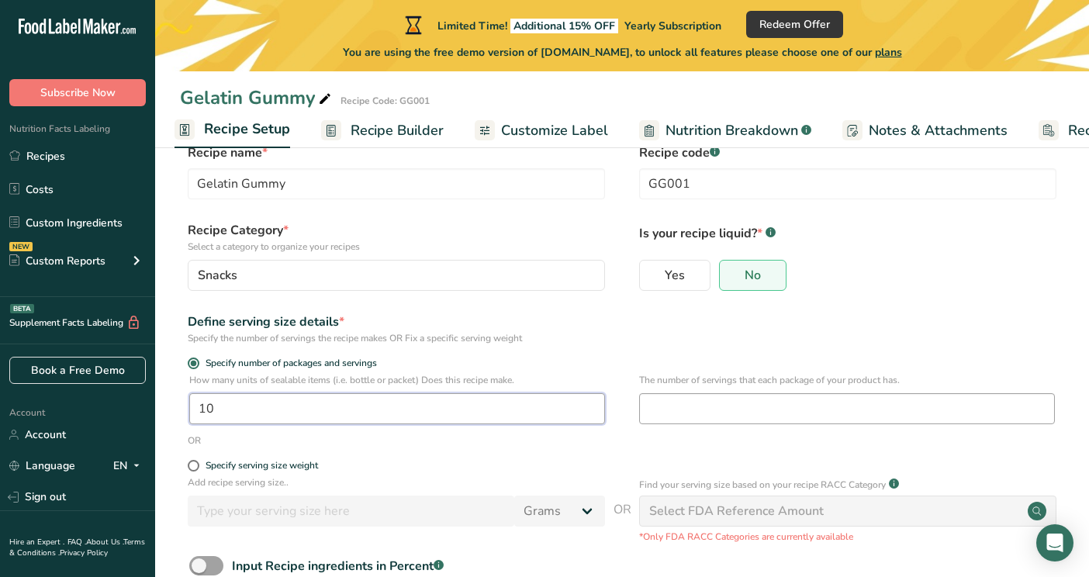
type input "10"
click at [651, 406] on input "number" at bounding box center [847, 408] width 416 height 31
type input "10"
click at [385, 130] on span "Recipe Builder" at bounding box center [397, 130] width 93 height 21
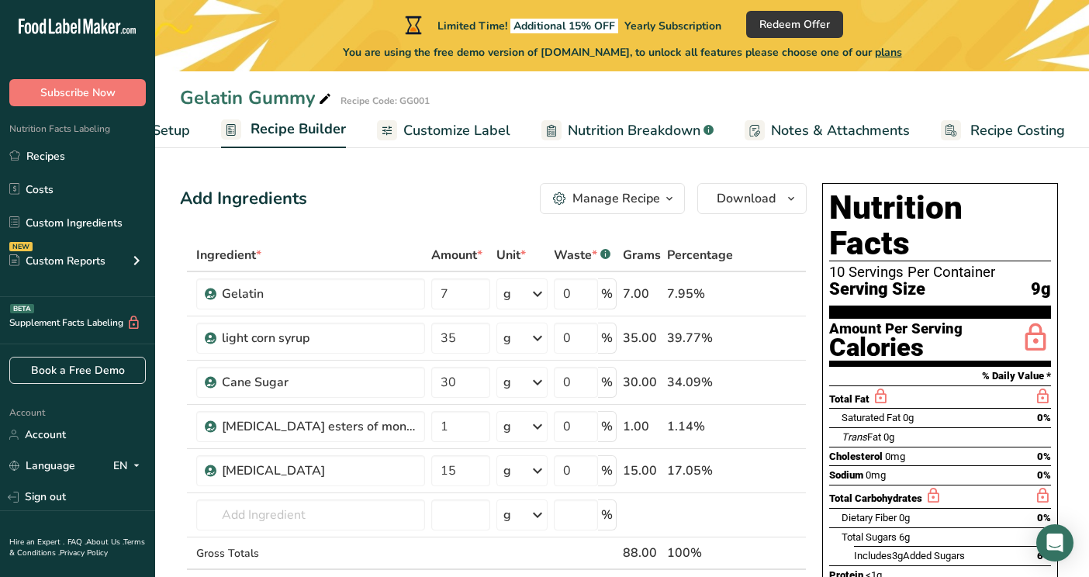
click at [626, 125] on span "Nutrition Breakdown" at bounding box center [634, 130] width 133 height 21
select select "Calories"
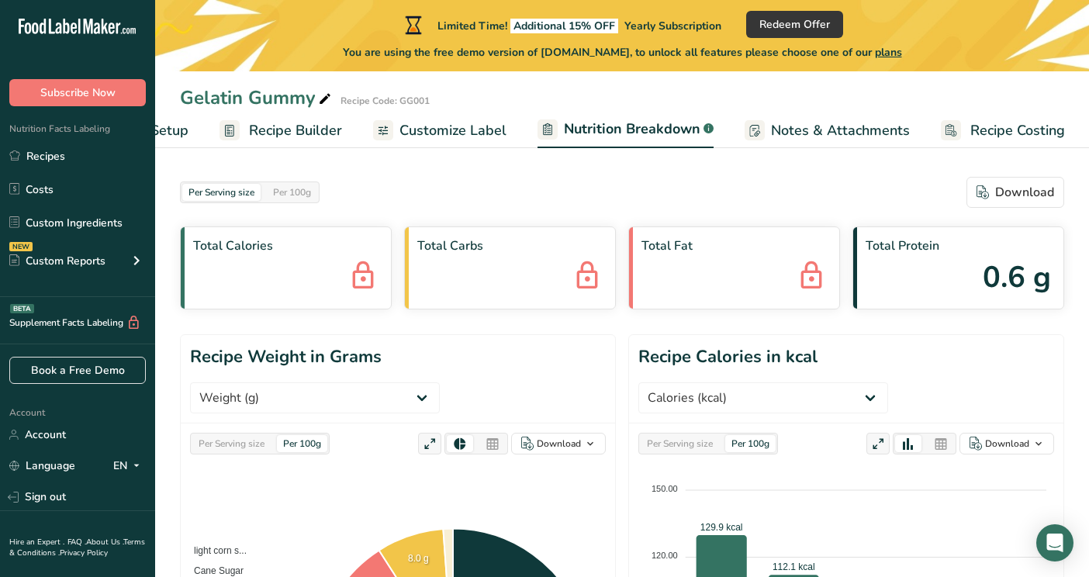
scroll to position [0, 0]
click at [428, 130] on span "Customize Label" at bounding box center [452, 130] width 107 height 21
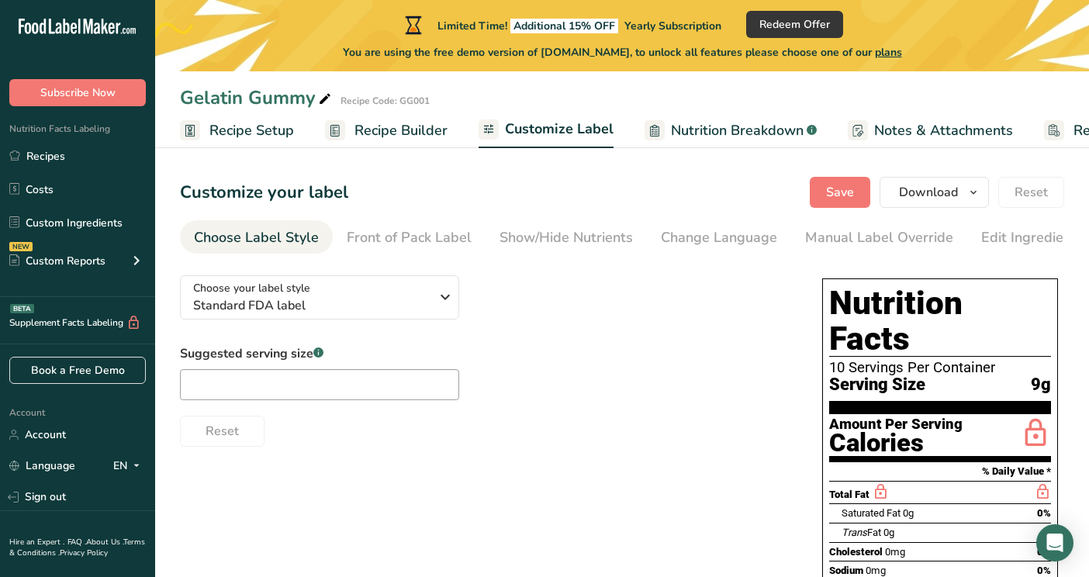
click at [238, 130] on span "Recipe Setup" at bounding box center [251, 130] width 85 height 21
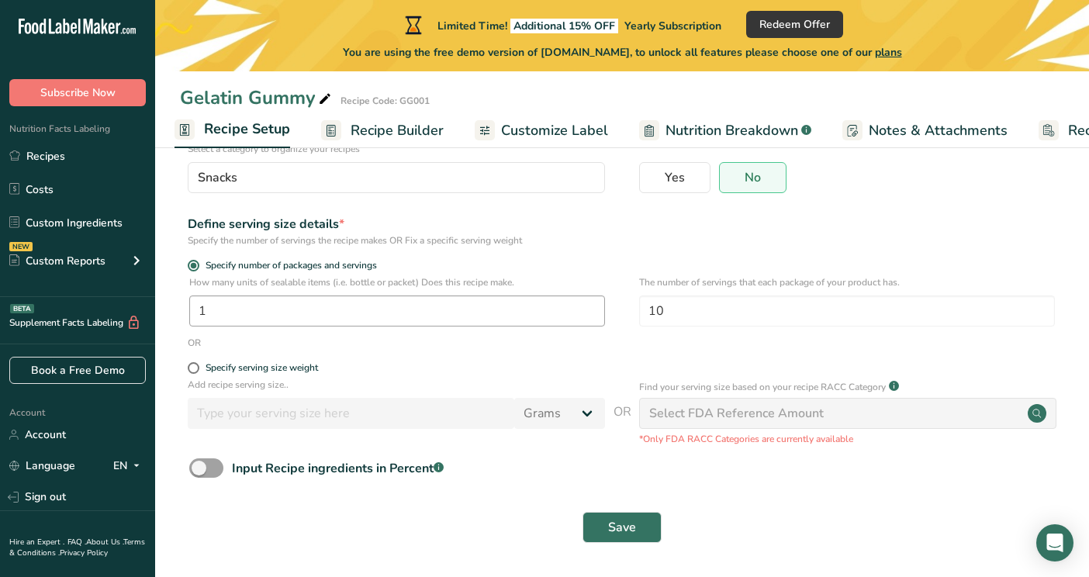
scroll to position [136, 0]
click at [205, 468] on span at bounding box center [206, 468] width 34 height 19
click at [199, 468] on input "Input Recipe ingredients in Percent .a-a{fill:#347362;}.b-a{fill:#fff;}" at bounding box center [194, 469] width 10 height 10
checkbox input "true"
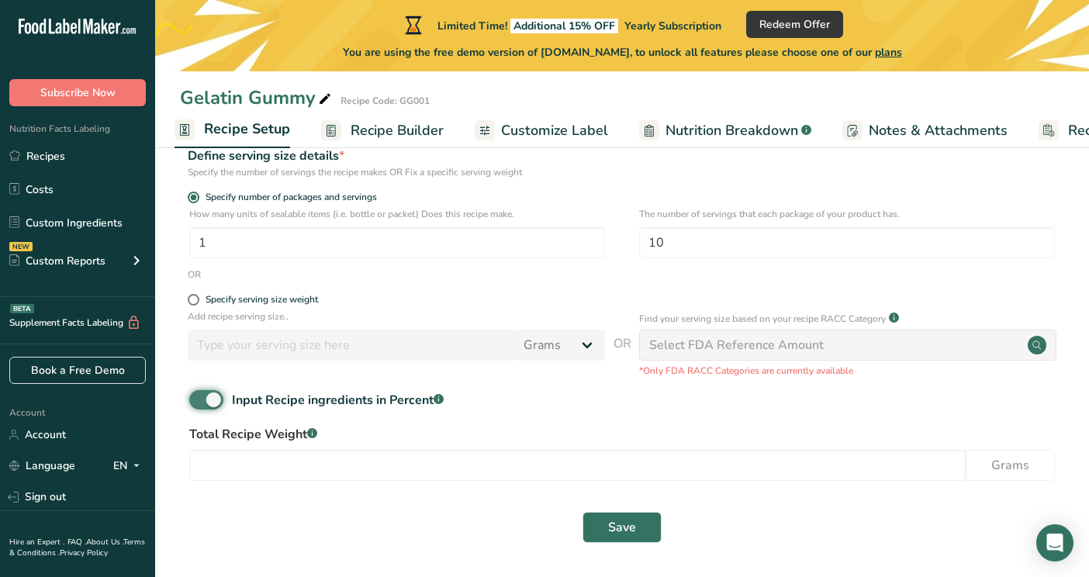
scroll to position [205, 0]
click at [277, 126] on span "Recipe Setup" at bounding box center [247, 129] width 86 height 21
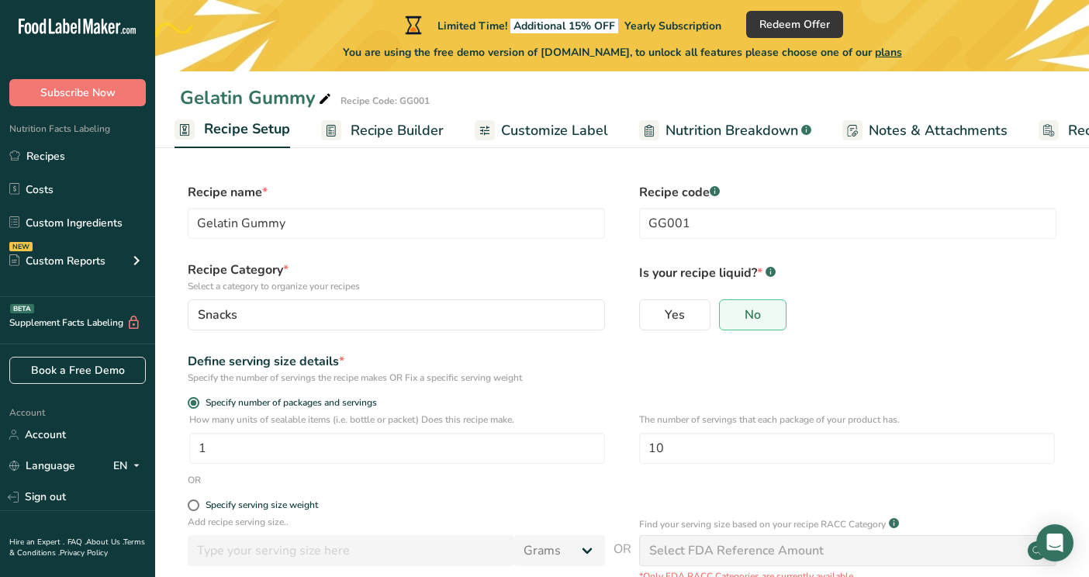
scroll to position [0, 0]
click at [371, 133] on span "Recipe Builder" at bounding box center [397, 130] width 93 height 21
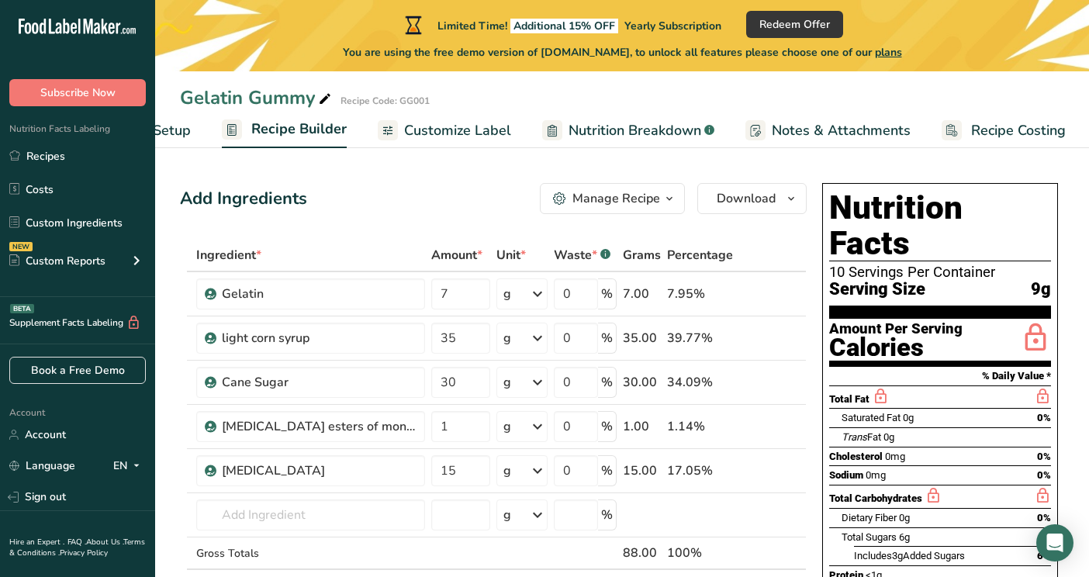
scroll to position [0, 104]
click at [1048, 280] on span "9g" at bounding box center [1041, 289] width 20 height 19
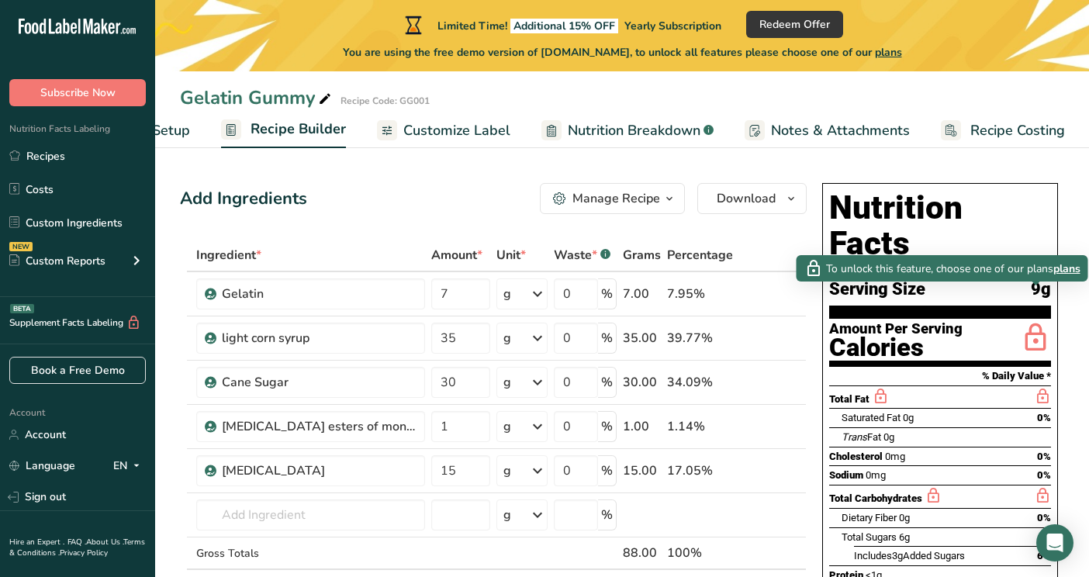
click at [1040, 320] on icon at bounding box center [1035, 338] width 31 height 36
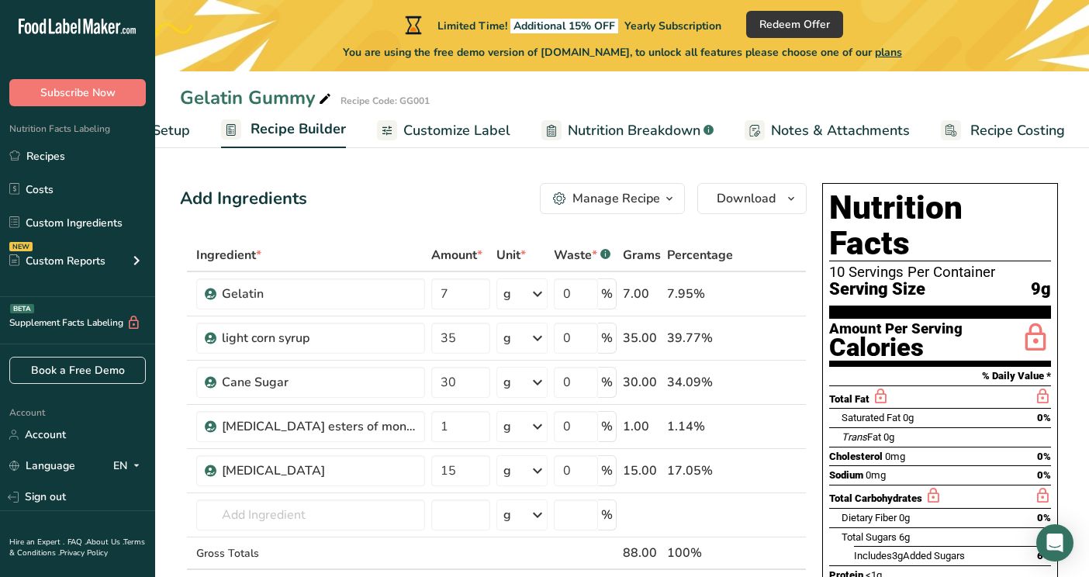
click at [1035, 320] on icon at bounding box center [1035, 338] width 31 height 36
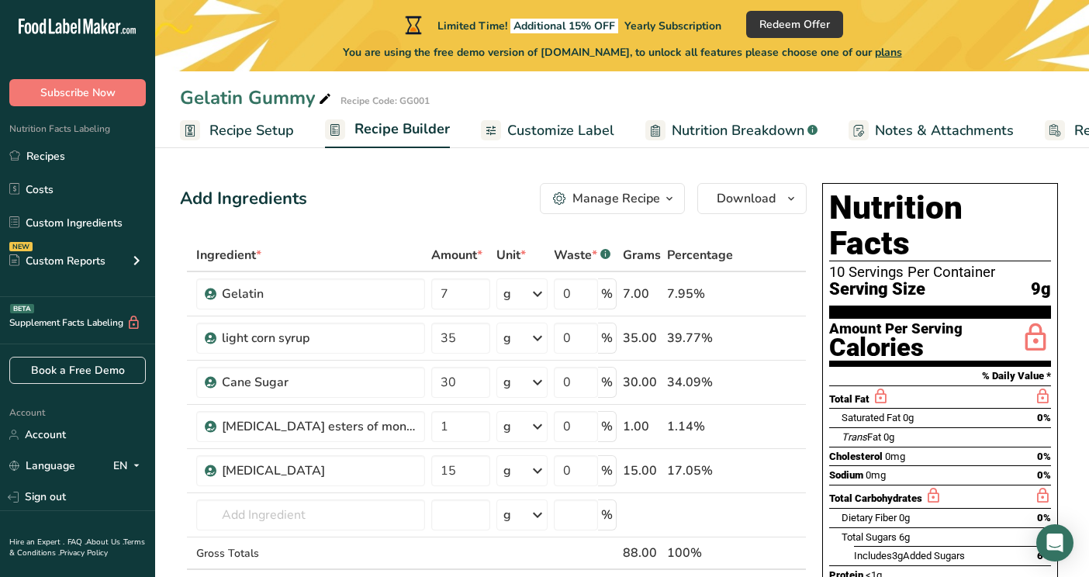
scroll to position [0, 0]
click at [237, 130] on span "Recipe Setup" at bounding box center [251, 130] width 85 height 21
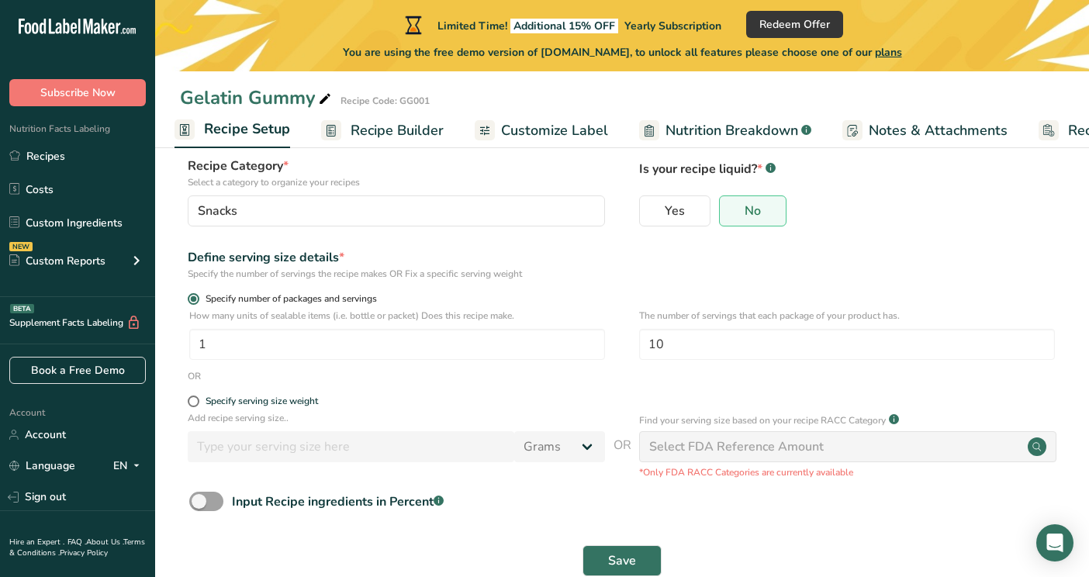
scroll to position [104, 0]
click at [198, 296] on span at bounding box center [194, 299] width 12 height 12
click at [198, 296] on input "Specify number of packages and servings" at bounding box center [193, 299] width 10 height 10
click at [193, 298] on span at bounding box center [194, 299] width 12 height 12
click at [193, 298] on input "Specify number of packages and servings" at bounding box center [193, 299] width 10 height 10
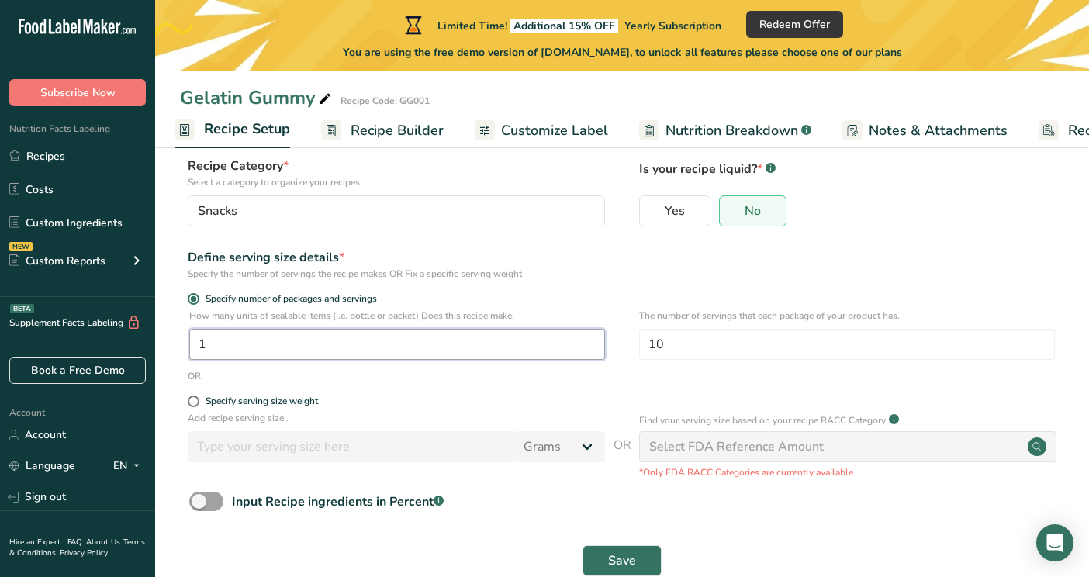
click at [229, 344] on input "1" at bounding box center [397, 344] width 416 height 31
click at [221, 430] on div "Add recipe serving size.. Grams kg mg mcg lb oz l mL fl oz tbsp tsp cup qt gall…" at bounding box center [396, 440] width 417 height 59
click at [196, 403] on span at bounding box center [194, 401] width 12 height 12
click at [196, 403] on input "Specify serving size weight" at bounding box center [193, 401] width 10 height 10
radio input "true"
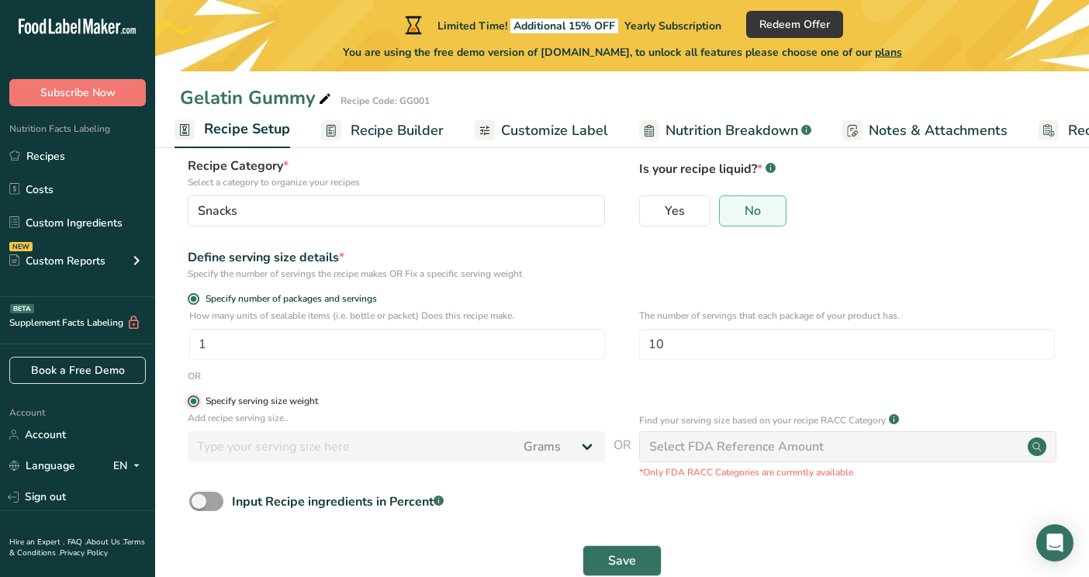
radio input "false"
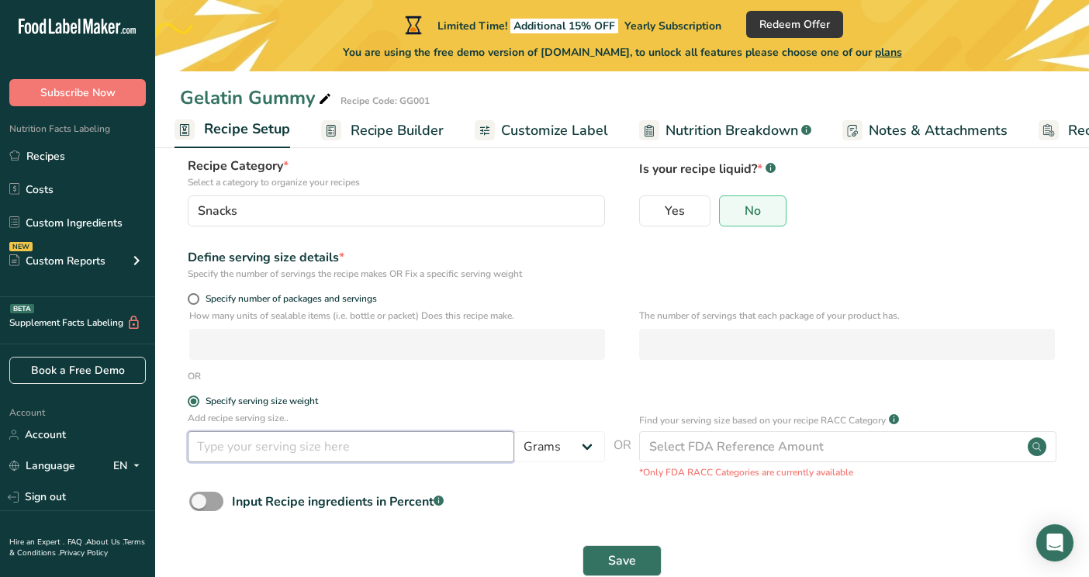
click at [257, 454] on input "number" at bounding box center [351, 446] width 326 height 31
type input "4.5"
click at [622, 560] on button "Save" at bounding box center [621, 560] width 79 height 31
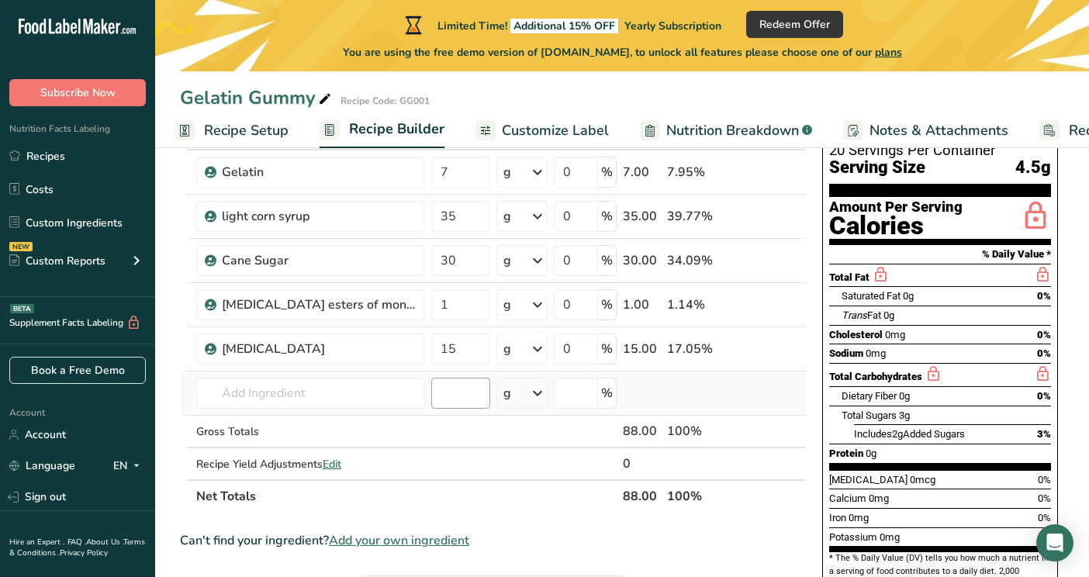
scroll to position [130, 0]
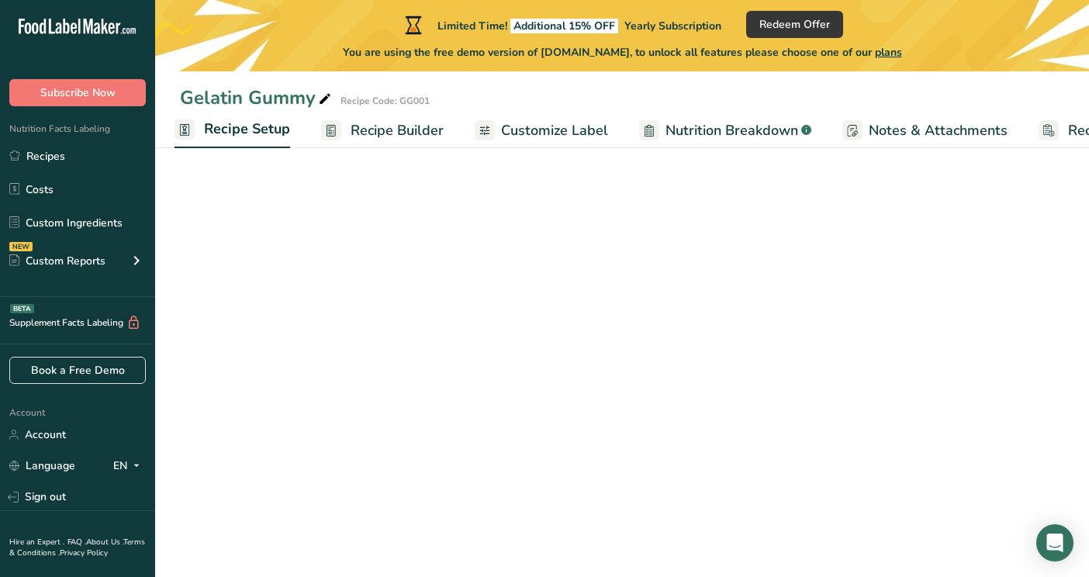
scroll to position [104, 0]
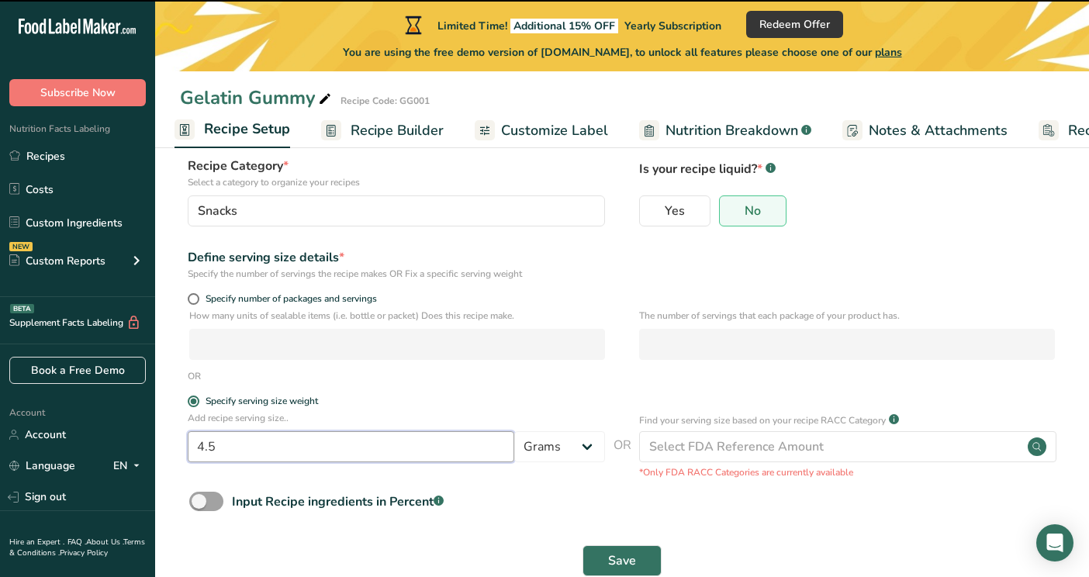
click at [398, 447] on input "4.5" at bounding box center [351, 446] width 326 height 31
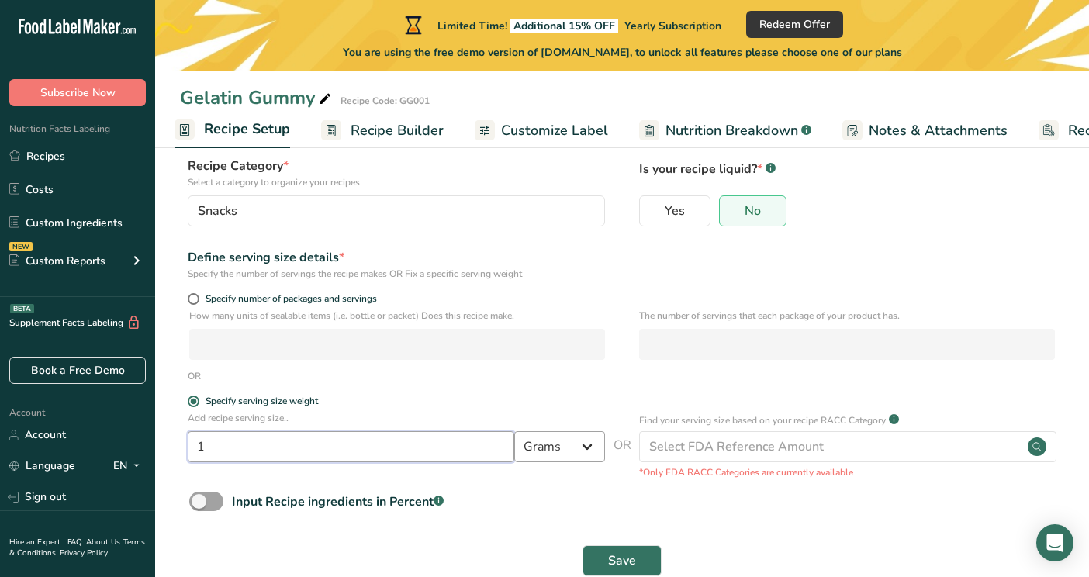
type input "1"
click at [383, 133] on span "Recipe Builder" at bounding box center [397, 130] width 93 height 21
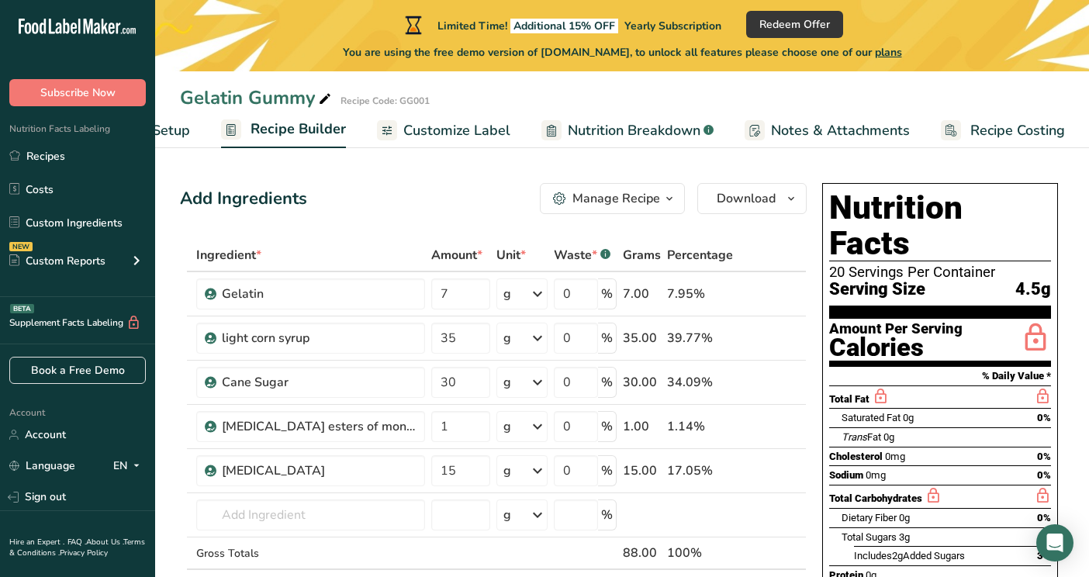
click at [592, 195] on div "Manage Recipe" at bounding box center [616, 198] width 88 height 19
